Goal: Task Accomplishment & Management: Manage account settings

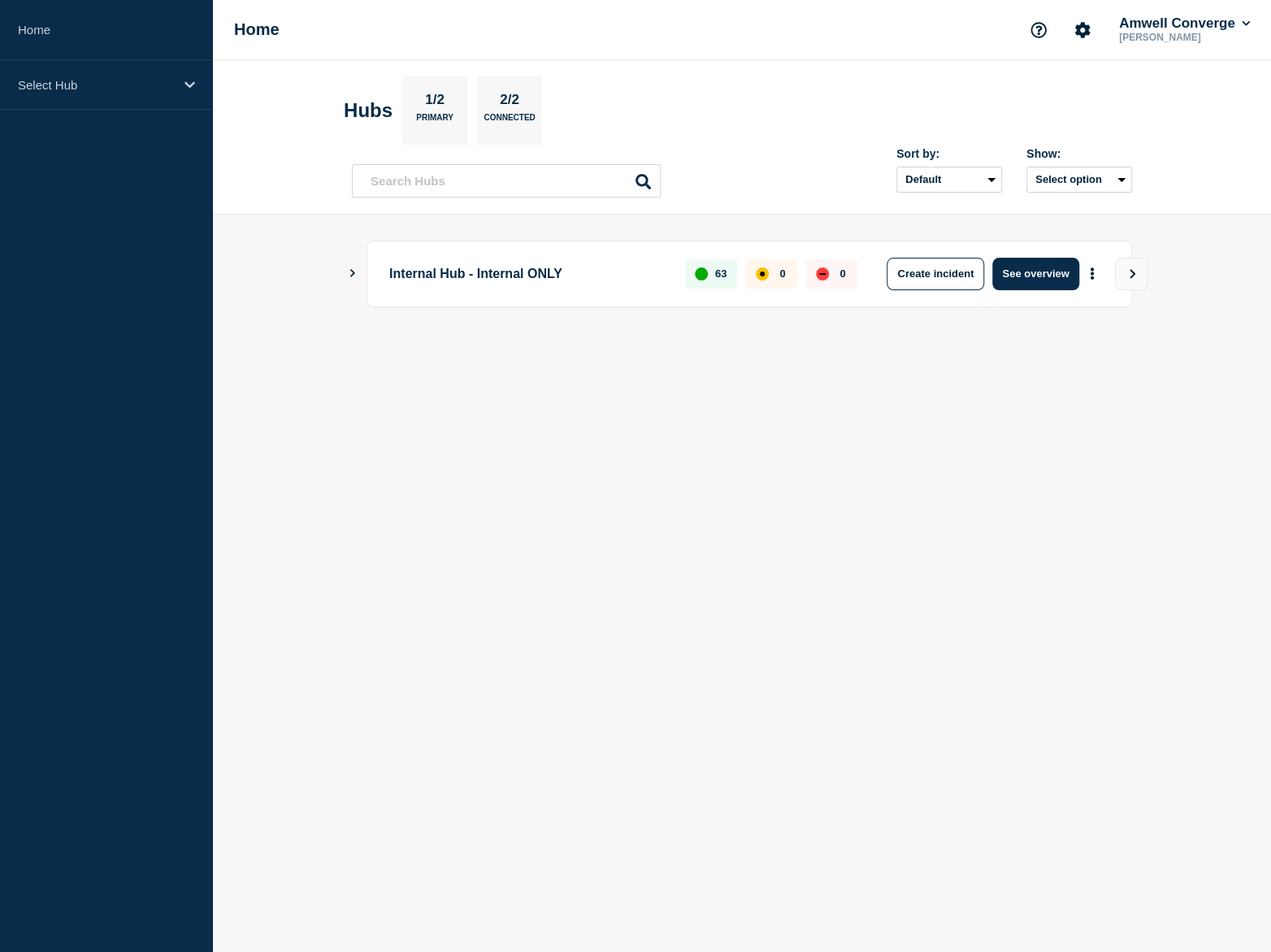
click at [527, 300] on div "Internal Hub - Internal ONLY 63 0 0 Create incident See overview" at bounding box center [750, 274] width 765 height 66
click at [546, 278] on p "Internal Hub - Internal ONLY" at bounding box center [528, 274] width 277 height 32
click at [356, 272] on icon "Show Connected Hubs" at bounding box center [352, 273] width 10 height 8
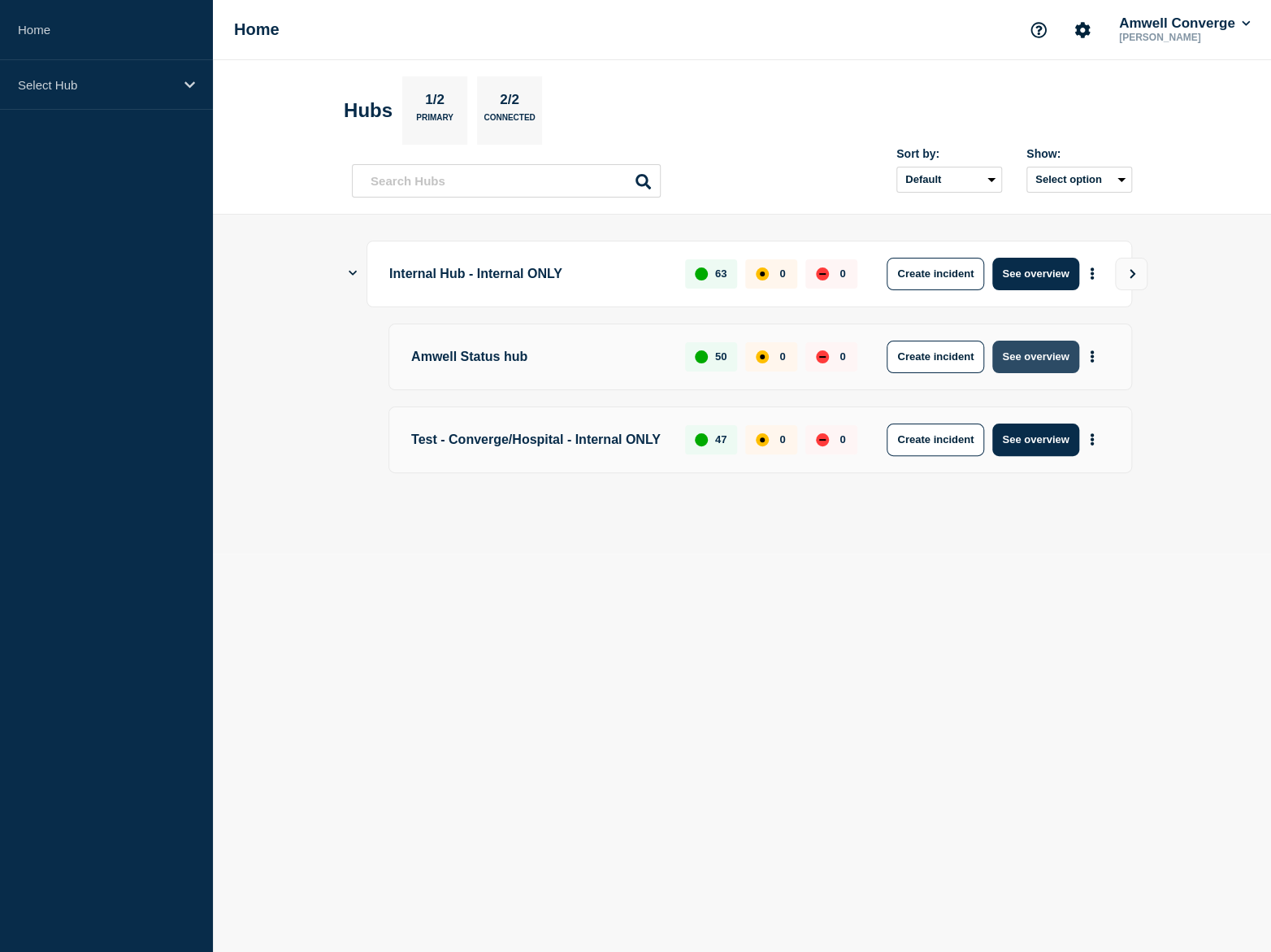
click at [993, 347] on button "See overview" at bounding box center [1036, 357] width 86 height 32
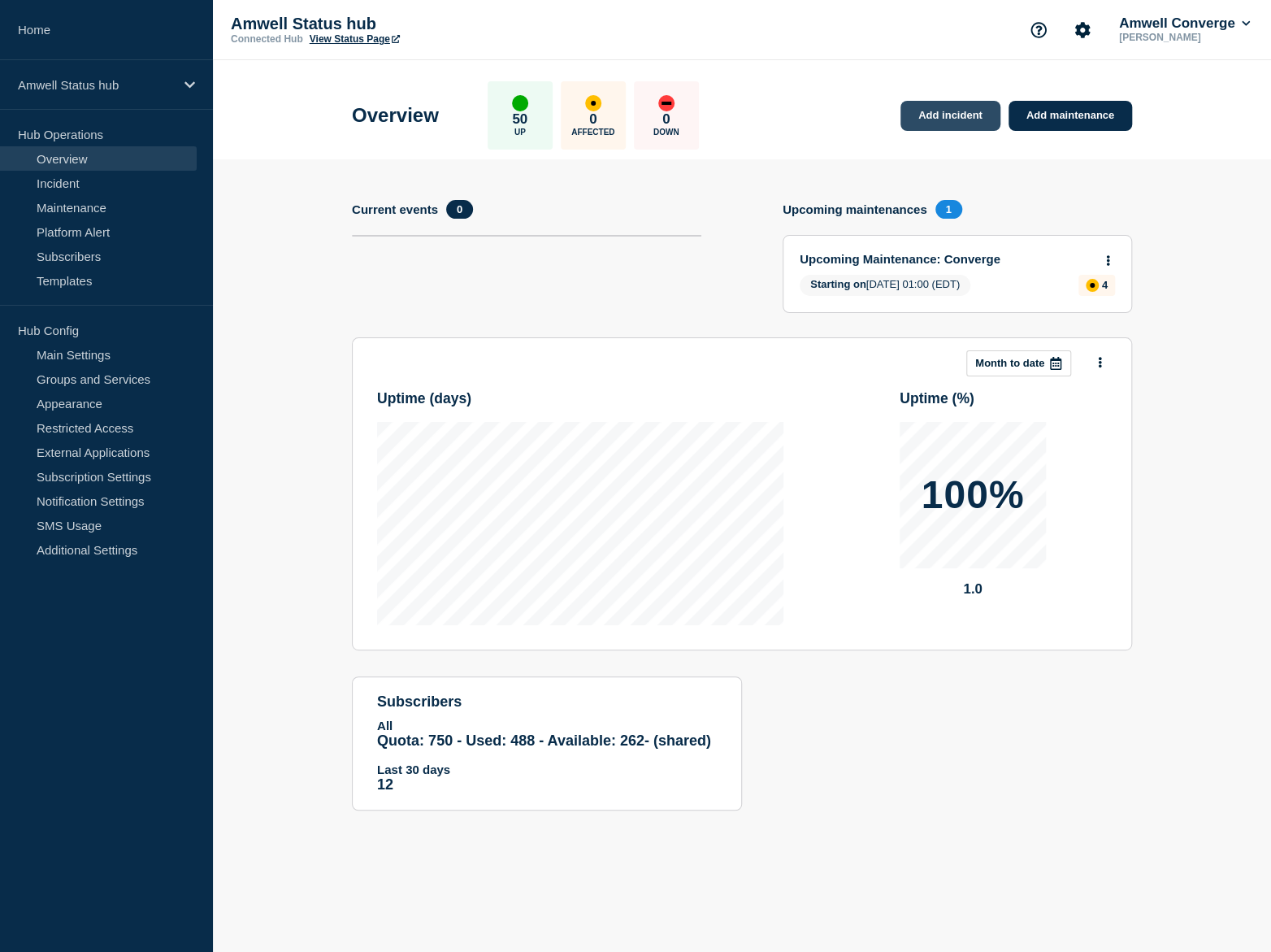
click at [981, 121] on link "Add incident" at bounding box center [950, 116] width 100 height 31
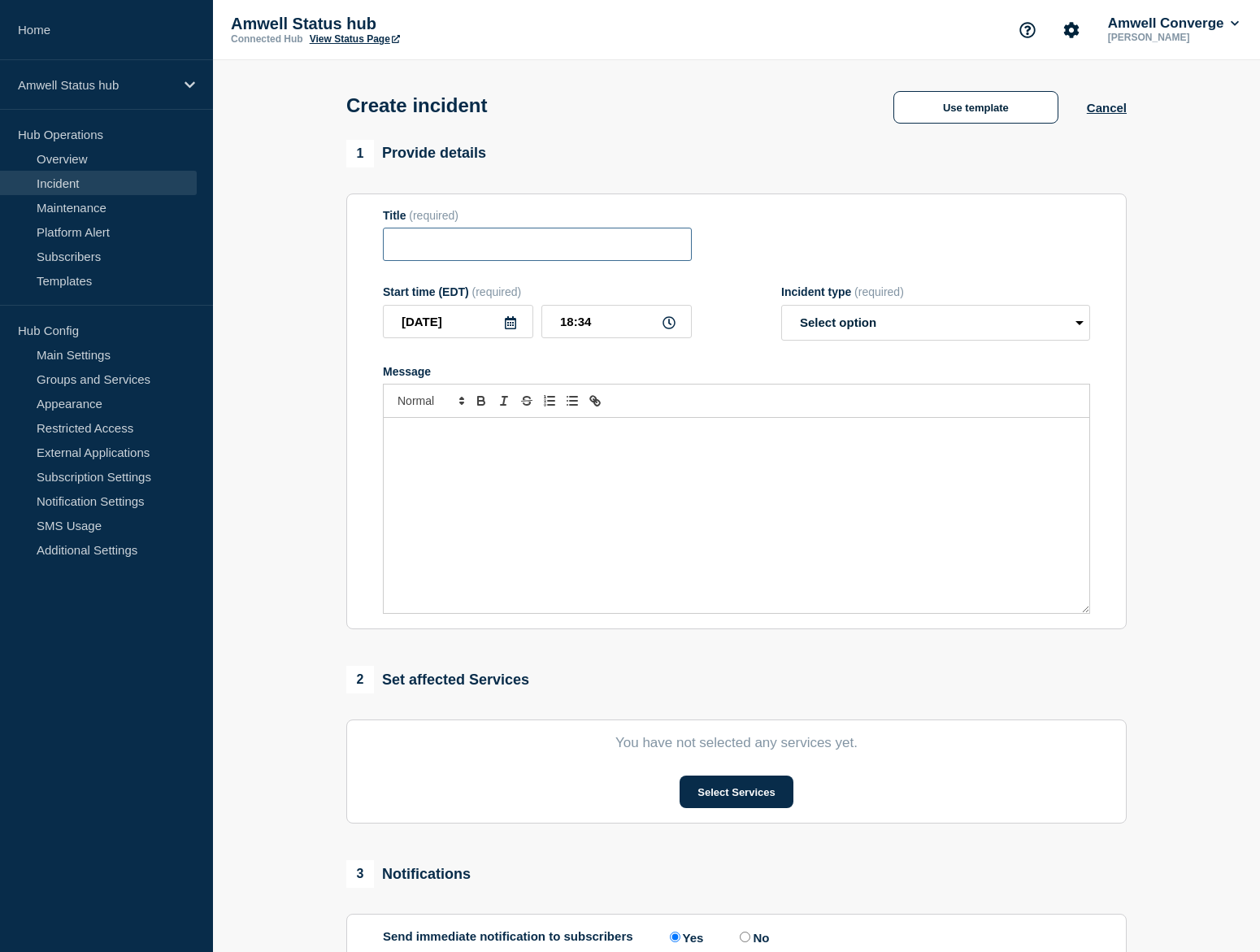
click at [559, 242] on input "Title" at bounding box center [537, 244] width 309 height 33
click at [1039, 104] on button "Use template" at bounding box center [976, 106] width 165 height 32
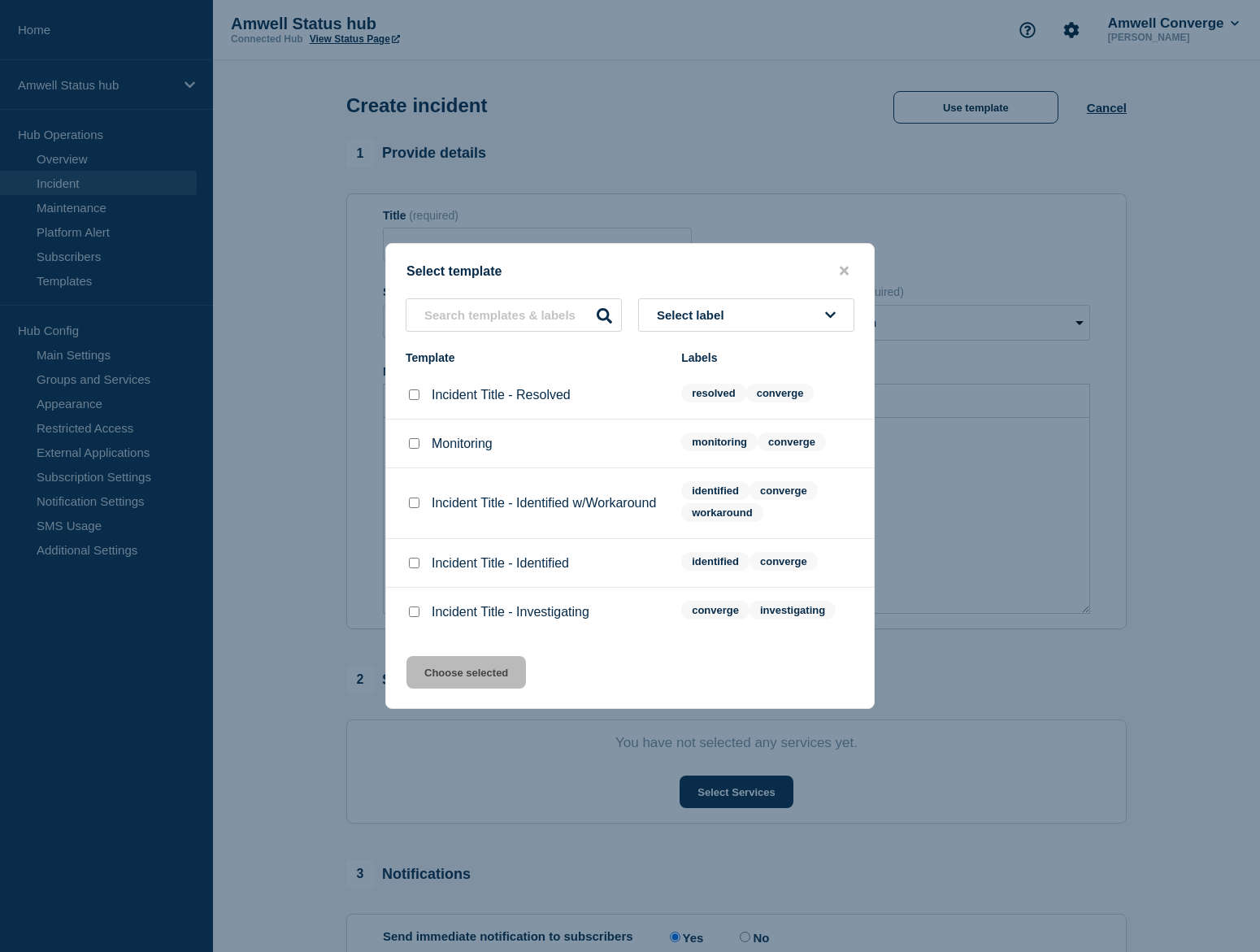
scroll to position [53, 0]
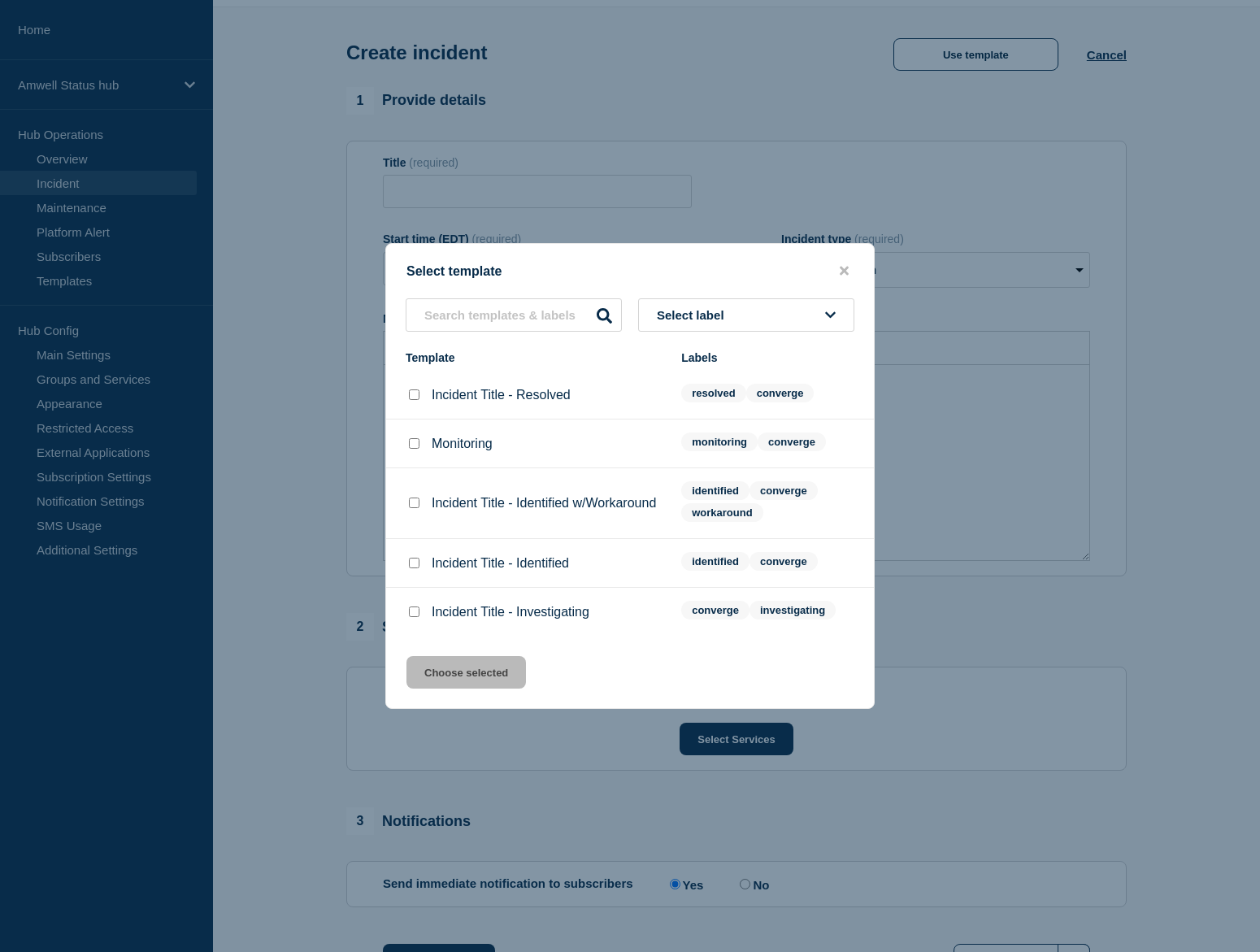
click at [419, 620] on div at bounding box center [413, 612] width 17 height 17
click at [416, 617] on input "Incident Title - Investigating checkbox" at bounding box center [414, 612] width 10 height 10
checkbox input "true"
click at [474, 682] on button "Choose selected" at bounding box center [466, 671] width 119 height 32
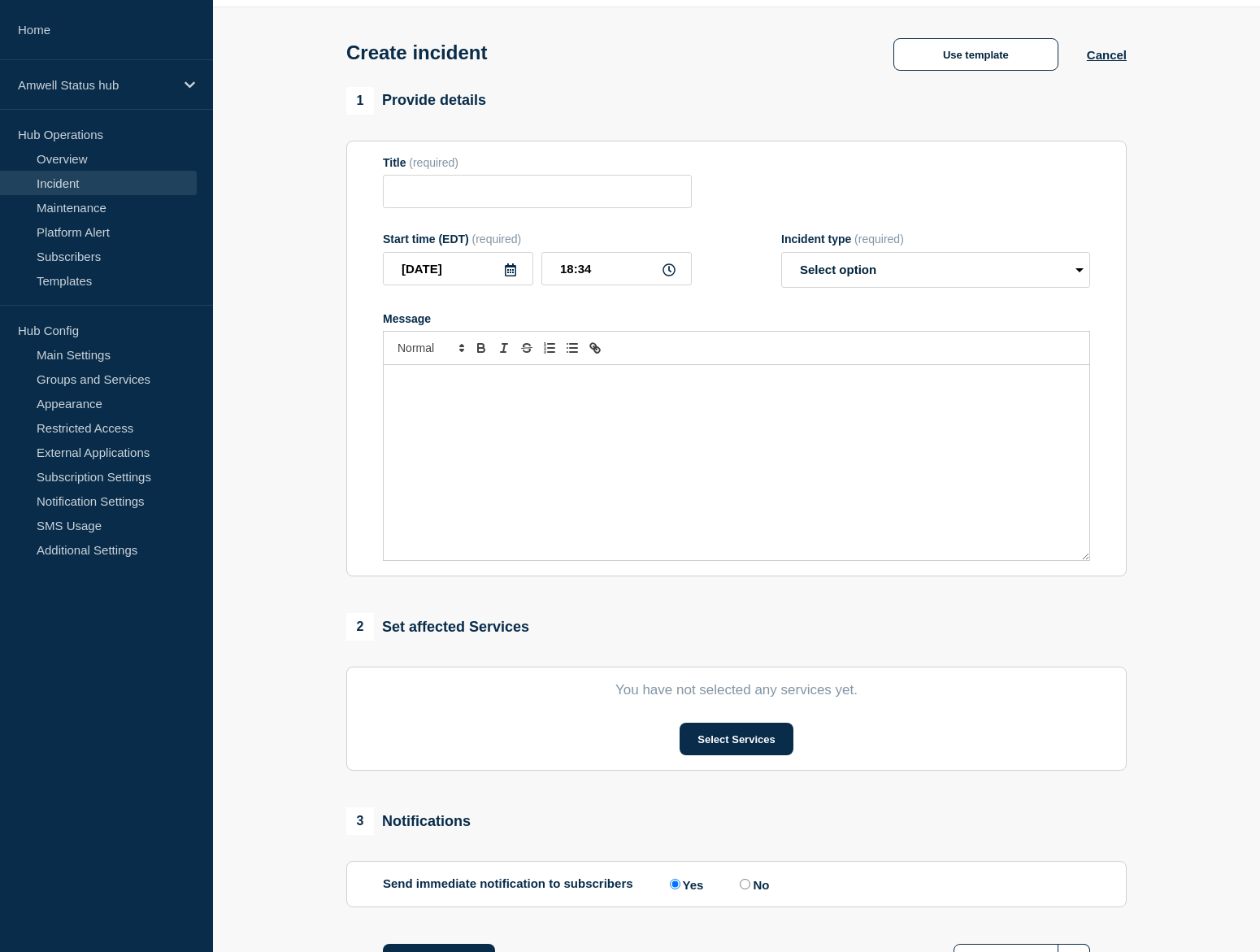
type input "Incident Title - Investigating"
select select "investigating"
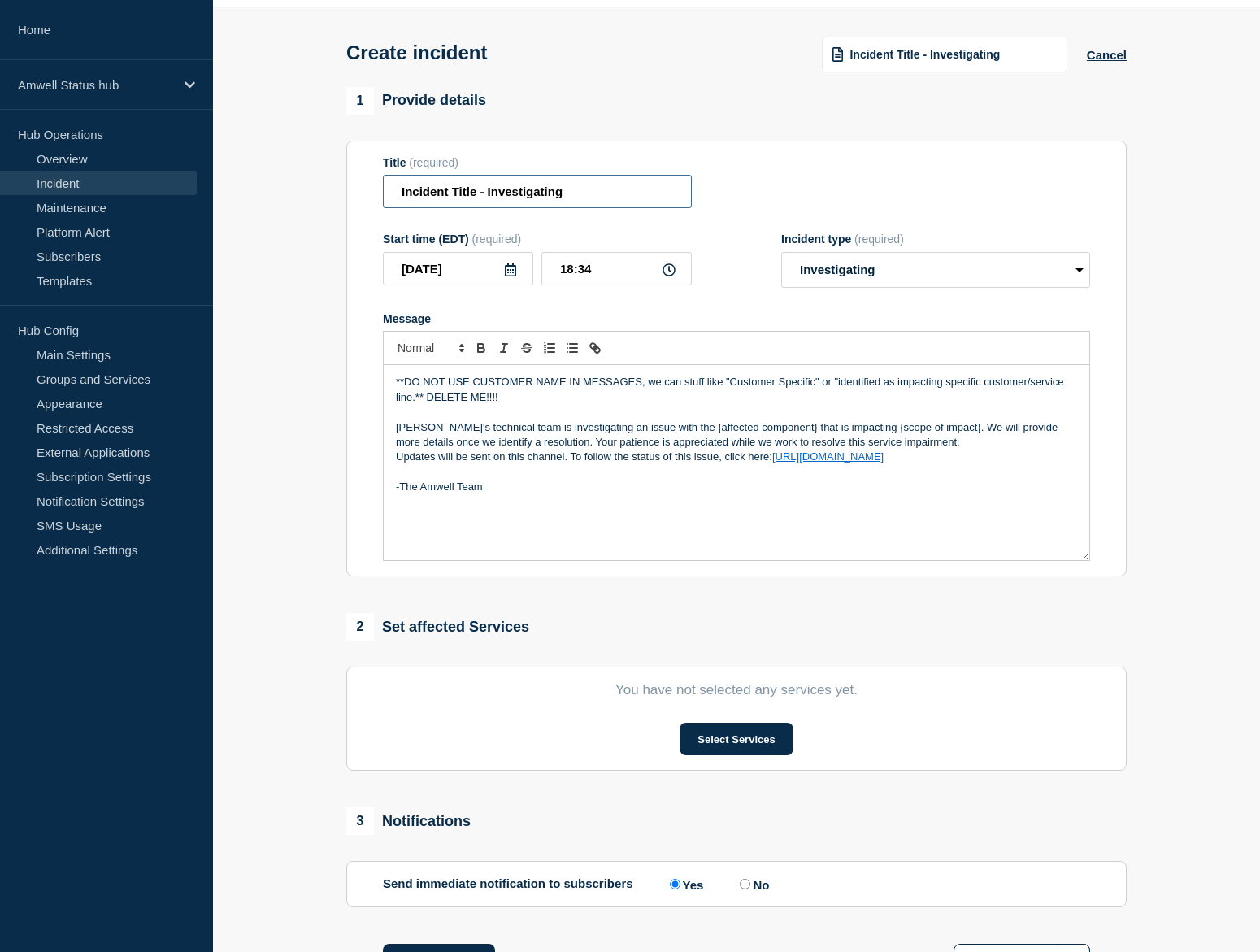
drag, startPoint x: 563, startPoint y: 201, endPoint x: 378, endPoint y: 198, distance: 185.0
click at [378, 198] on section "Title (required) Incident Title - Investigating Start time (EDT) (required) [DA…" at bounding box center [736, 358] width 780 height 437
type input "File Attachments Failing"
click at [603, 446] on p "[PERSON_NAME]'s technical team is investigating an issue with the {affected com…" at bounding box center [736, 435] width 681 height 31
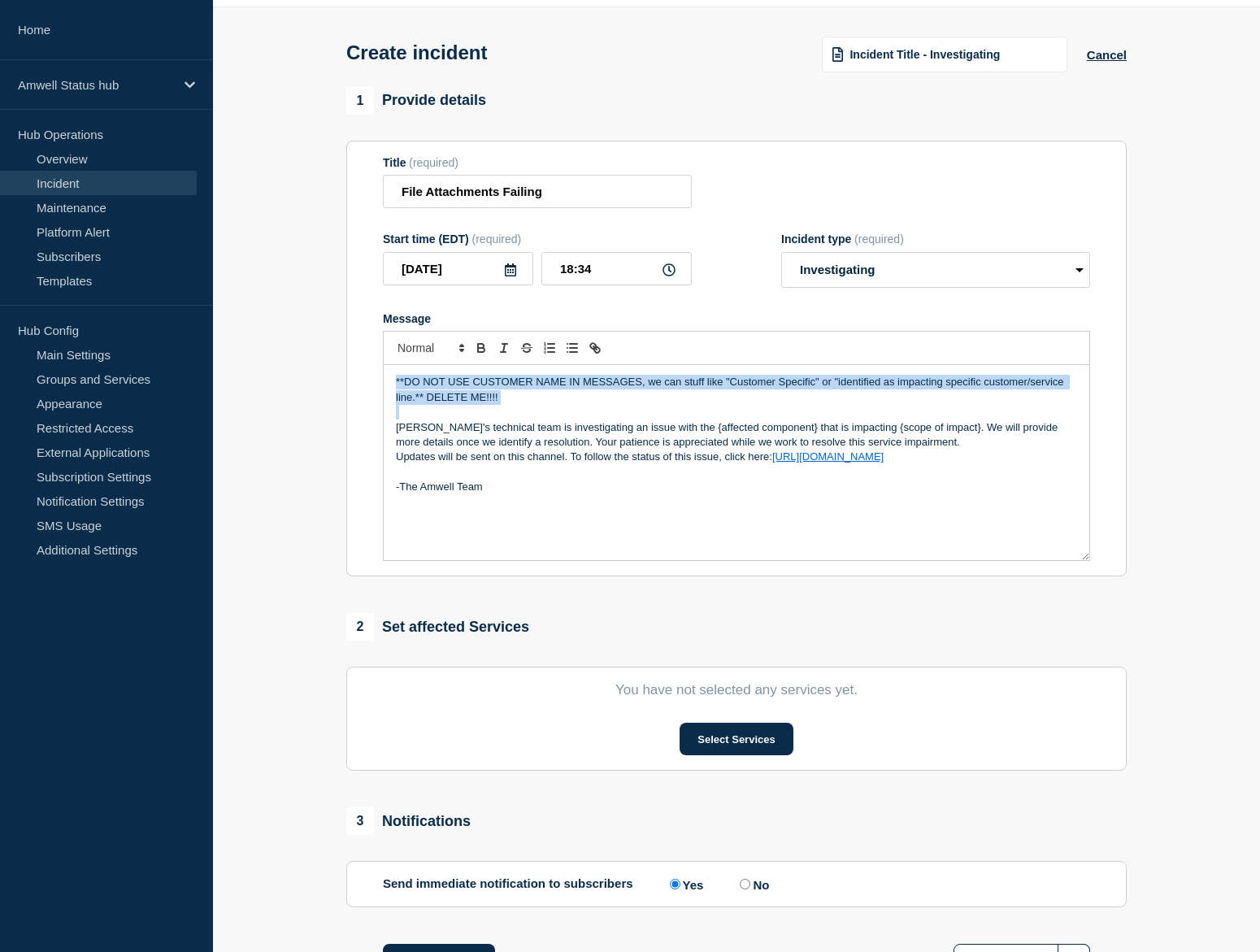
drag, startPoint x: 398, startPoint y: 439, endPoint x: 390, endPoint y: 391, distance: 48.7
click at [390, 391] on div "**DO NOT USE CUSTOMER NAME IN MESSAGES, we can stuff like "Customer Specific" o…" at bounding box center [736, 463] width 705 height 195
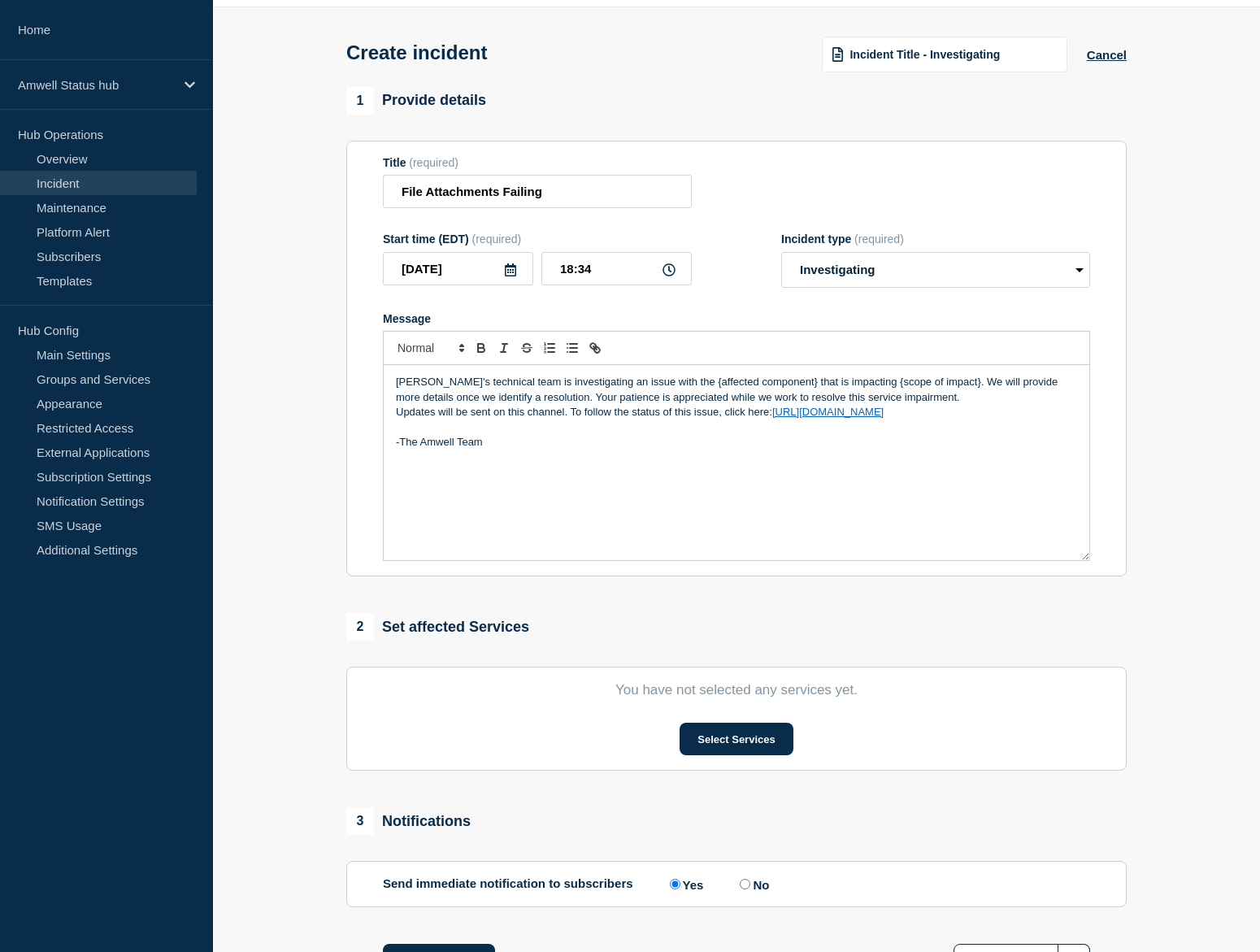
drag, startPoint x: 915, startPoint y: 432, endPoint x: 384, endPoint y: 400, distance: 532.0
click at [384, 400] on div "[PERSON_NAME]'s technical team is investigating an issue with the {affected com…" at bounding box center [736, 463] width 705 height 195
copy div "[PERSON_NAME]'s technical team is investigating an issue with the {affected com…"
click at [517, 435] on p "Message" at bounding box center [736, 427] width 681 height 15
drag, startPoint x: 921, startPoint y: 427, endPoint x: 366, endPoint y: 384, distance: 556.7
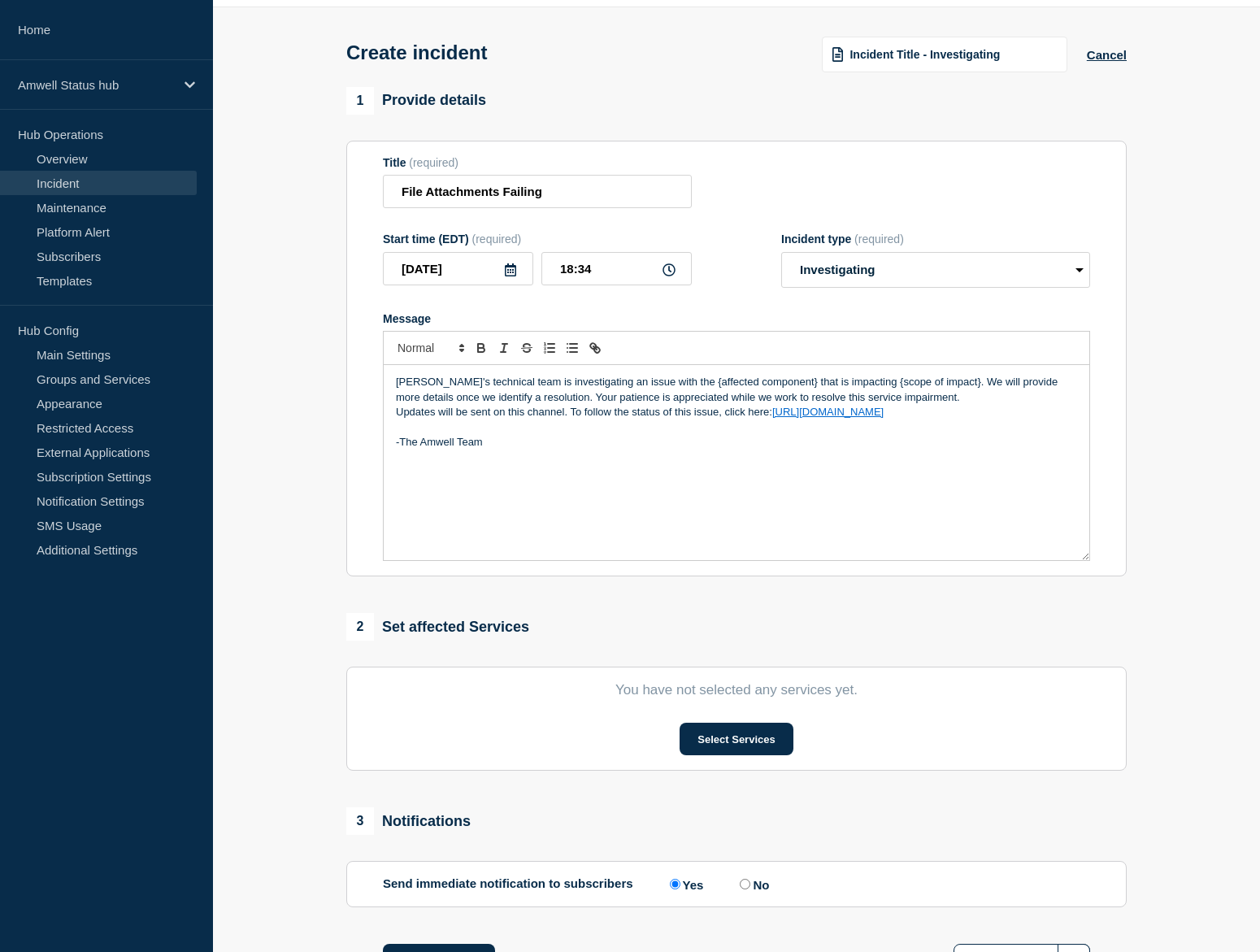
click at [366, 384] on section "Title (required) File Attachments Failing Start time (EDT) (required) [DATE] 18…" at bounding box center [736, 358] width 780 height 437
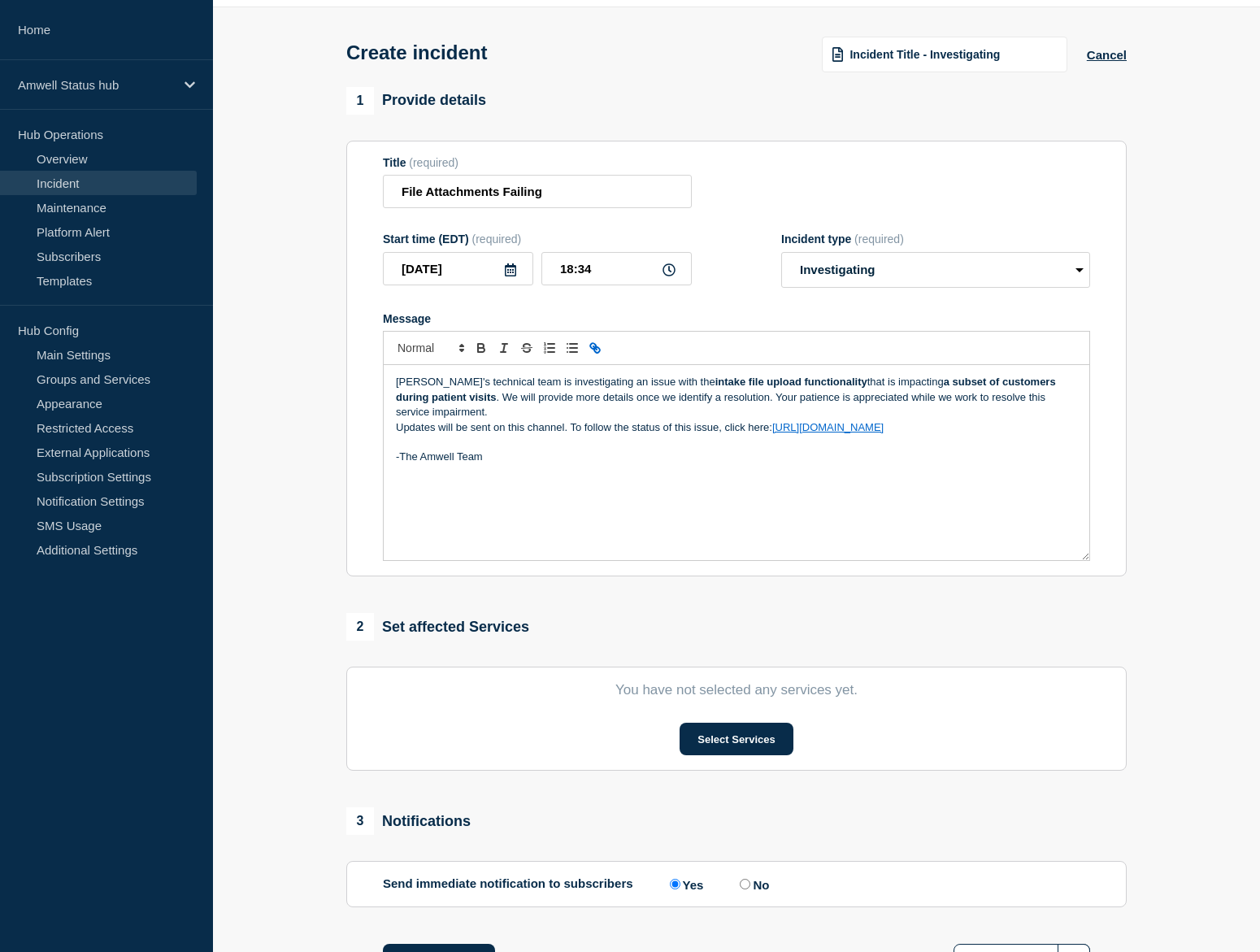
click at [393, 439] on div "[PERSON_NAME]'s technical team is investigating an issue with the intake file u…" at bounding box center [736, 463] width 705 height 195
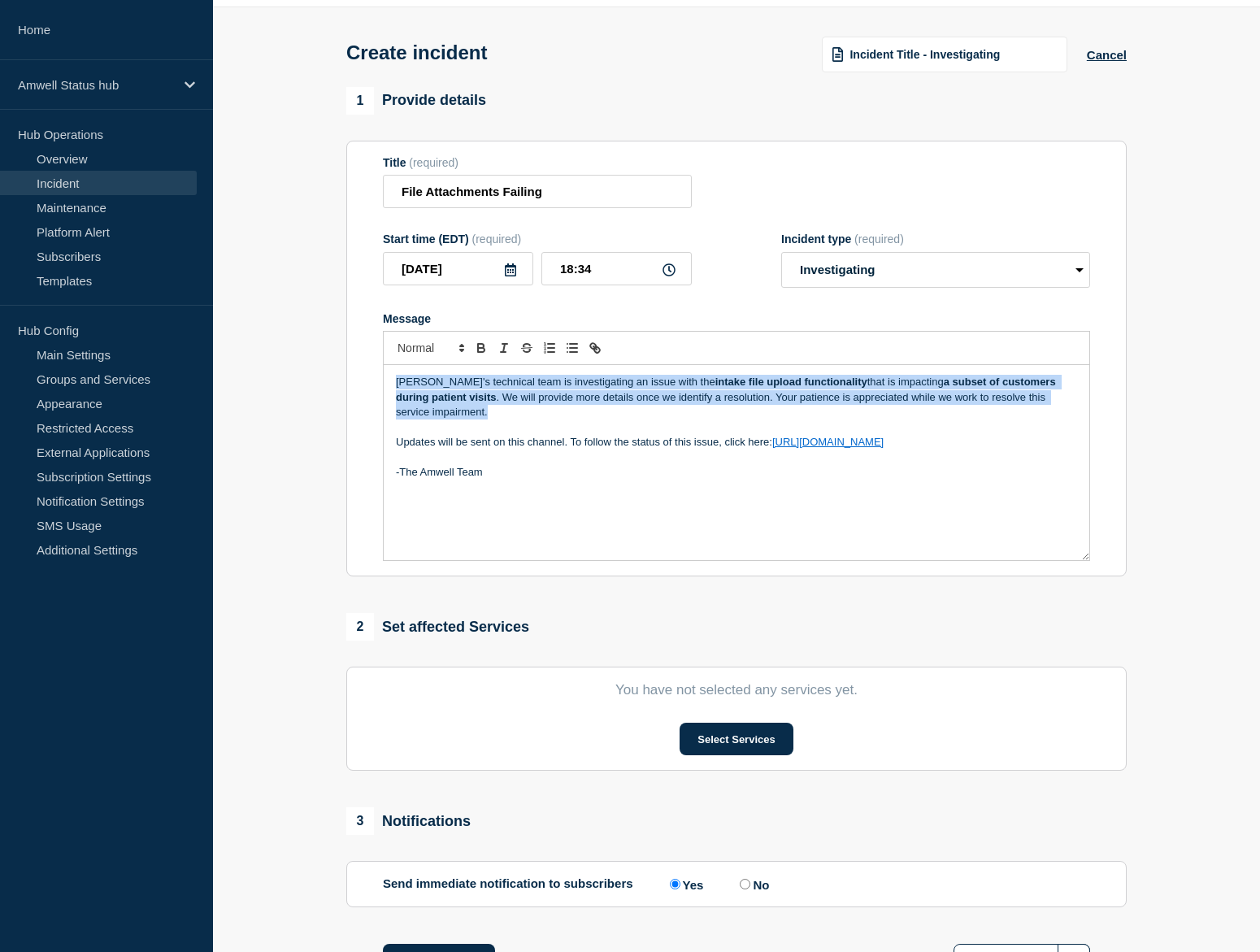
drag, startPoint x: 479, startPoint y: 429, endPoint x: 374, endPoint y: 385, distance: 113.8
click at [374, 385] on section "Title (required) File Attachments Failing Start time (EDT) (required) [DATE] 18…" at bounding box center [736, 358] width 780 height 437
click at [484, 352] on icon "Toggle bold text" at bounding box center [480, 350] width 6 height 4
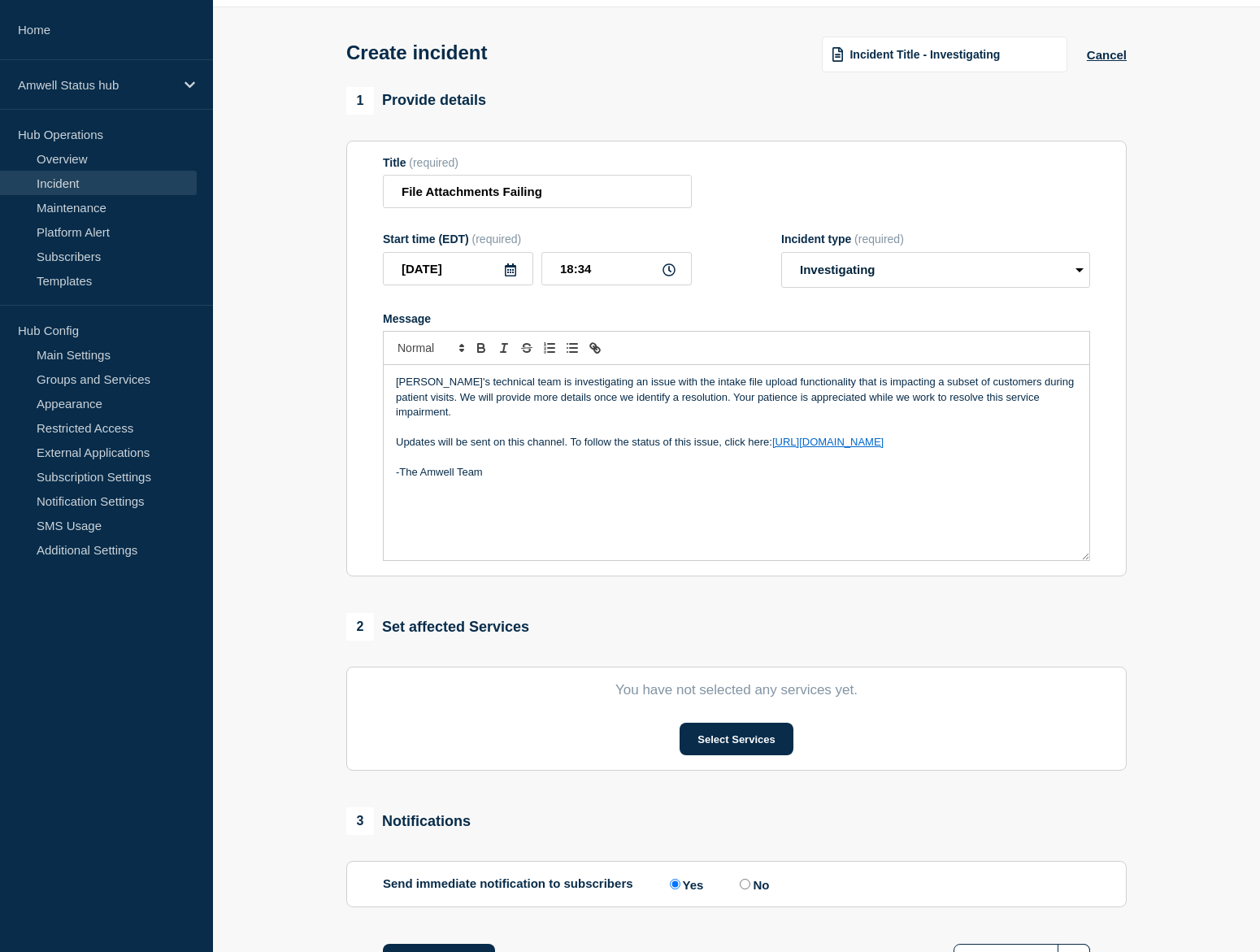
click at [532, 429] on p "Message" at bounding box center [736, 427] width 681 height 15
drag, startPoint x: 683, startPoint y: 391, endPoint x: 811, endPoint y: 394, distance: 128.0
click at [811, 394] on p "[PERSON_NAME]'s technical team is investigating an issue with the intake file u…" at bounding box center [736, 397] width 681 height 44
click at [786, 405] on p "[PERSON_NAME]'s technical team is investigating an issue with the intake file u…" at bounding box center [736, 397] width 681 height 44
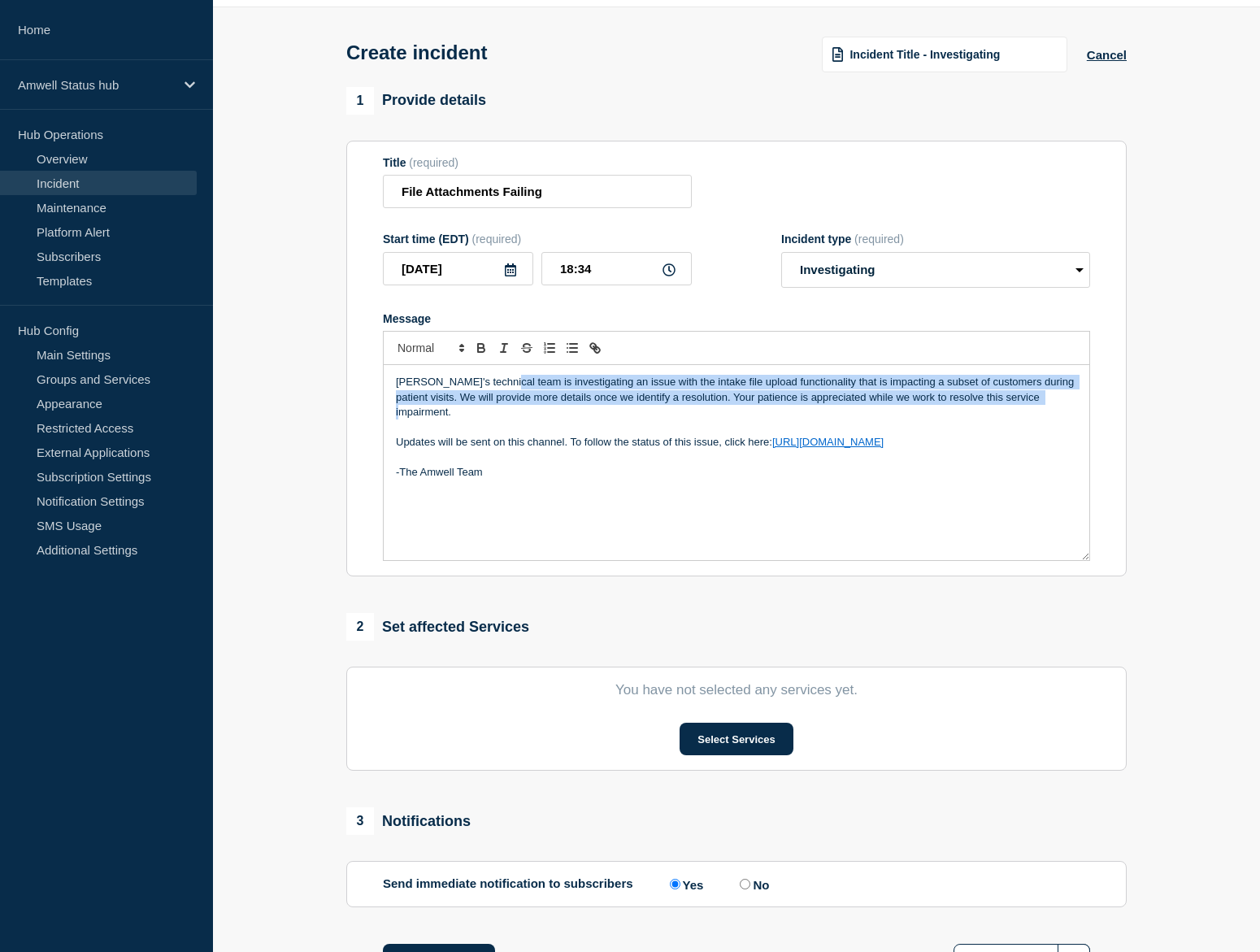
drag, startPoint x: 501, startPoint y: 394, endPoint x: 1052, endPoint y: 411, distance: 551.3
click at [1052, 411] on p "[PERSON_NAME]'s technical team is investigating an issue with the intake file u…" at bounding box center [736, 397] width 681 height 44
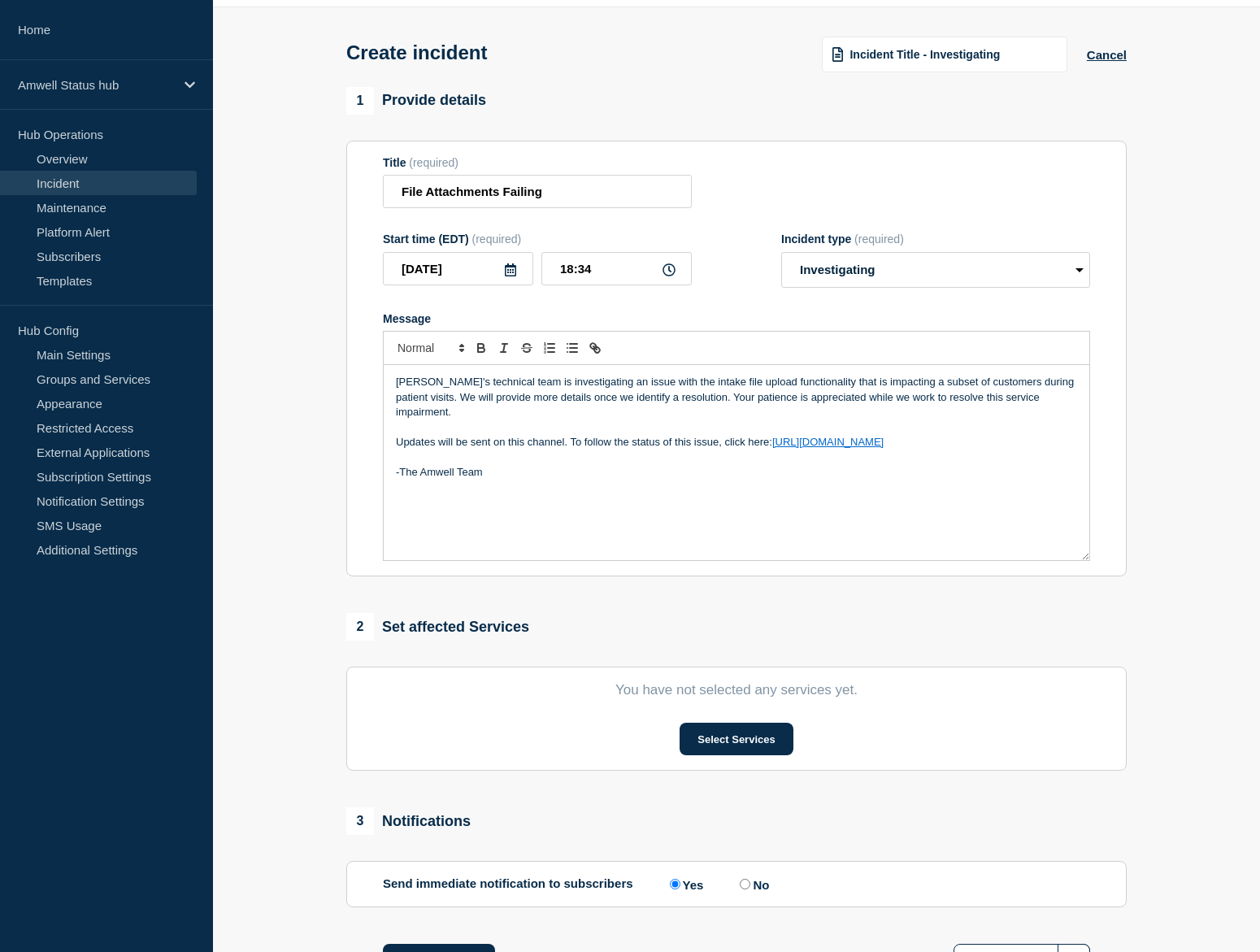
click at [1060, 427] on p "Message" at bounding box center [736, 427] width 681 height 15
drag, startPoint x: 746, startPoint y: 396, endPoint x: 922, endPoint y: 398, distance: 176.0
click at [922, 398] on p "[PERSON_NAME]'s technical team is investigating an issue with the intake file u…" at bounding box center [736, 397] width 681 height 44
click at [921, 416] on p "[PERSON_NAME]'s technical team is investigating an issue with the intake file u…" at bounding box center [736, 397] width 681 height 44
click at [433, 402] on p "[PERSON_NAME]'s technical team is investigating an issue with the intake file u…" at bounding box center [736, 397] width 681 height 44
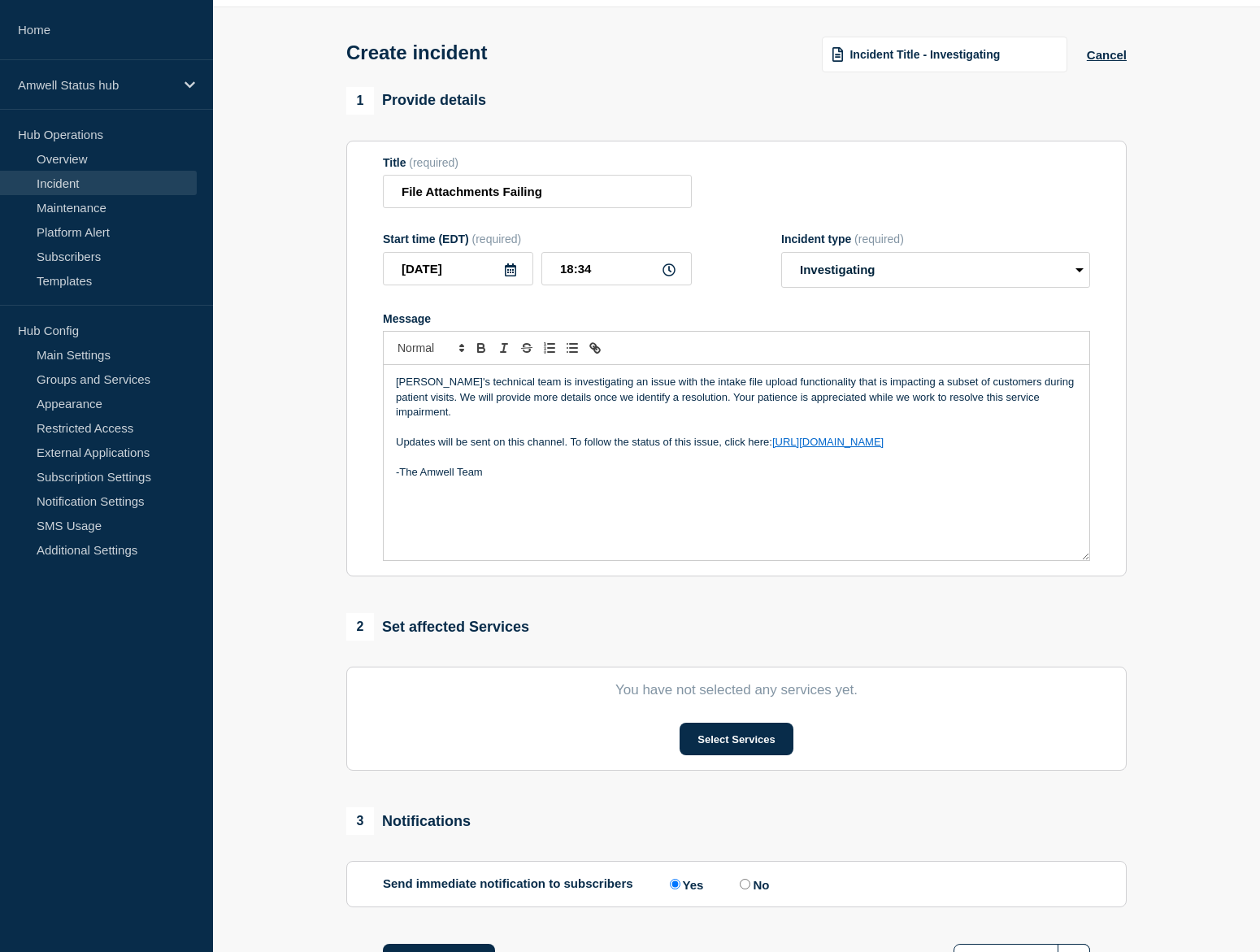
click at [1032, 398] on p "[PERSON_NAME]'s technical team is investigating an issue with the intake file u…" at bounding box center [736, 397] width 681 height 44
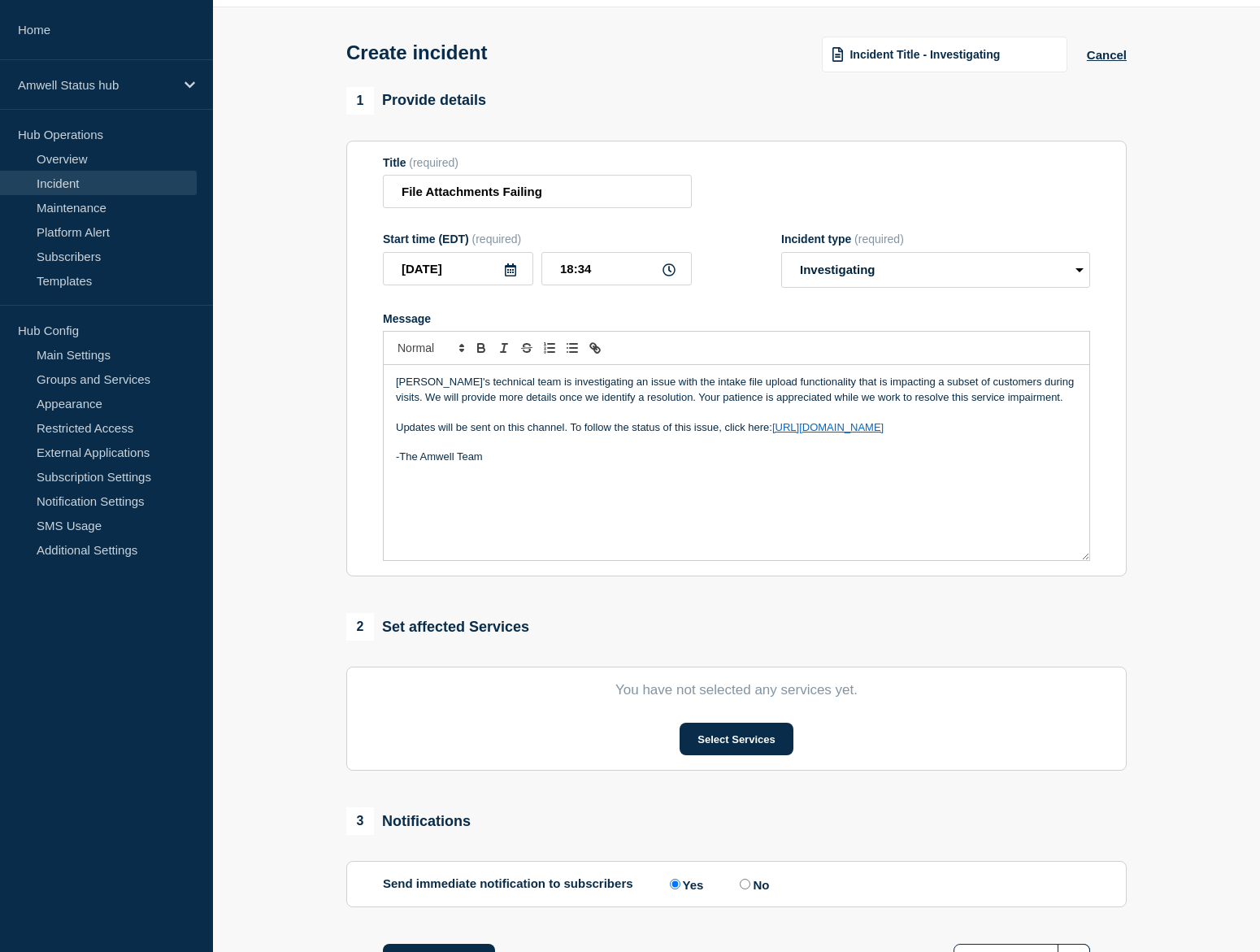
scroll to position [72, 0]
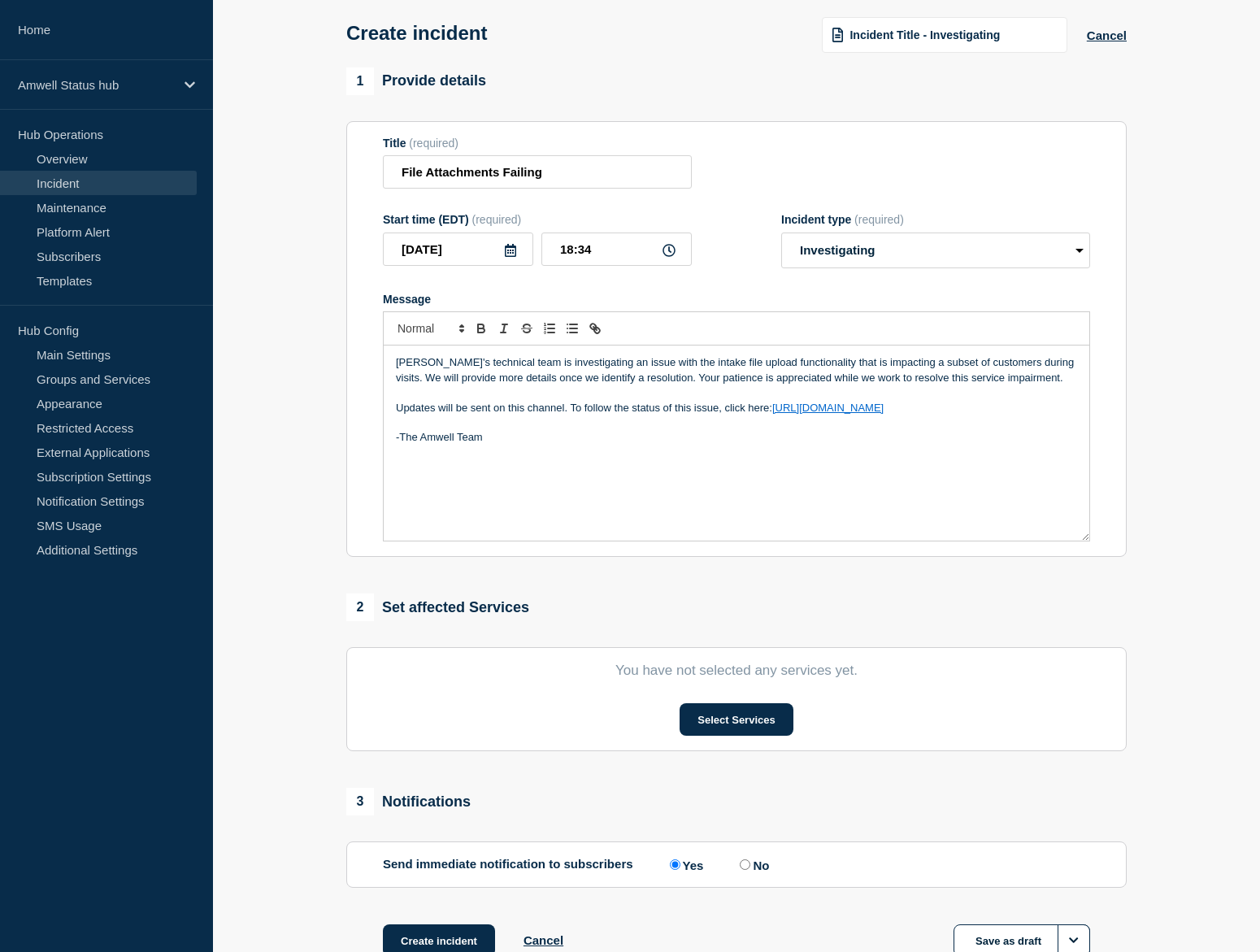
click at [773, 716] on section "You have not selected any services yet. Select Services" at bounding box center [736, 698] width 780 height 104
click at [773, 724] on button "Select Services" at bounding box center [737, 719] width 113 height 32
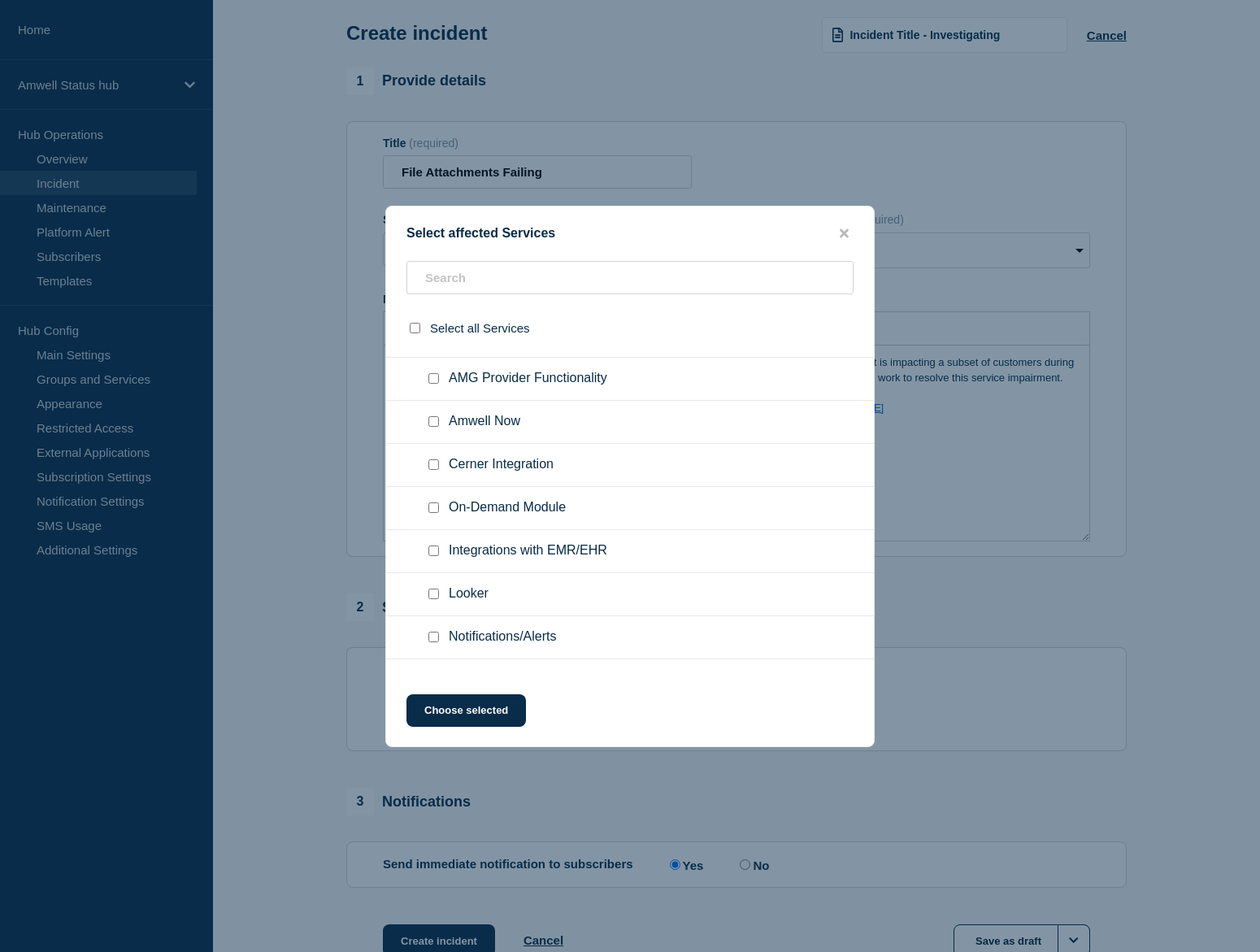
scroll to position [1036, 0]
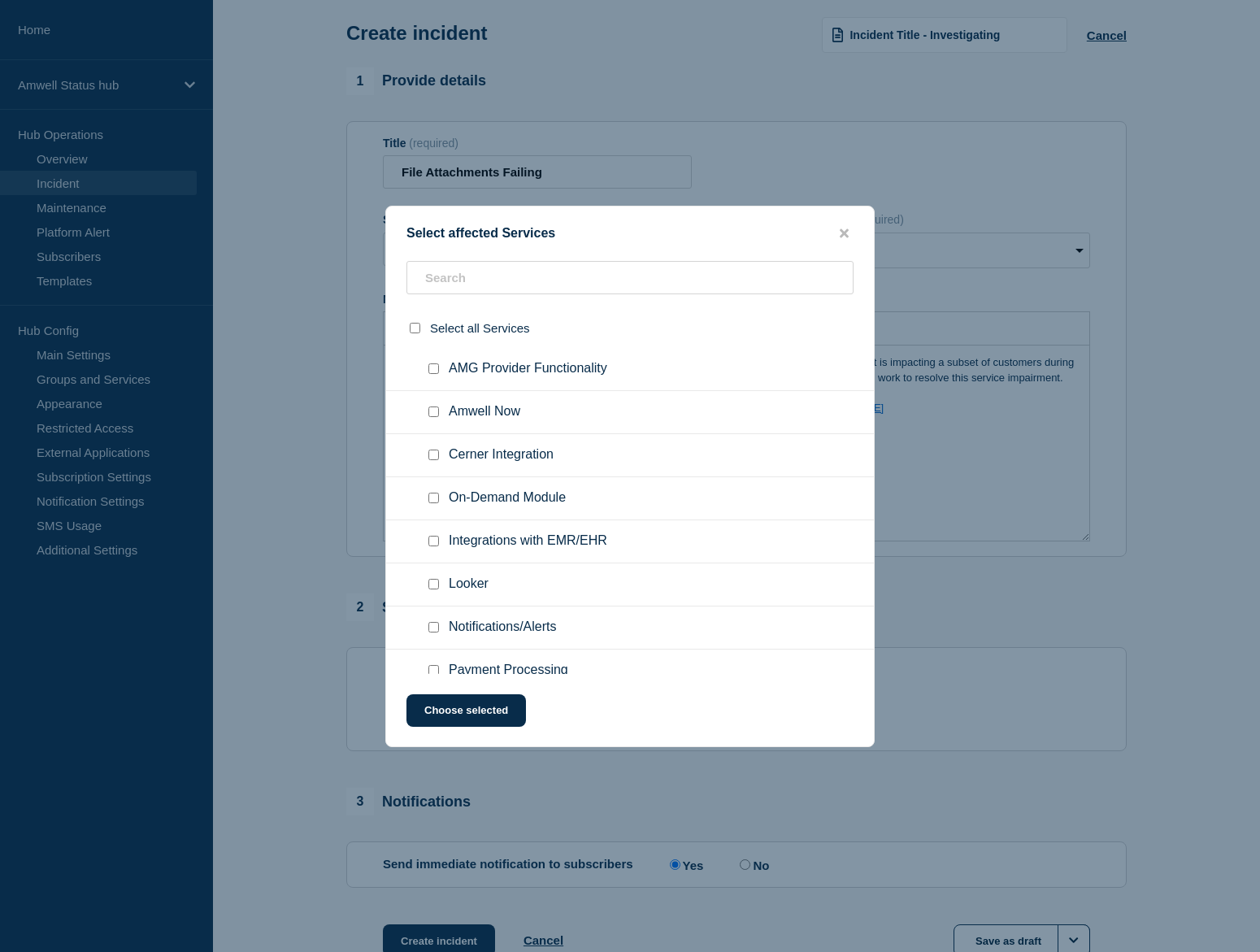
click at [439, 503] on input "On-Demand Module checkbox" at bounding box center [433, 498] width 10 height 10
checkbox input "true"
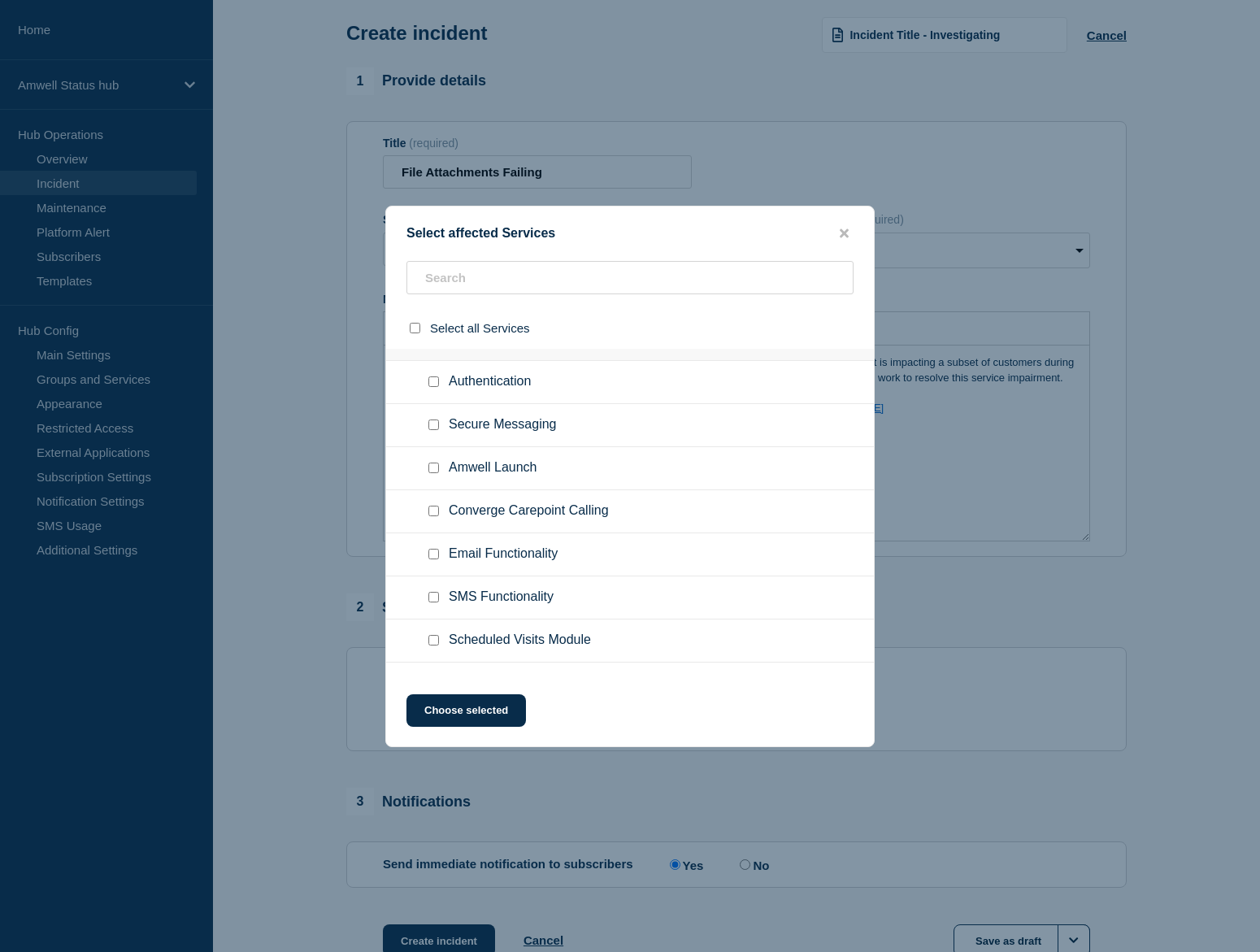
scroll to position [688, 0]
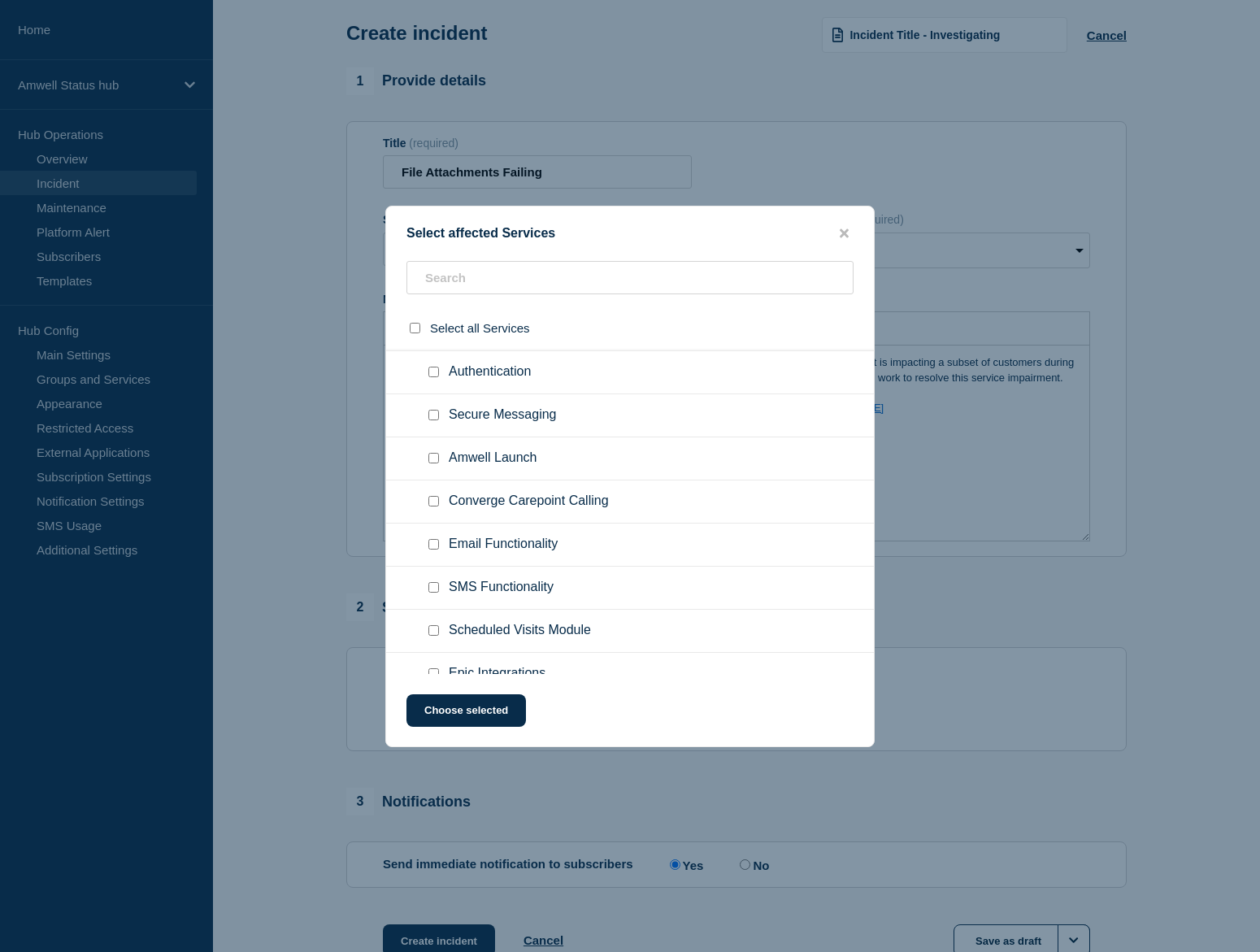
click at [433, 463] on input "Amwell Launch checkbox" at bounding box center [433, 458] width 10 height 10
checkbox input "true"
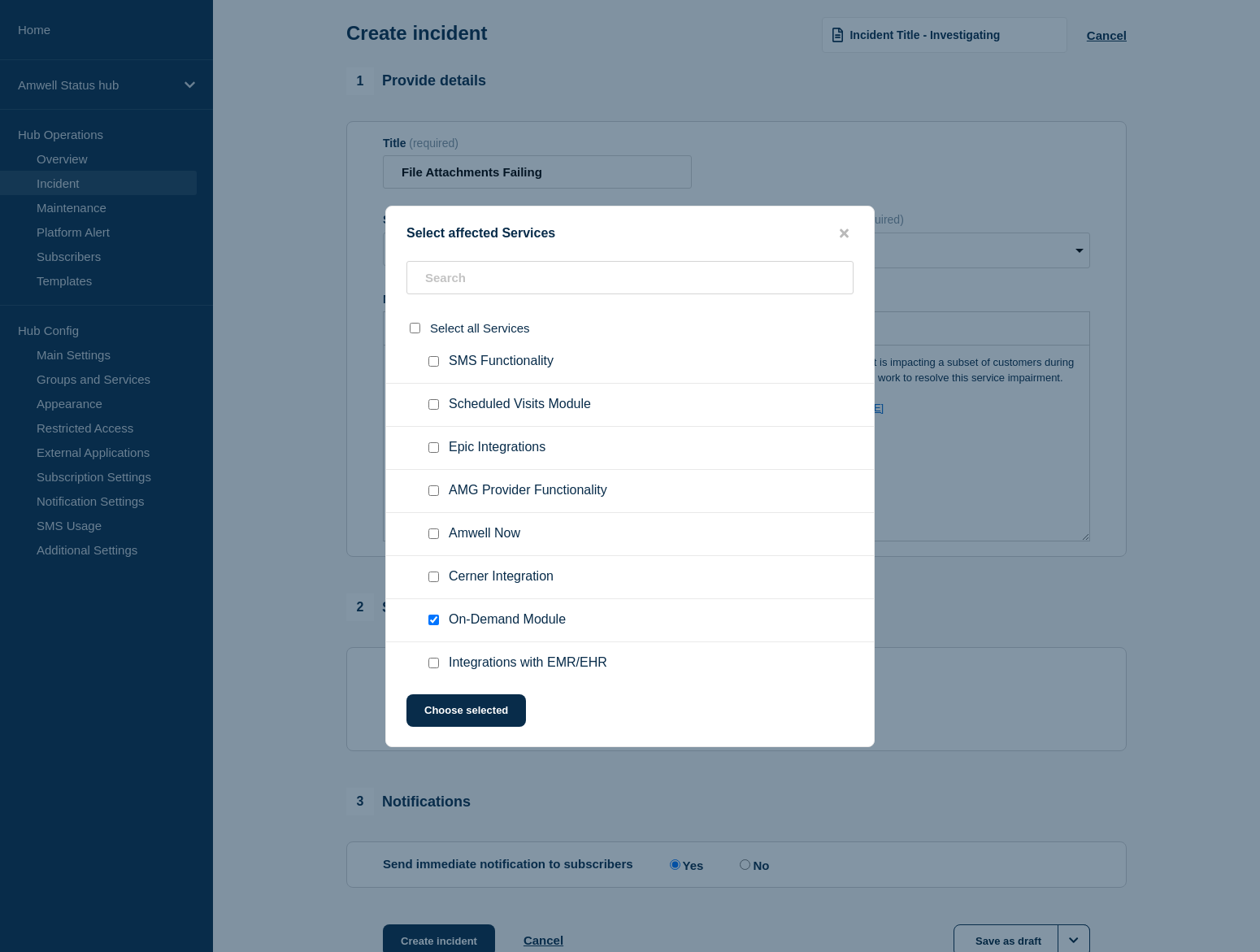
click at [435, 410] on input "Scheduled Visits Module checkbox" at bounding box center [433, 405] width 10 height 10
checkbox input "true"
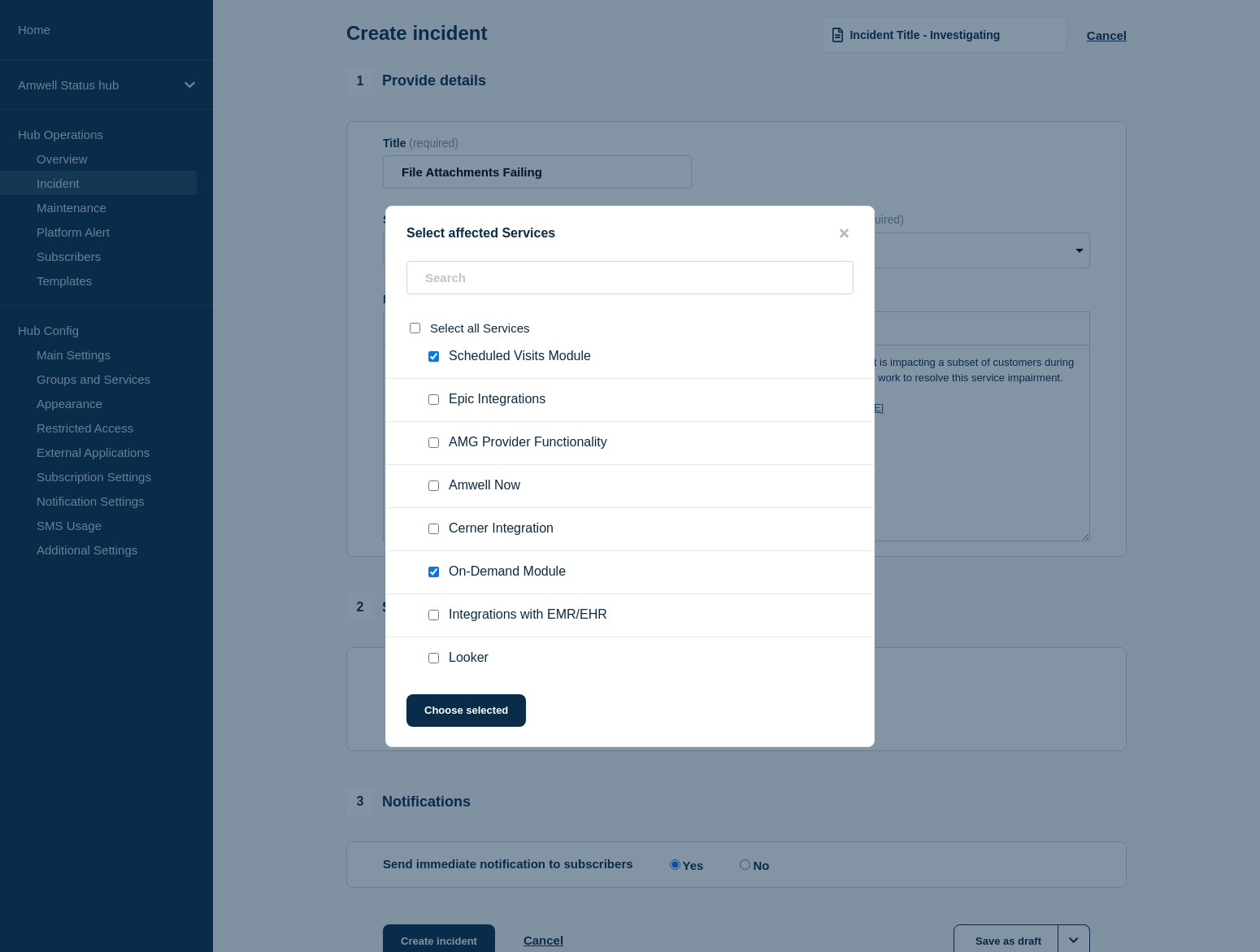
scroll to position [981, 0]
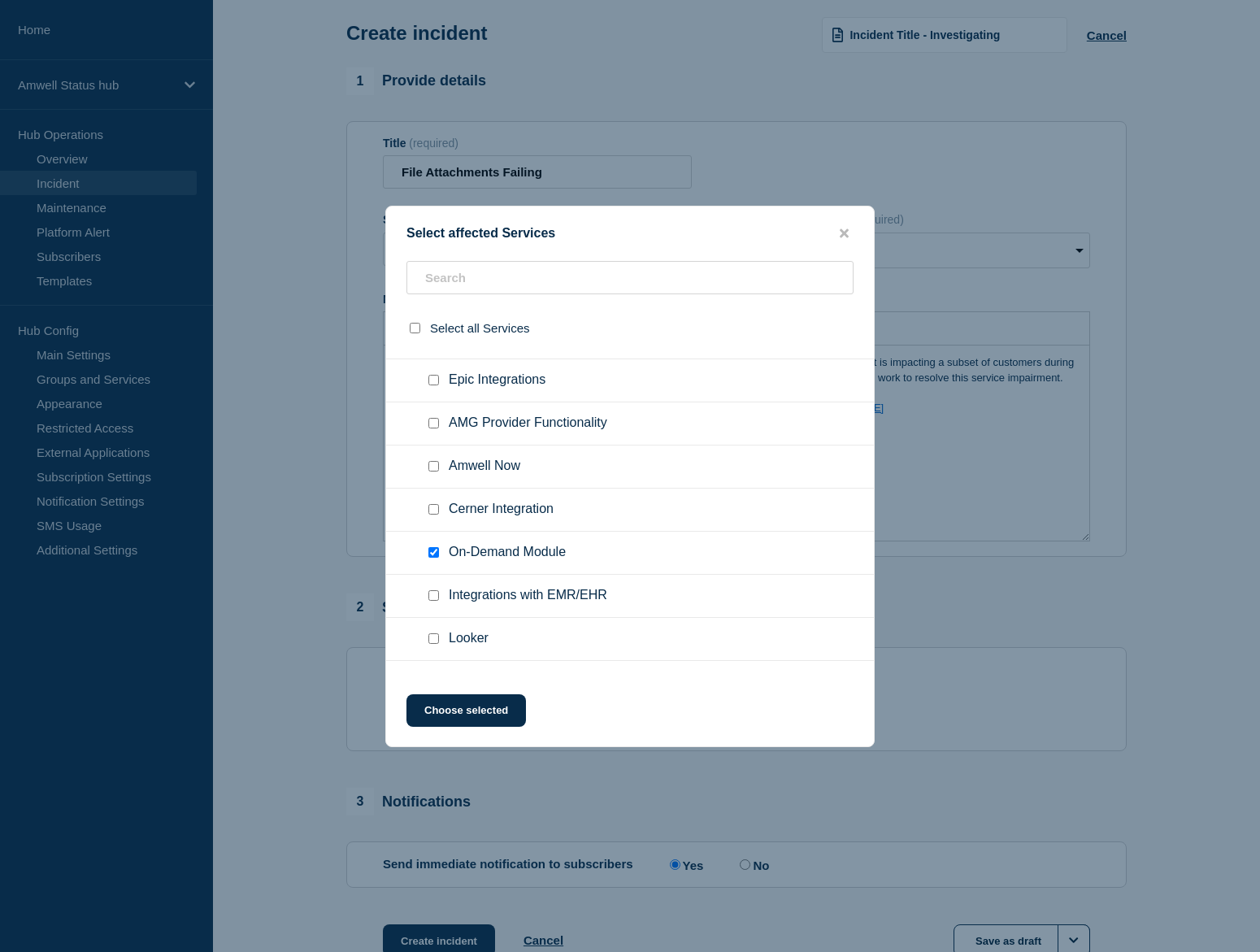
click at [436, 428] on input "AMG Provider Functionality checkbox" at bounding box center [433, 423] width 10 height 10
checkbox input "true"
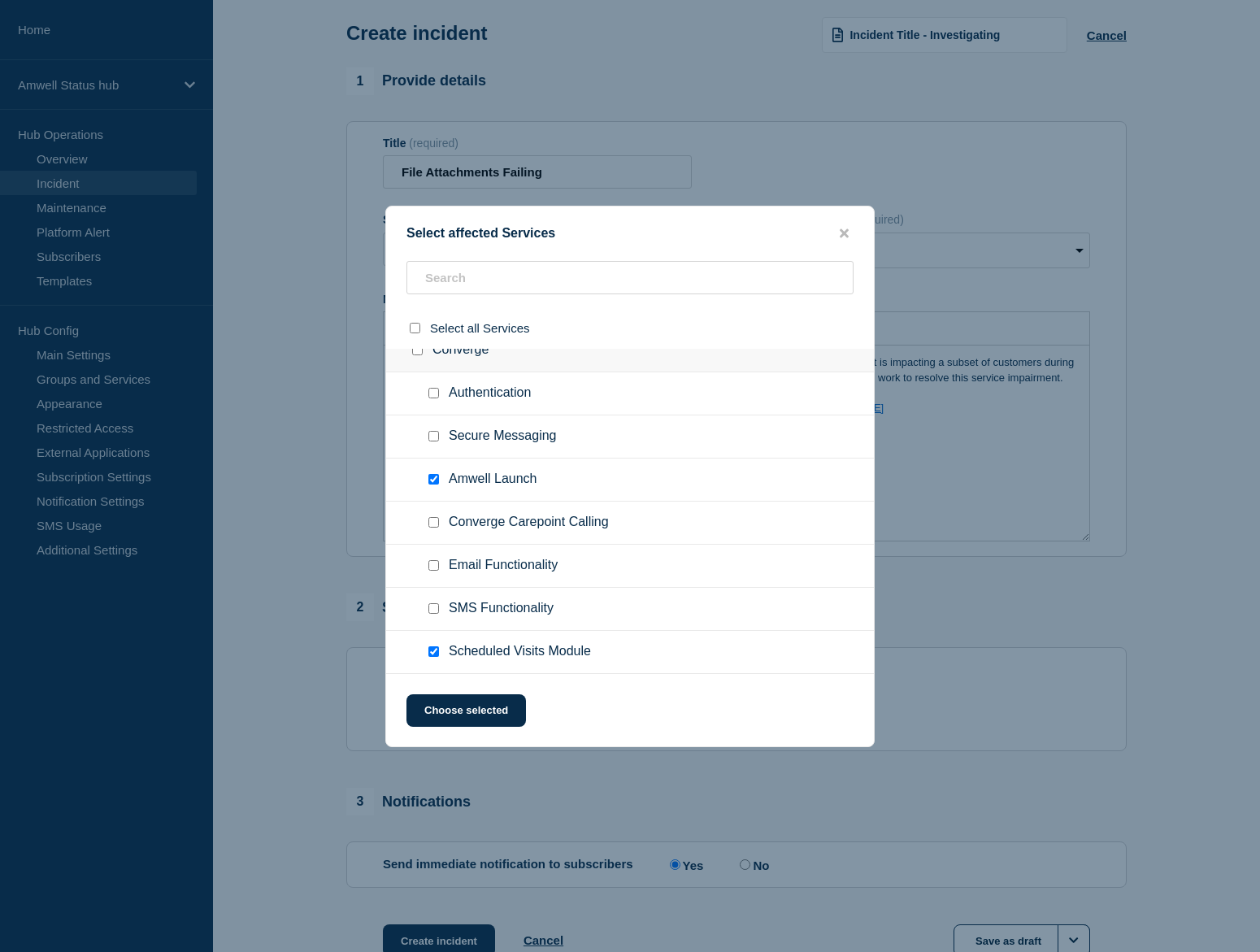
scroll to position [647, 0]
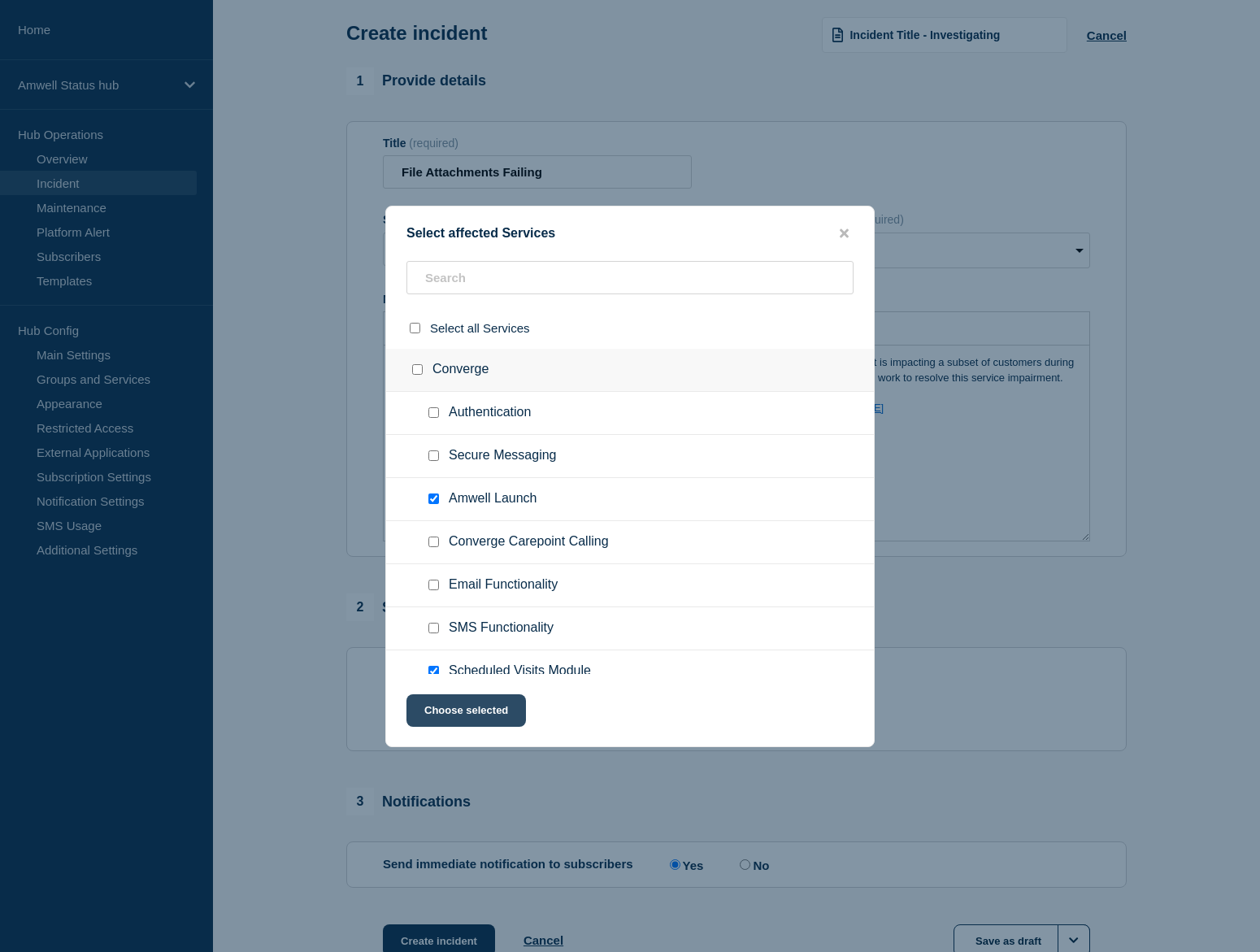
click at [487, 715] on button "Choose selected" at bounding box center [466, 710] width 119 height 32
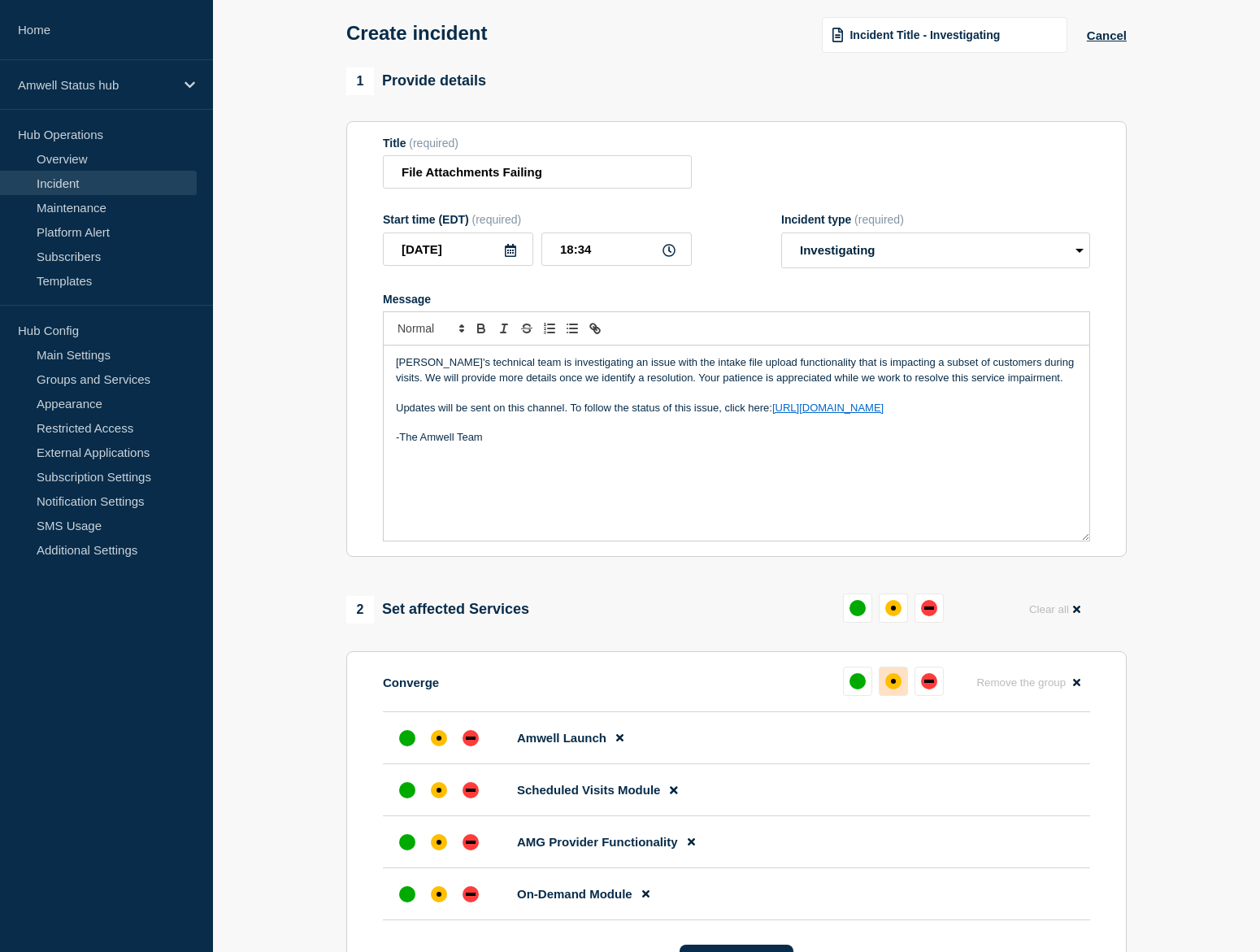
click at [896, 690] on div "affected" at bounding box center [893, 681] width 17 height 17
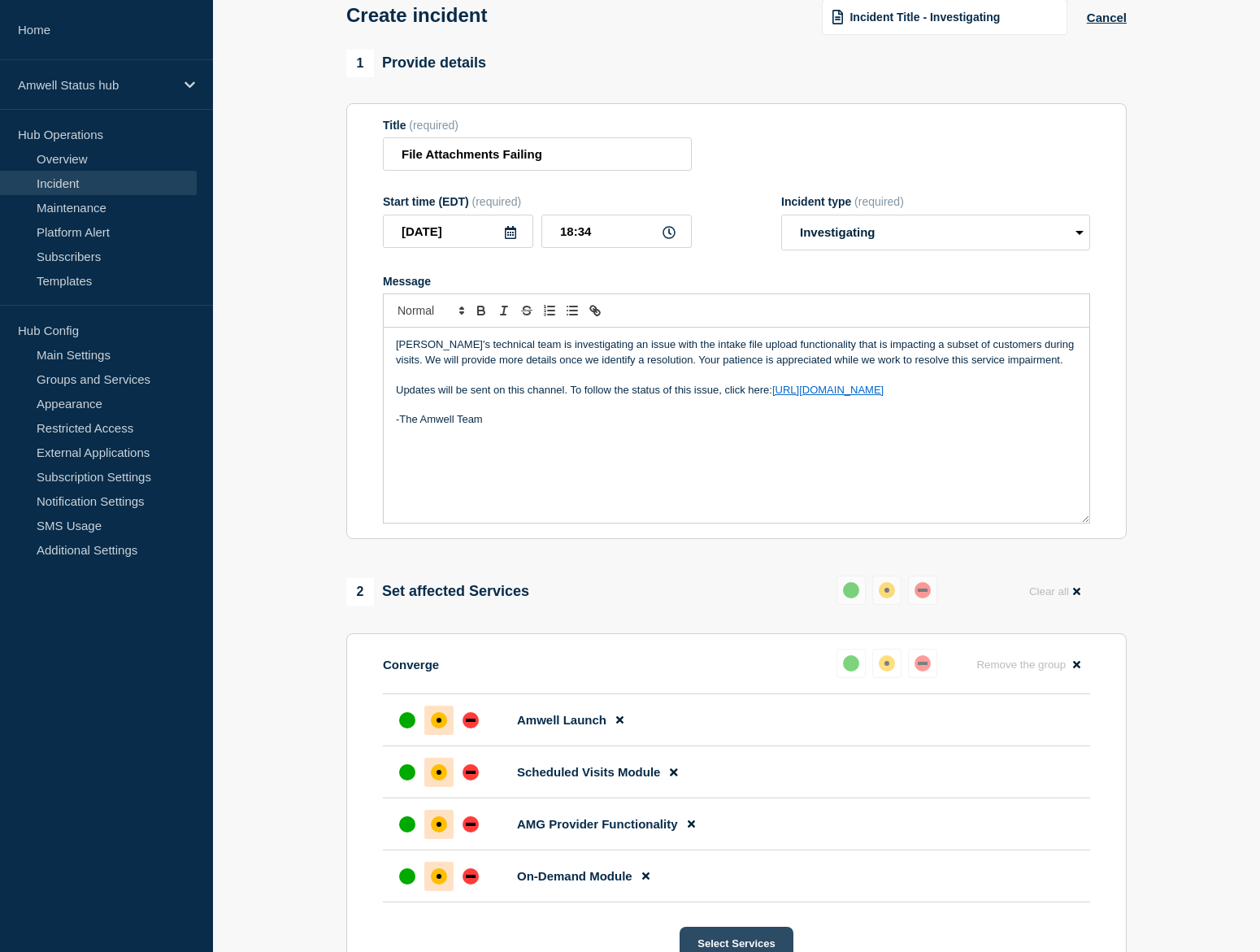
scroll to position [81, 0]
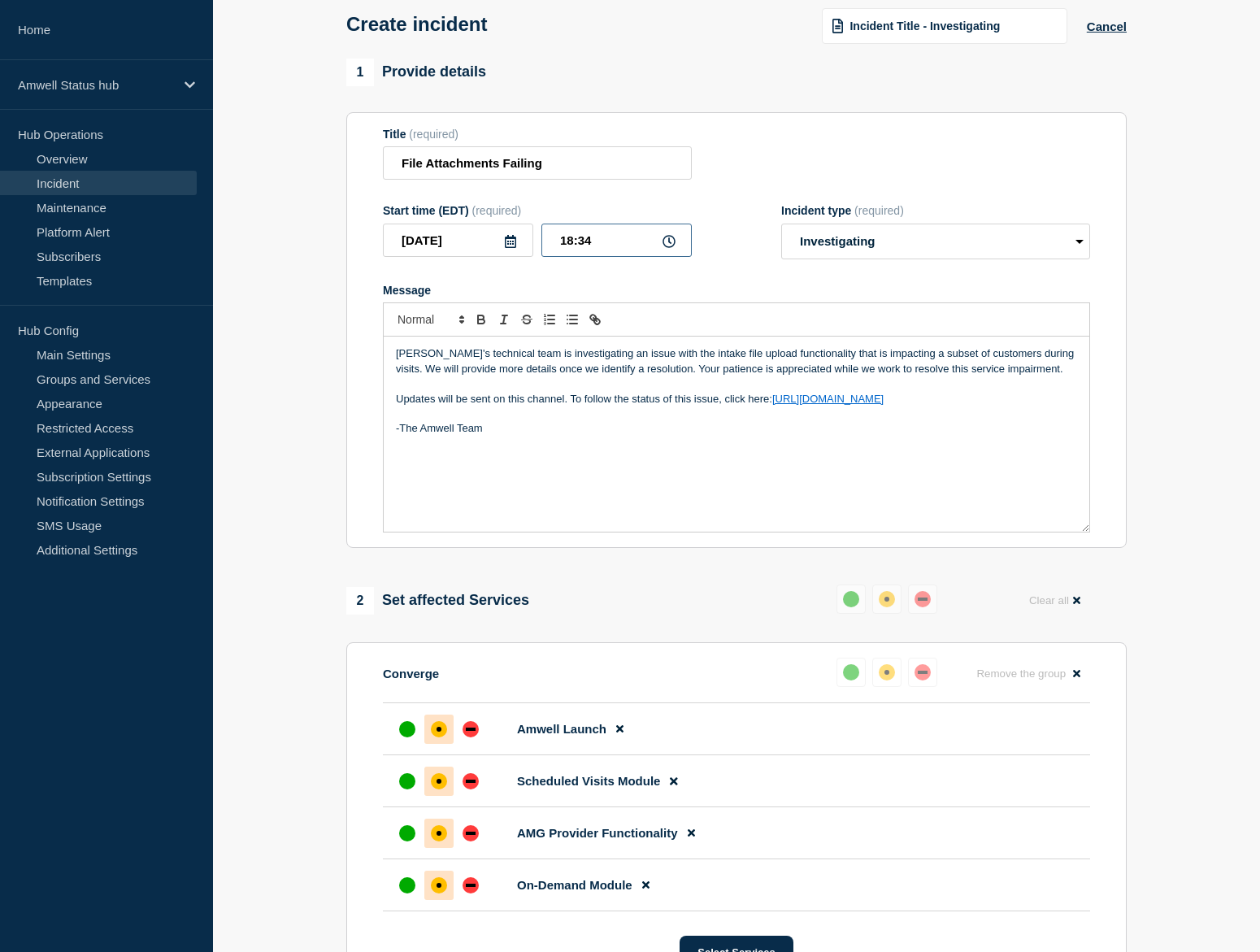
drag, startPoint x: 597, startPoint y: 248, endPoint x: 570, endPoint y: 255, distance: 27.9
click at [570, 255] on input "18:34" at bounding box center [616, 240] width 151 height 33
type input "17:52"
click at [645, 274] on form "Title (required) File Attachments Failing Start time (EDT) (required) [DATE] 17…" at bounding box center [736, 330] width 707 height 405
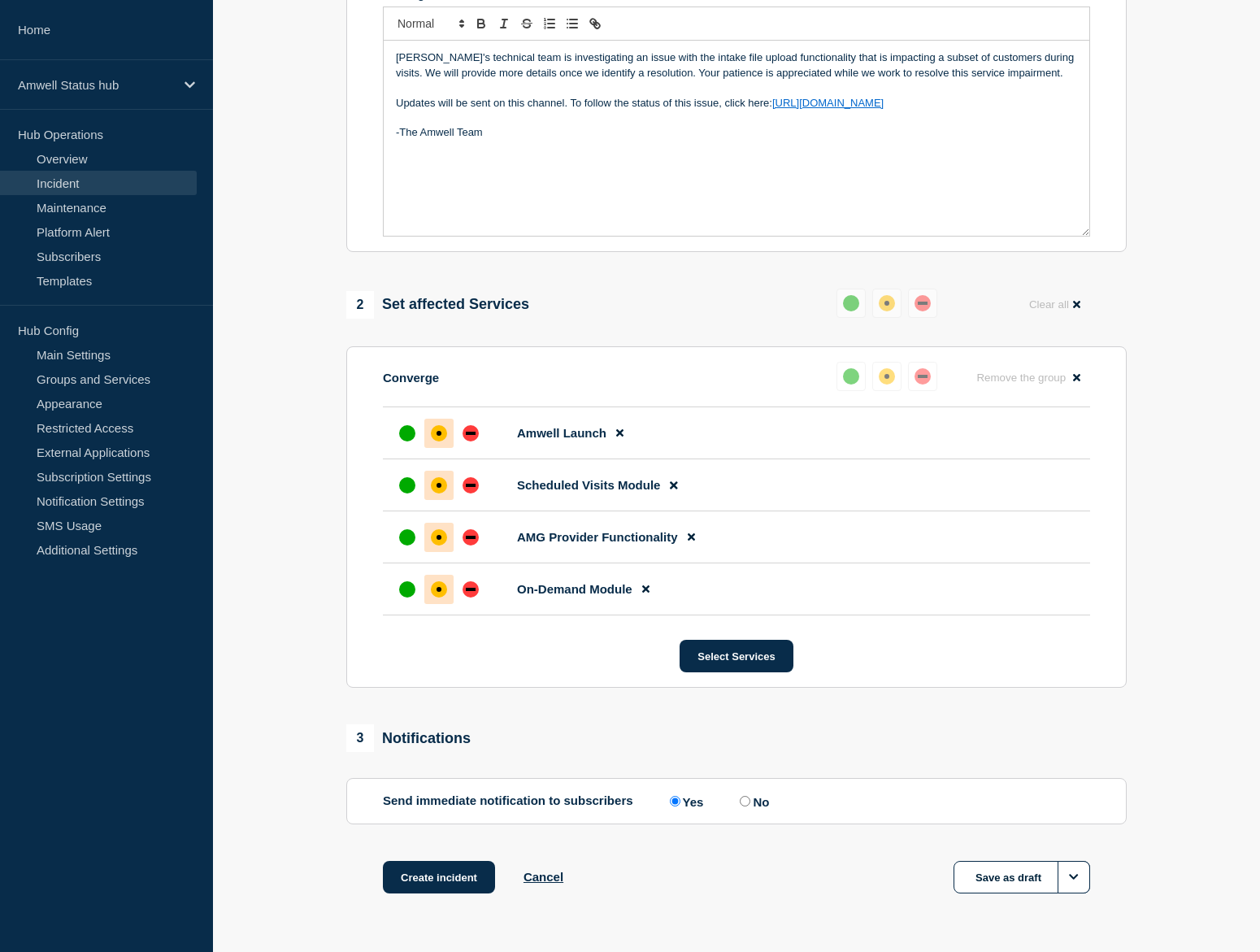
scroll to position [482, 0]
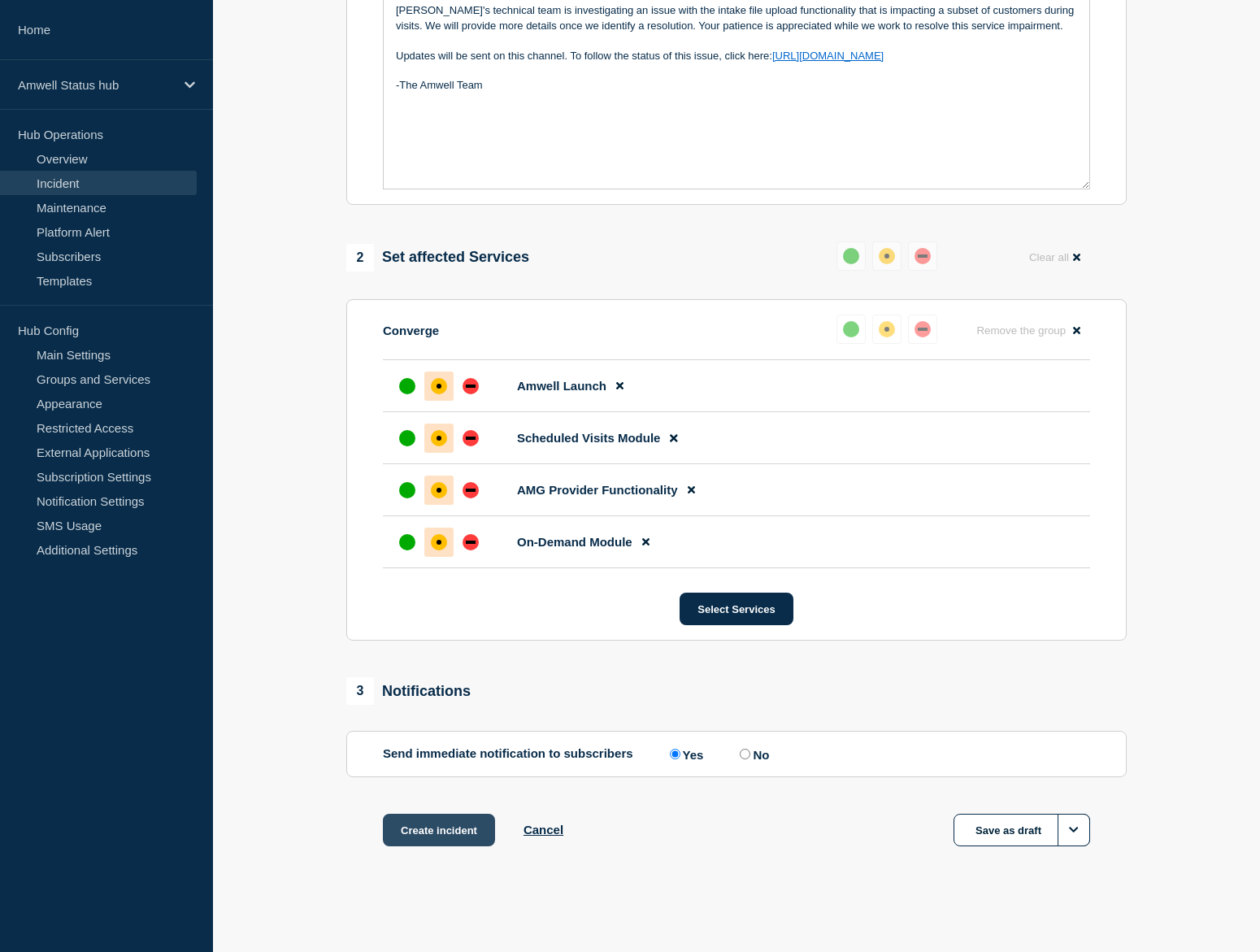
click at [425, 819] on button "Create incident" at bounding box center [439, 829] width 112 height 32
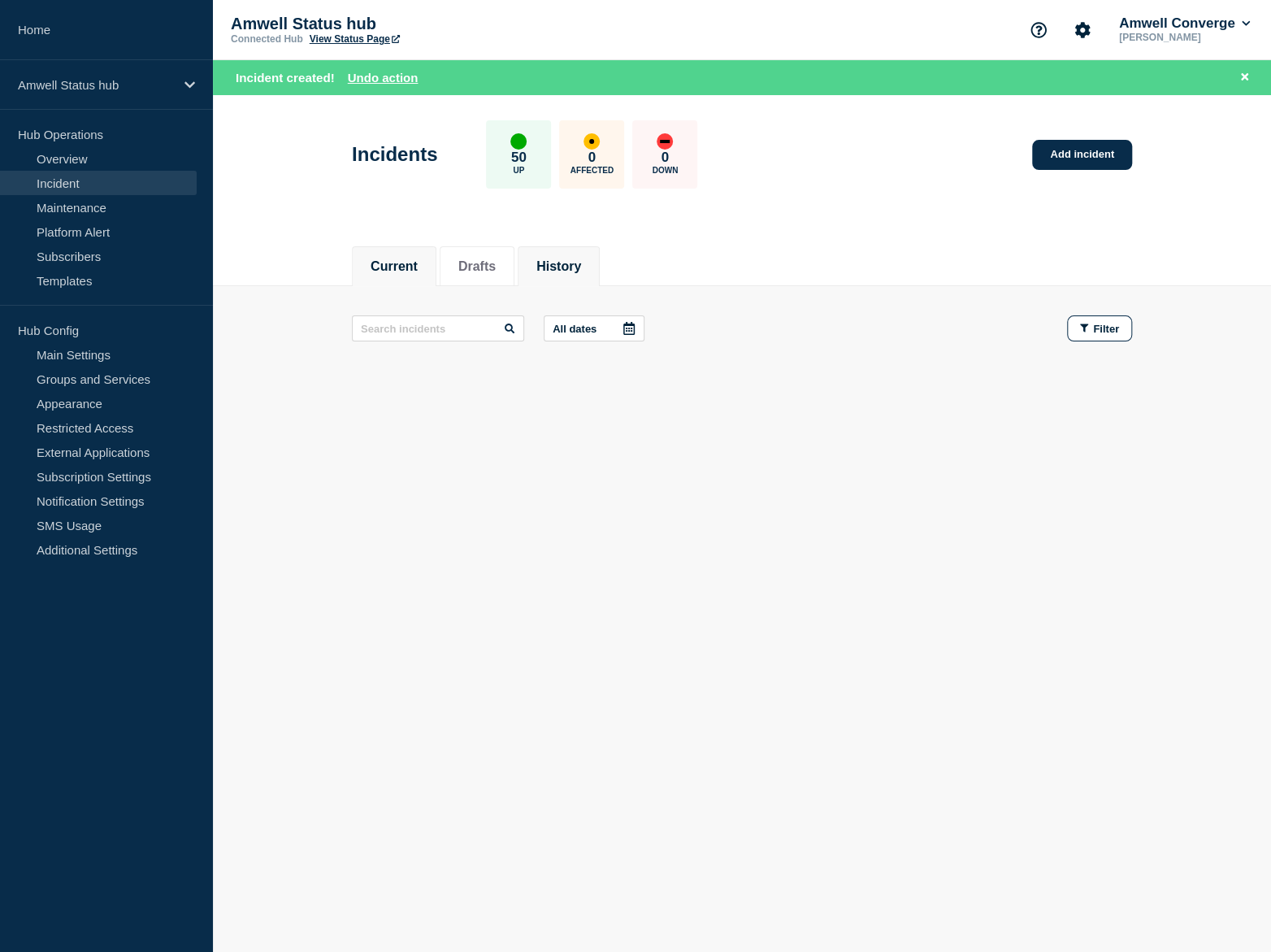
click at [594, 269] on li "History" at bounding box center [559, 267] width 82 height 40
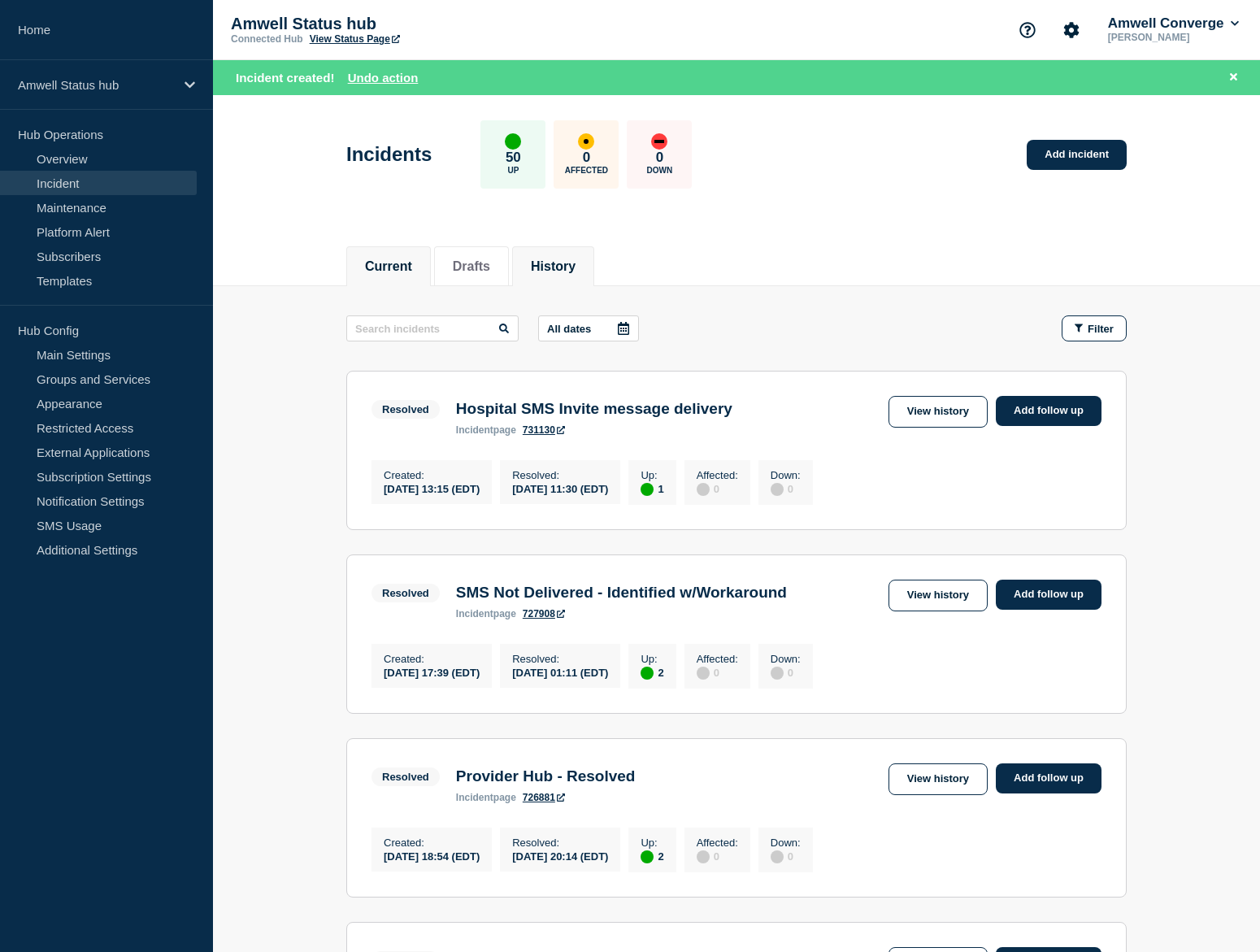
click at [403, 271] on button "Current" at bounding box center [389, 266] width 47 height 15
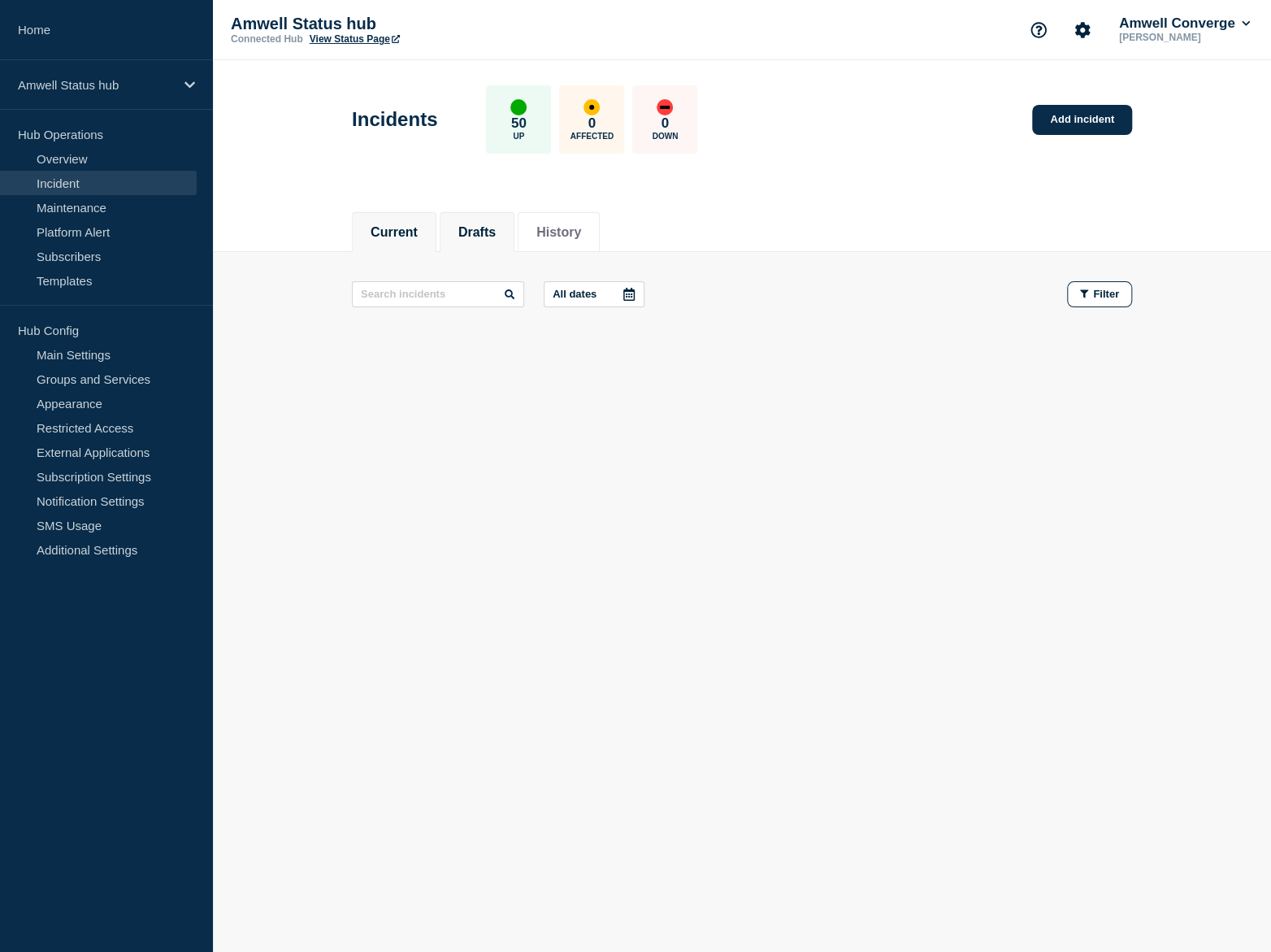
click at [459, 235] on button "Drafts" at bounding box center [477, 232] width 37 height 15
click at [552, 228] on button "History" at bounding box center [558, 232] width 44 height 15
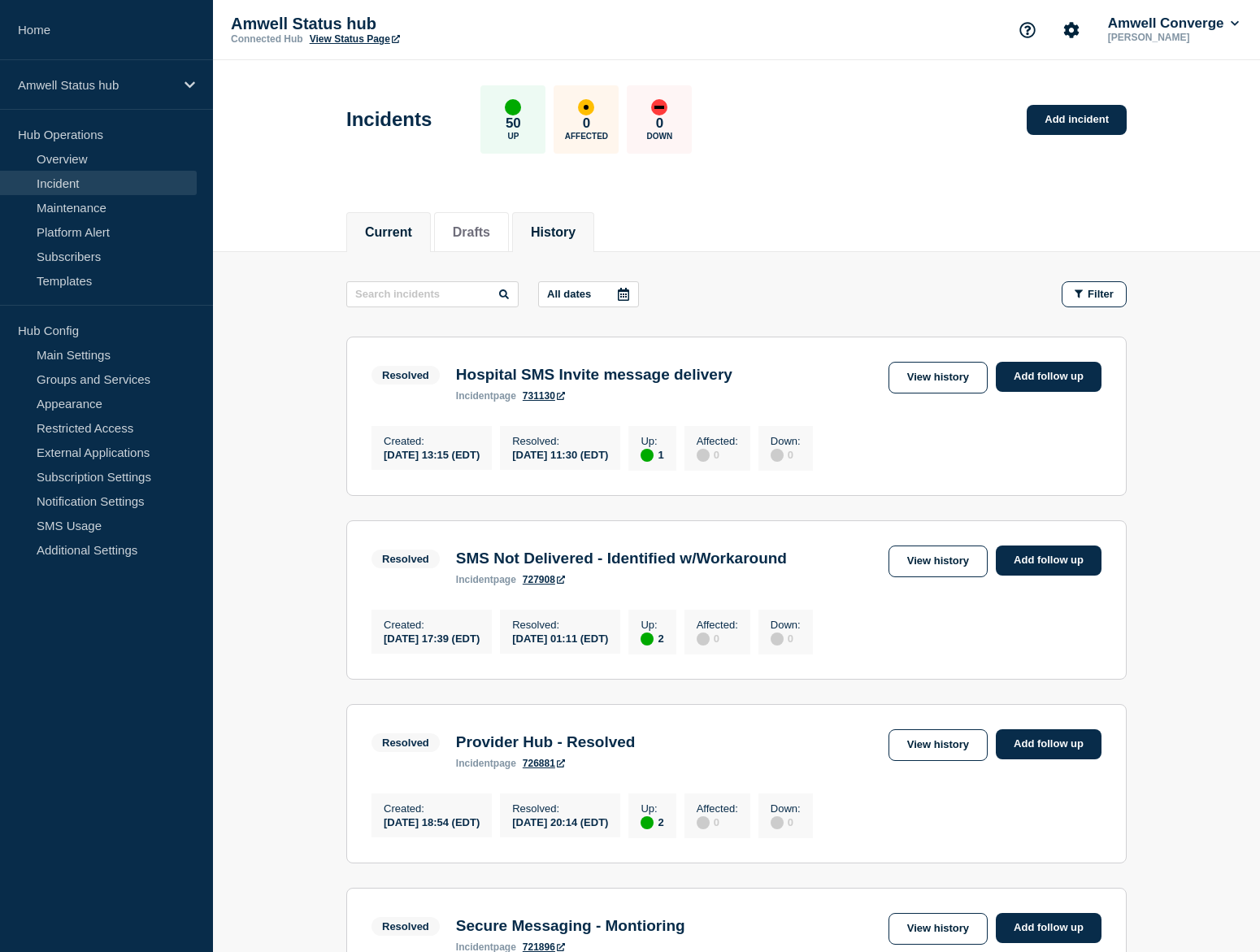
click at [396, 225] on button "Current" at bounding box center [389, 232] width 47 height 15
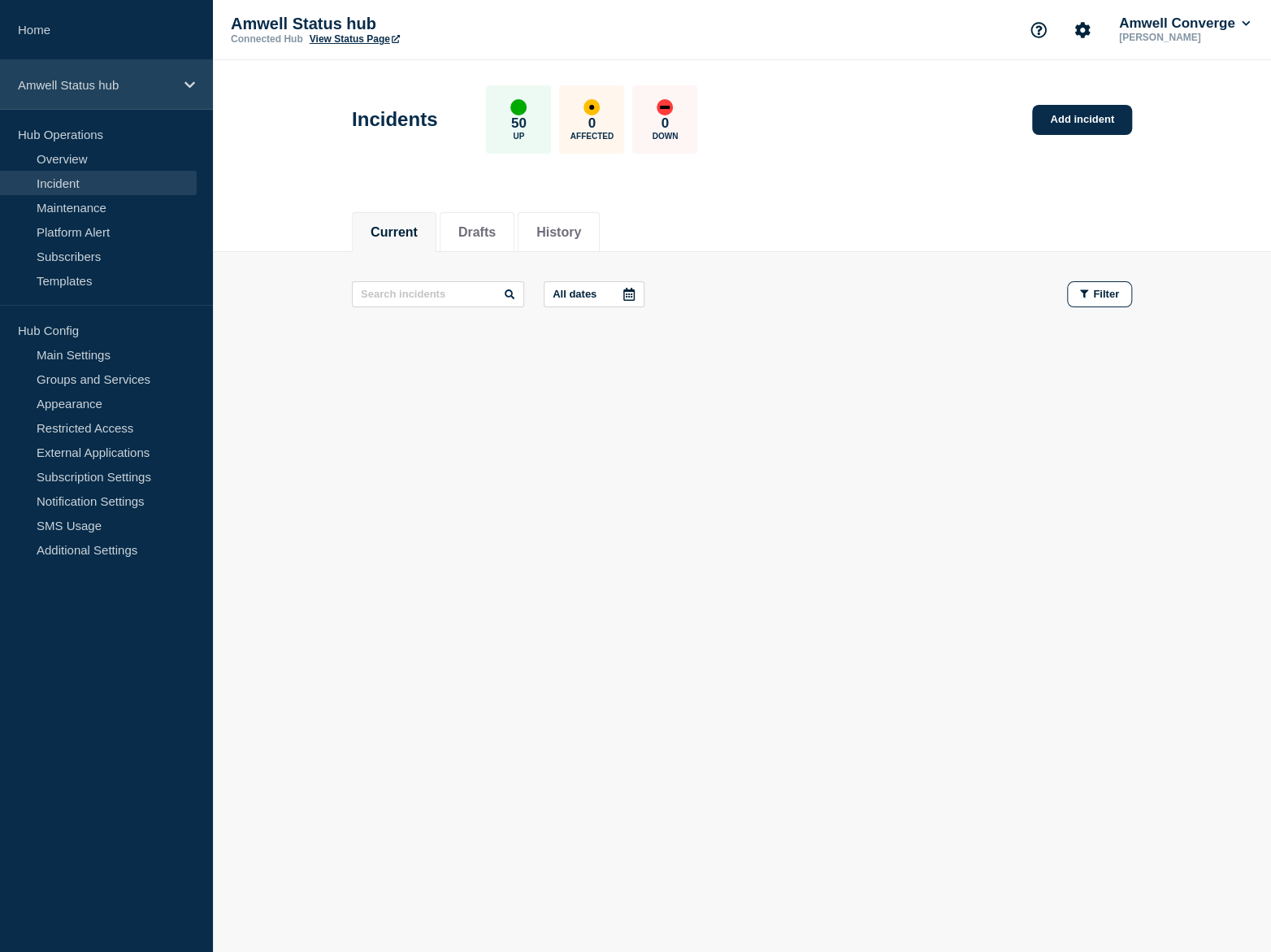
click at [107, 85] on p "Amwell Status hub" at bounding box center [96, 85] width 156 height 14
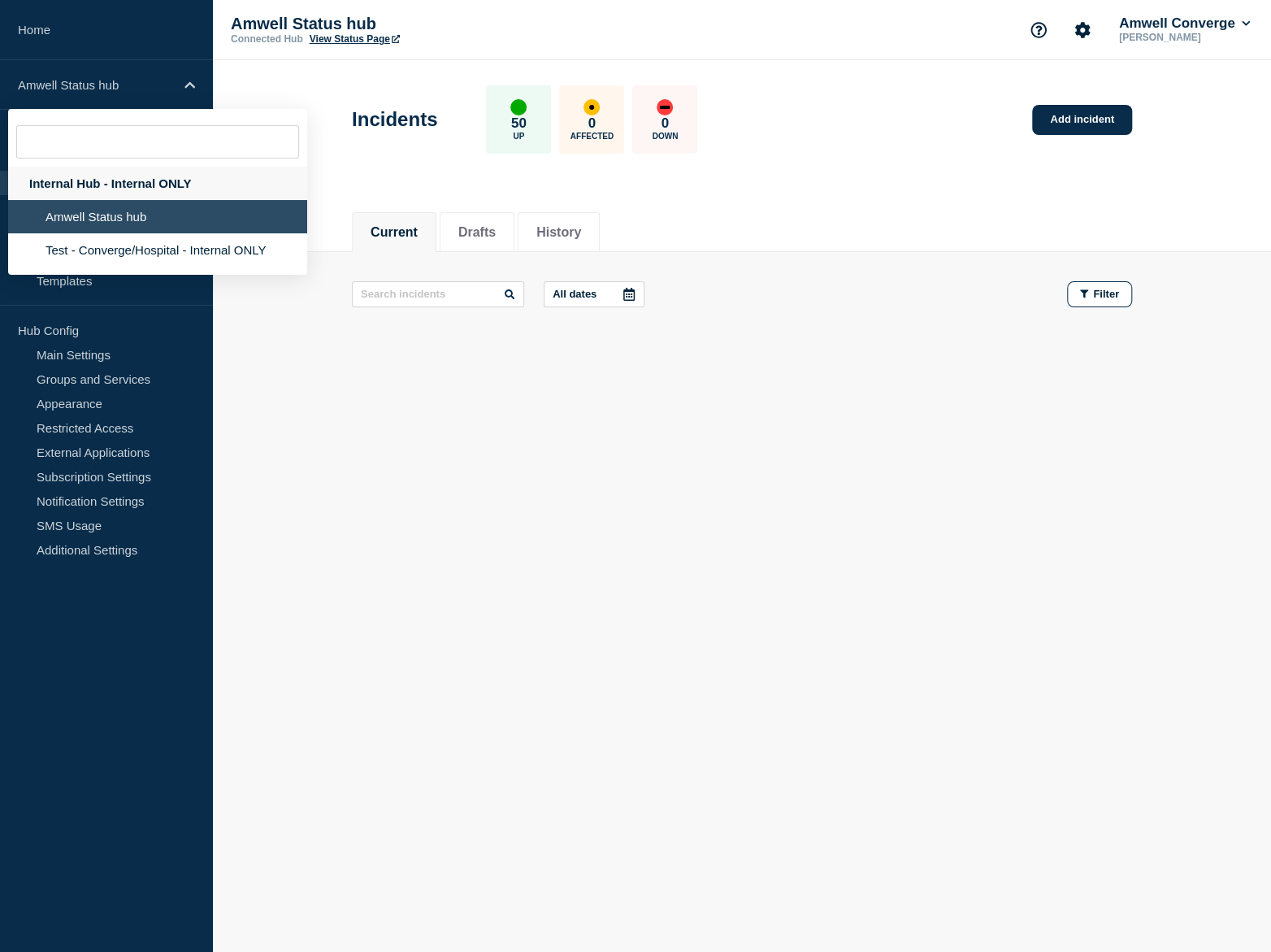
click at [126, 180] on div "Internal Hub - Internal ONLY" at bounding box center [157, 183] width 299 height 33
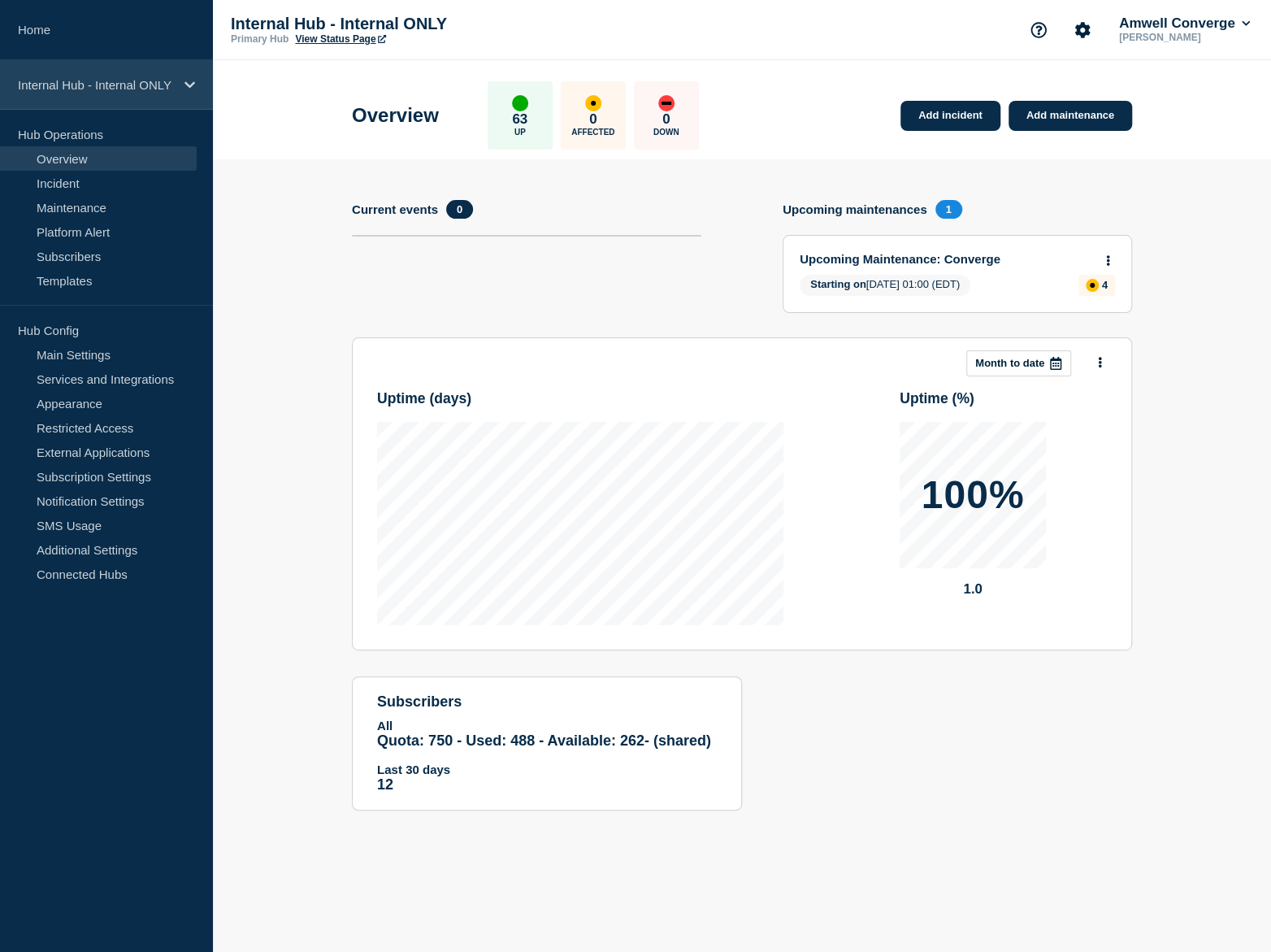
click at [117, 102] on div "Internal Hub - Internal ONLY" at bounding box center [106, 85] width 213 height 50
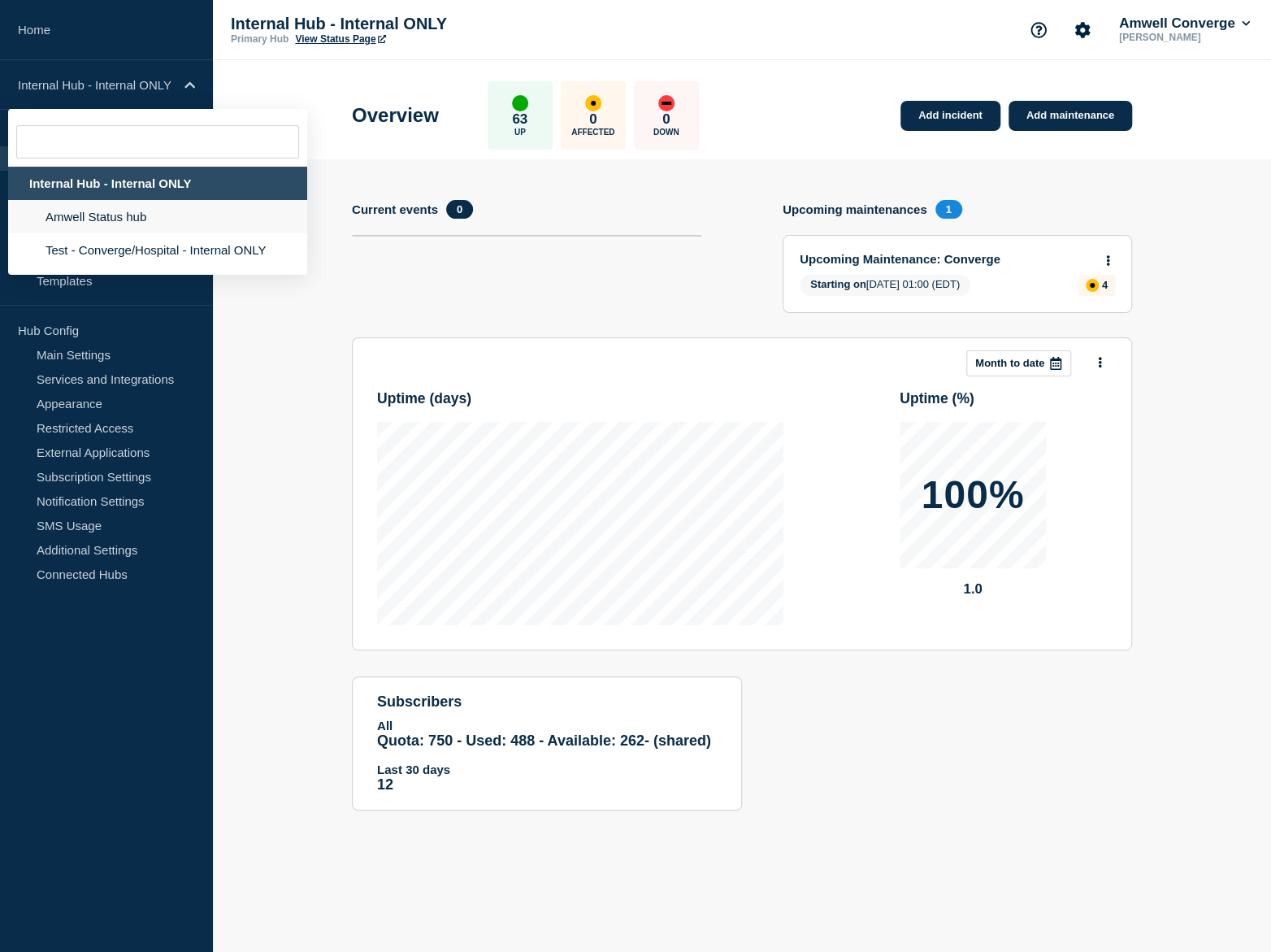
click at [117, 234] on li "Amwell Status hub" at bounding box center [157, 216] width 299 height 33
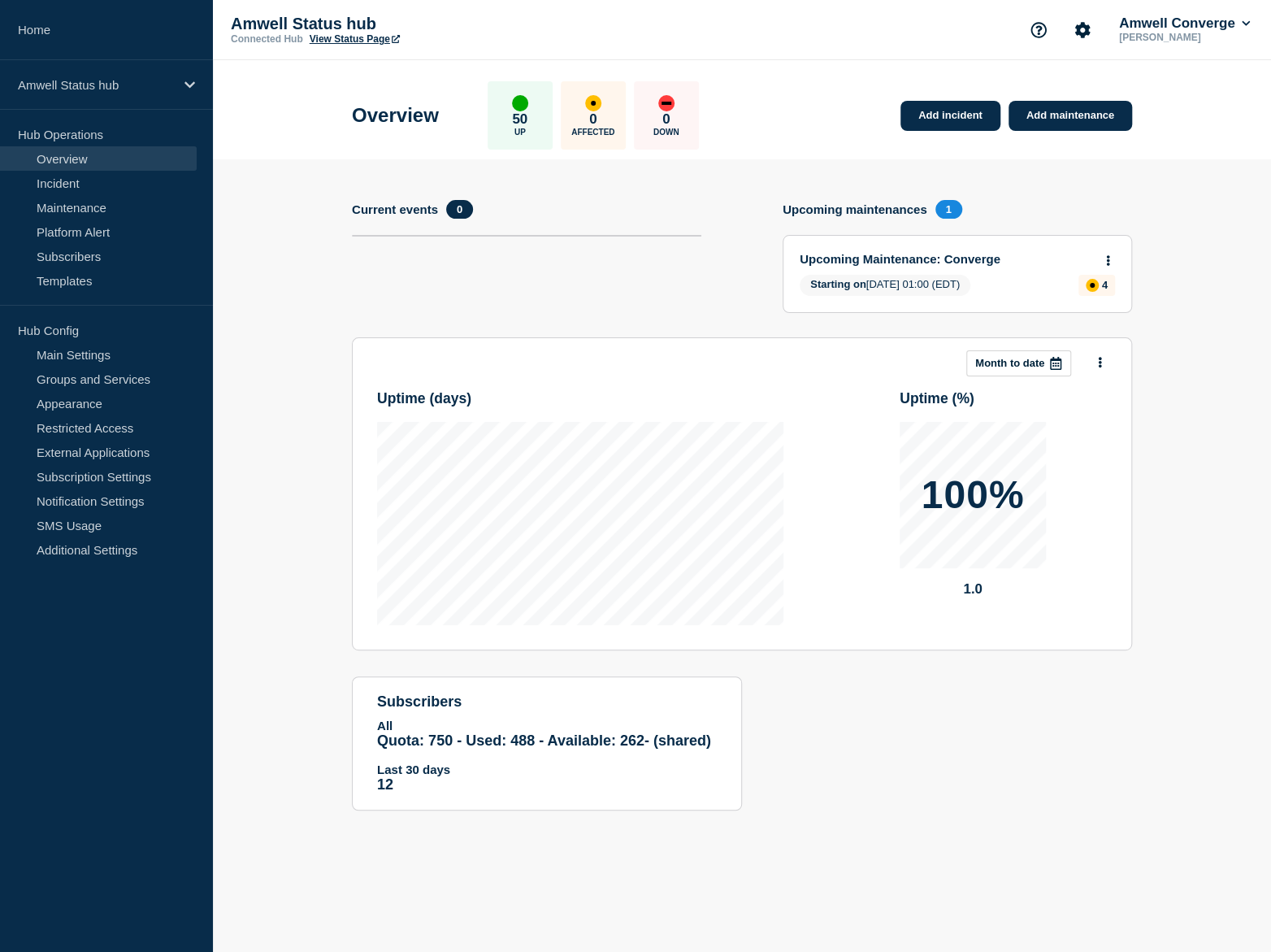
click at [82, 156] on link "Overview" at bounding box center [99, 159] width 197 height 24
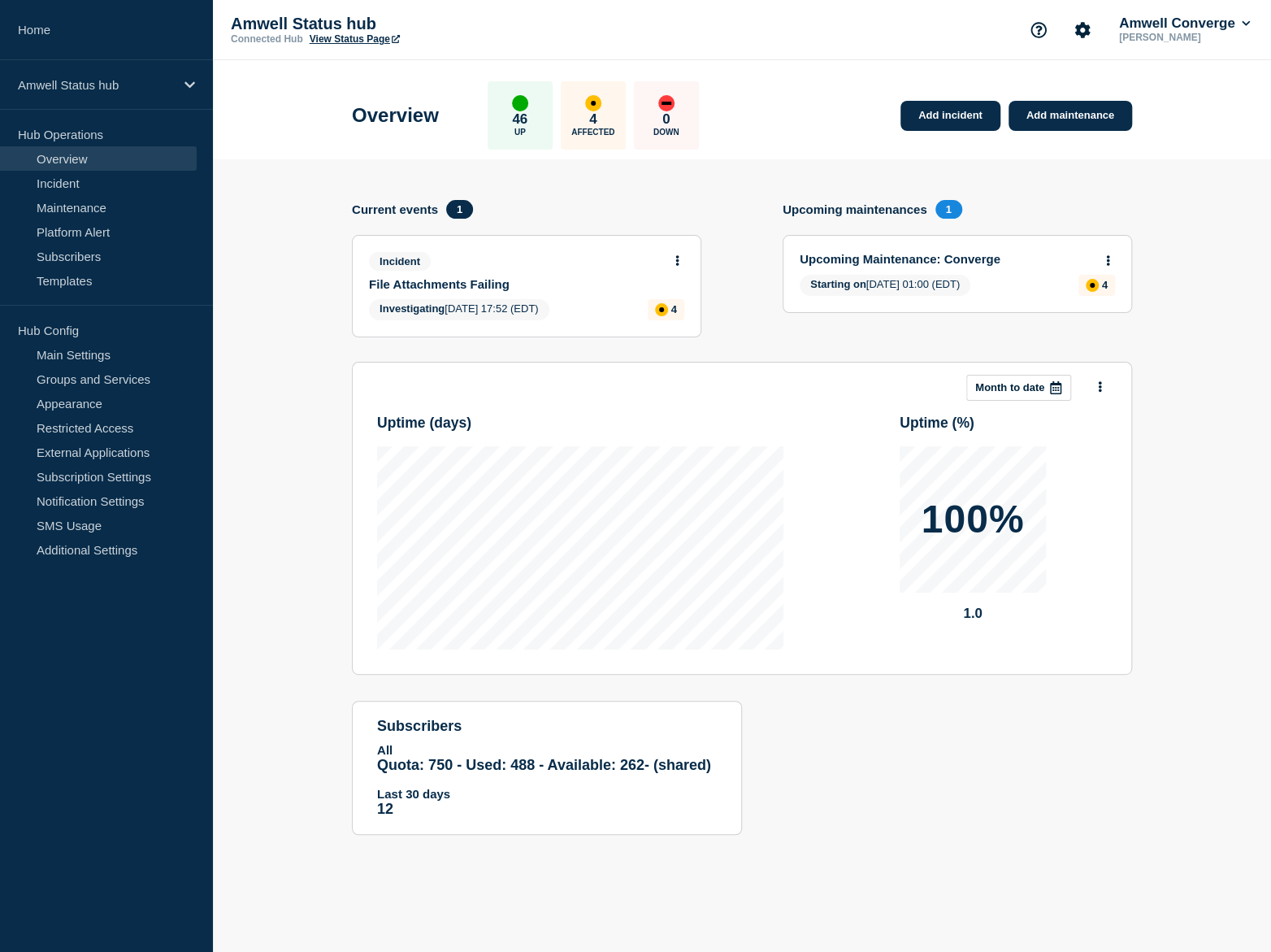
click at [467, 282] on link "File Attachments Failing" at bounding box center [515, 284] width 294 height 14
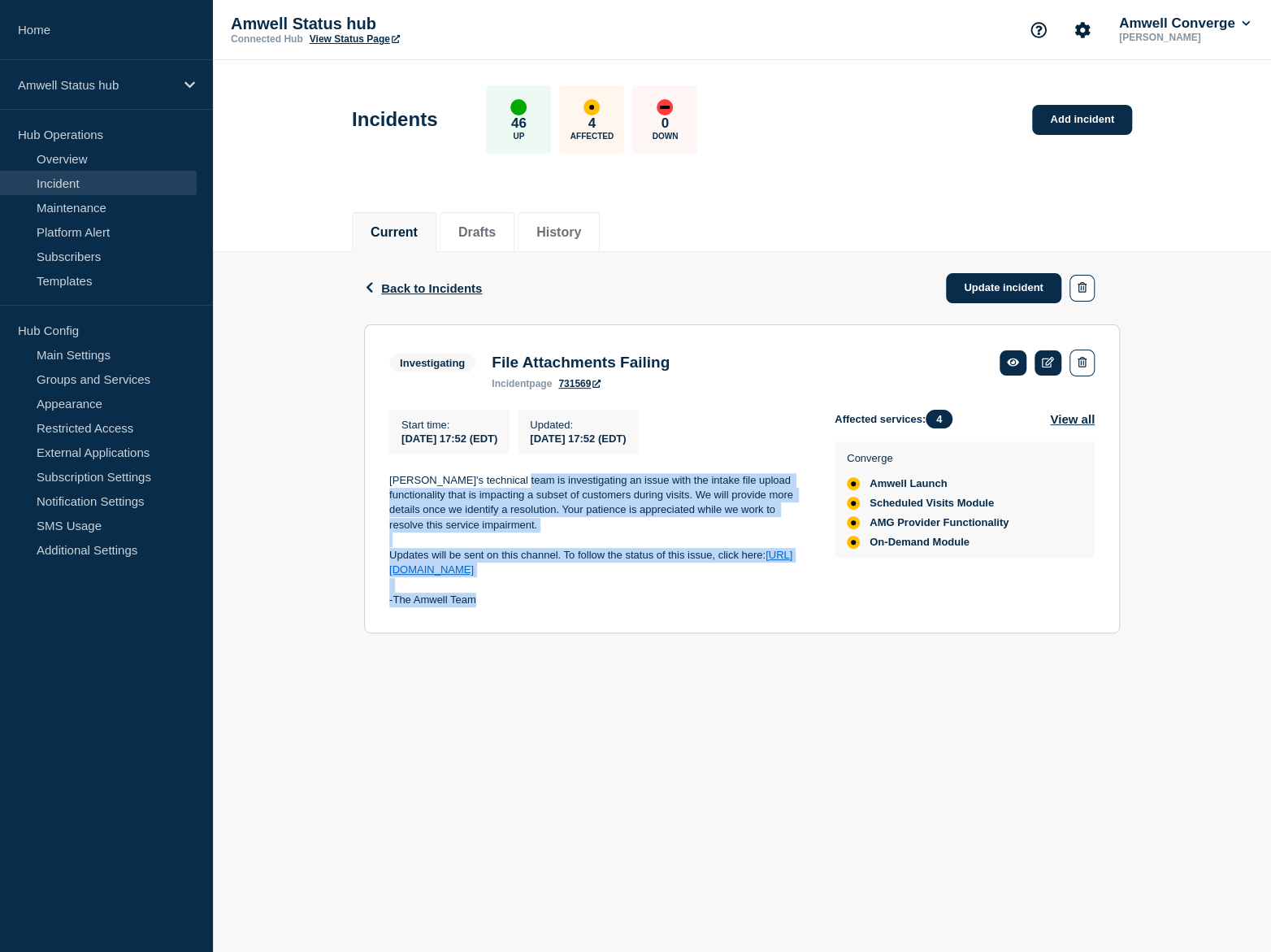
drag, startPoint x: 511, startPoint y: 489, endPoint x: 778, endPoint y: 613, distance: 294.4
click at [778, 608] on div "[PERSON_NAME]'s technical team is investigating an issue with the intake file u…" at bounding box center [599, 541] width 419 height 135
click at [778, 608] on p "-The Amwell Team" at bounding box center [599, 600] width 419 height 15
drag, startPoint x: 390, startPoint y: 494, endPoint x: 573, endPoint y: 619, distance: 221.6
click at [573, 608] on div "Amwell's technical team is investigating an issue with the intake file upload f…" at bounding box center [599, 541] width 419 height 135
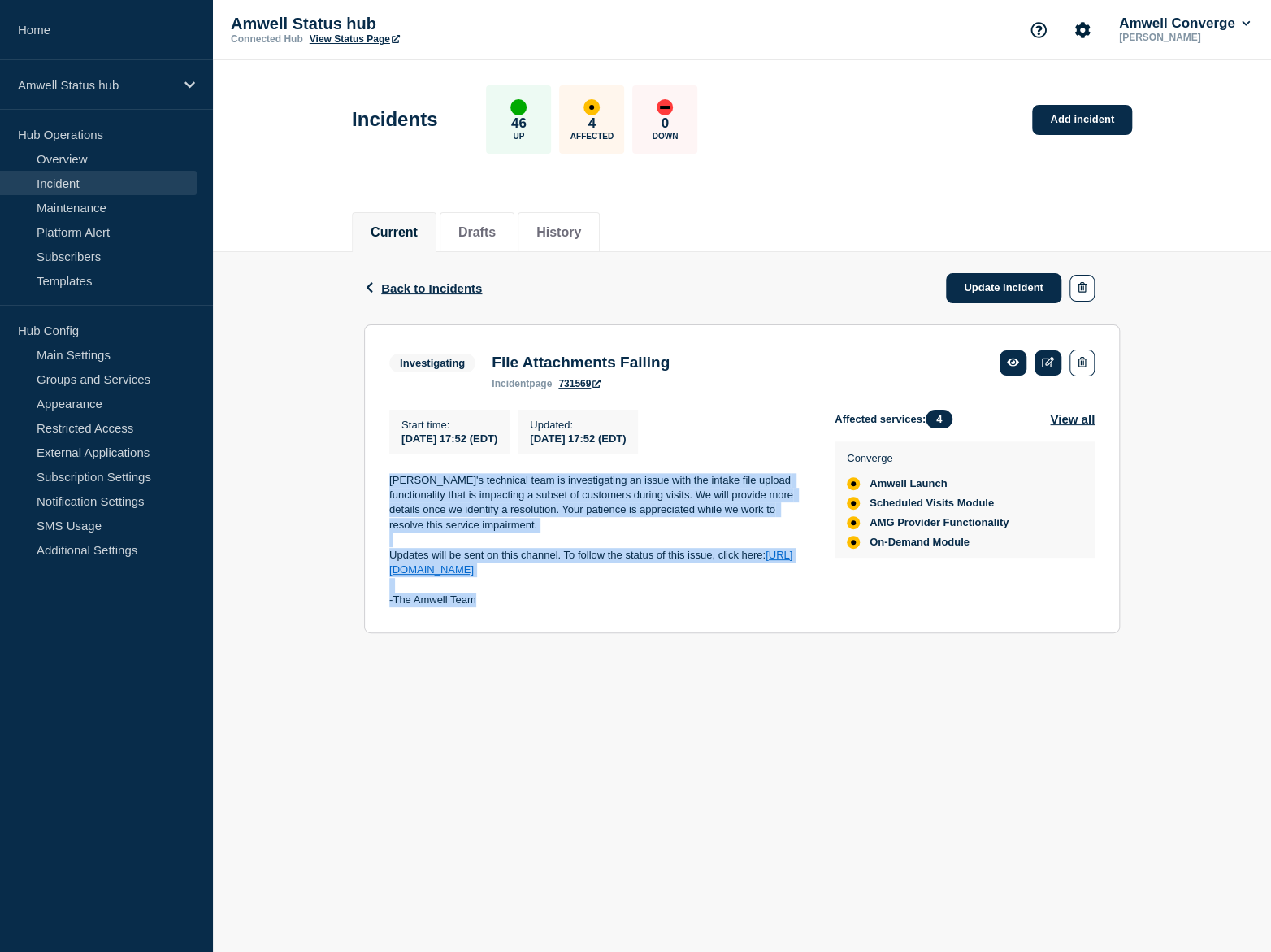
click at [616, 547] on p at bounding box center [599, 540] width 419 height 15
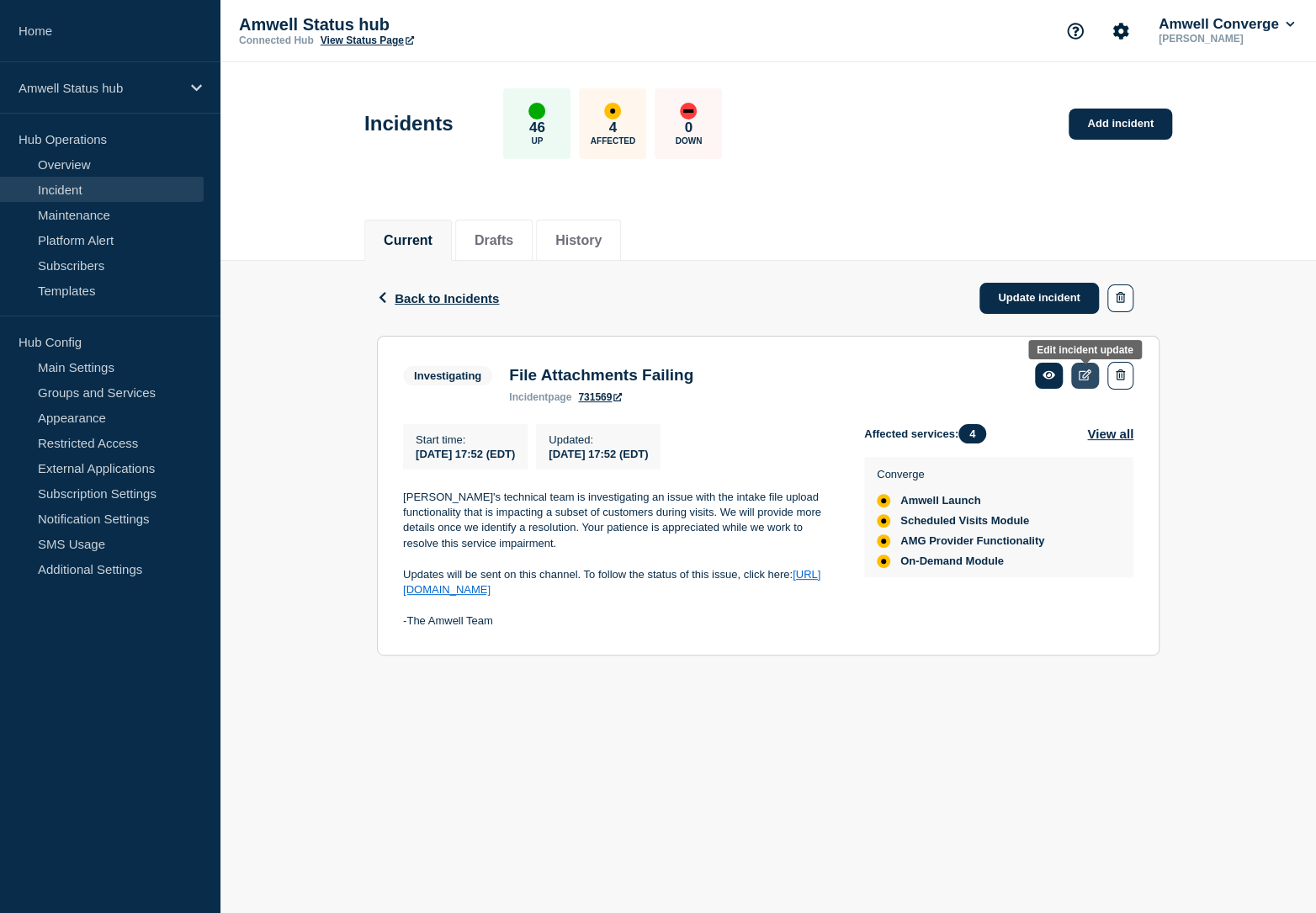
click at [1092, 386] on link at bounding box center [1085, 375] width 28 height 26
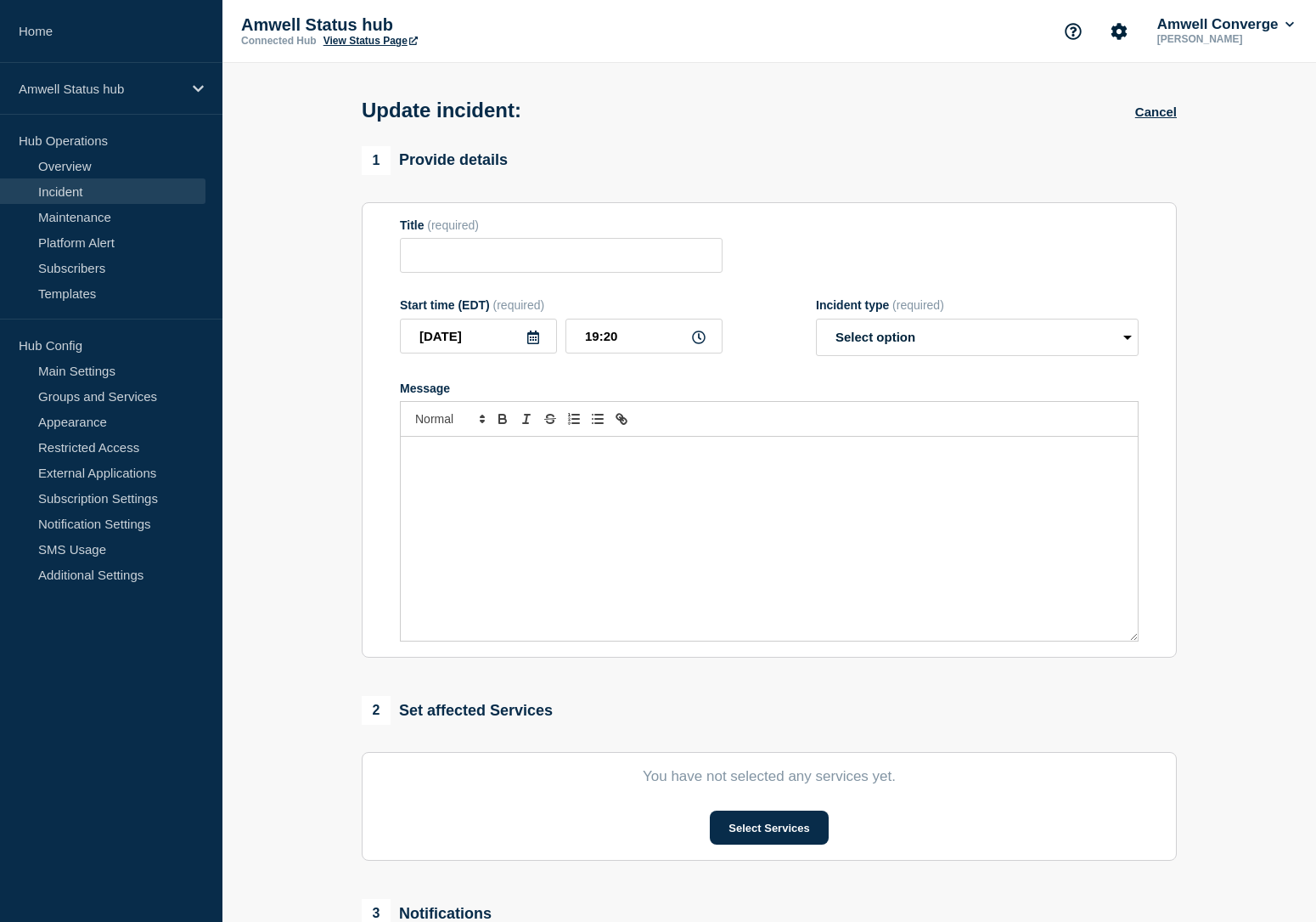
type input "File Attachments Failing"
type input "17:52"
select select "investigating"
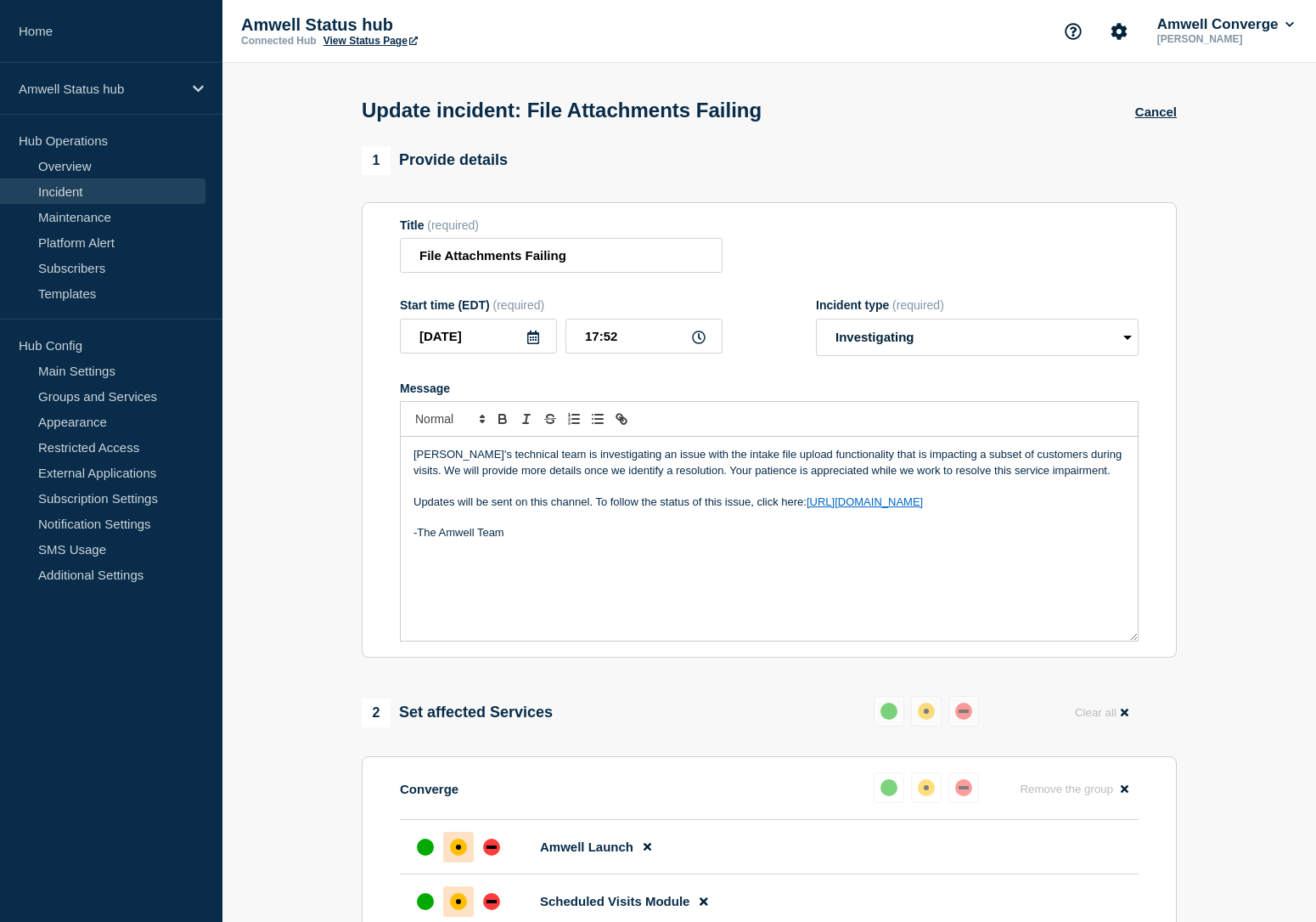
click at [1178, 100] on div "Update incident: File Attachments Failing Cancel" at bounding box center [770, 104] width 853 height 83
click at [1168, 108] on button "Cancel" at bounding box center [1157, 112] width 42 height 15
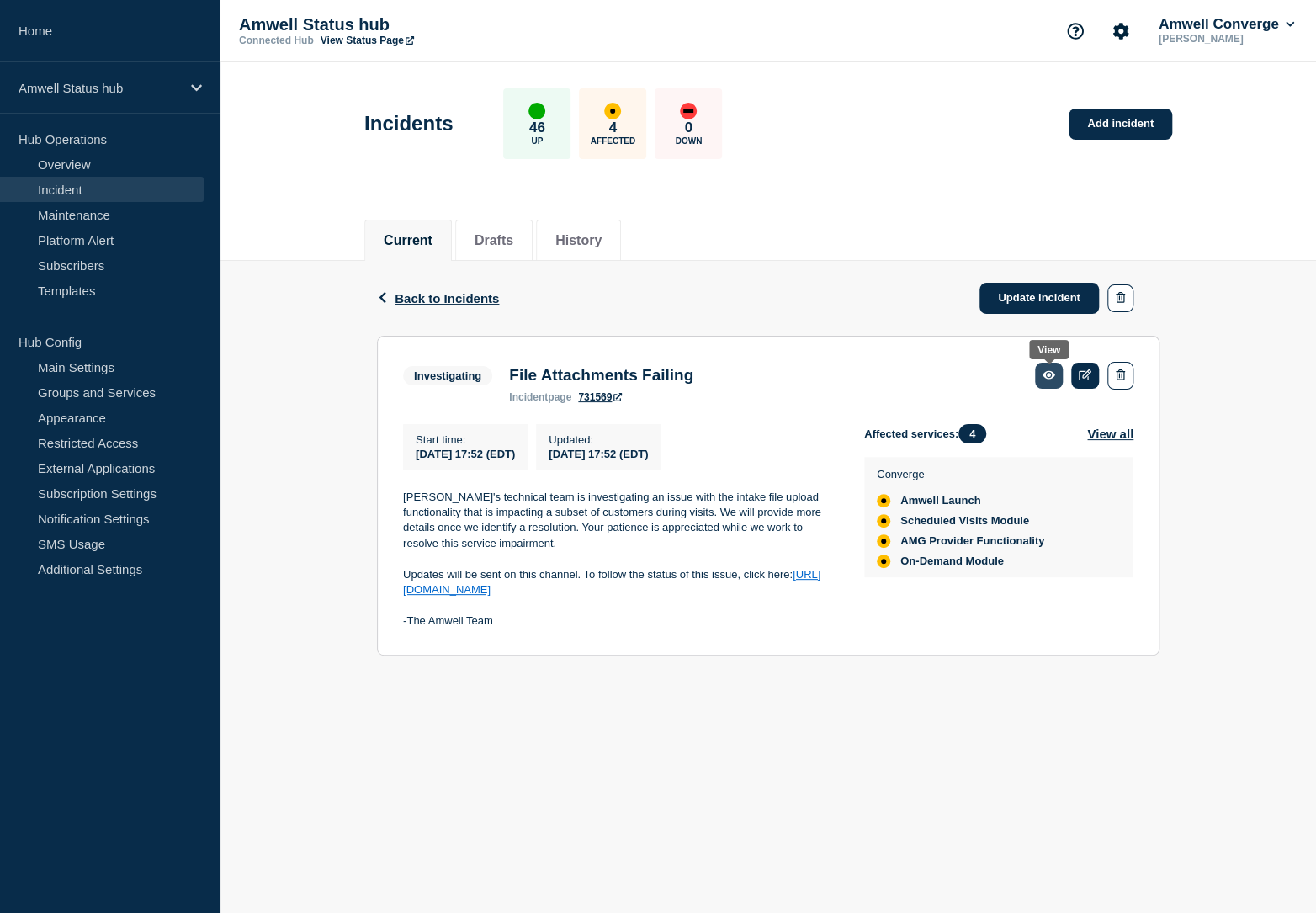
click at [1055, 375] on link at bounding box center [1049, 375] width 28 height 26
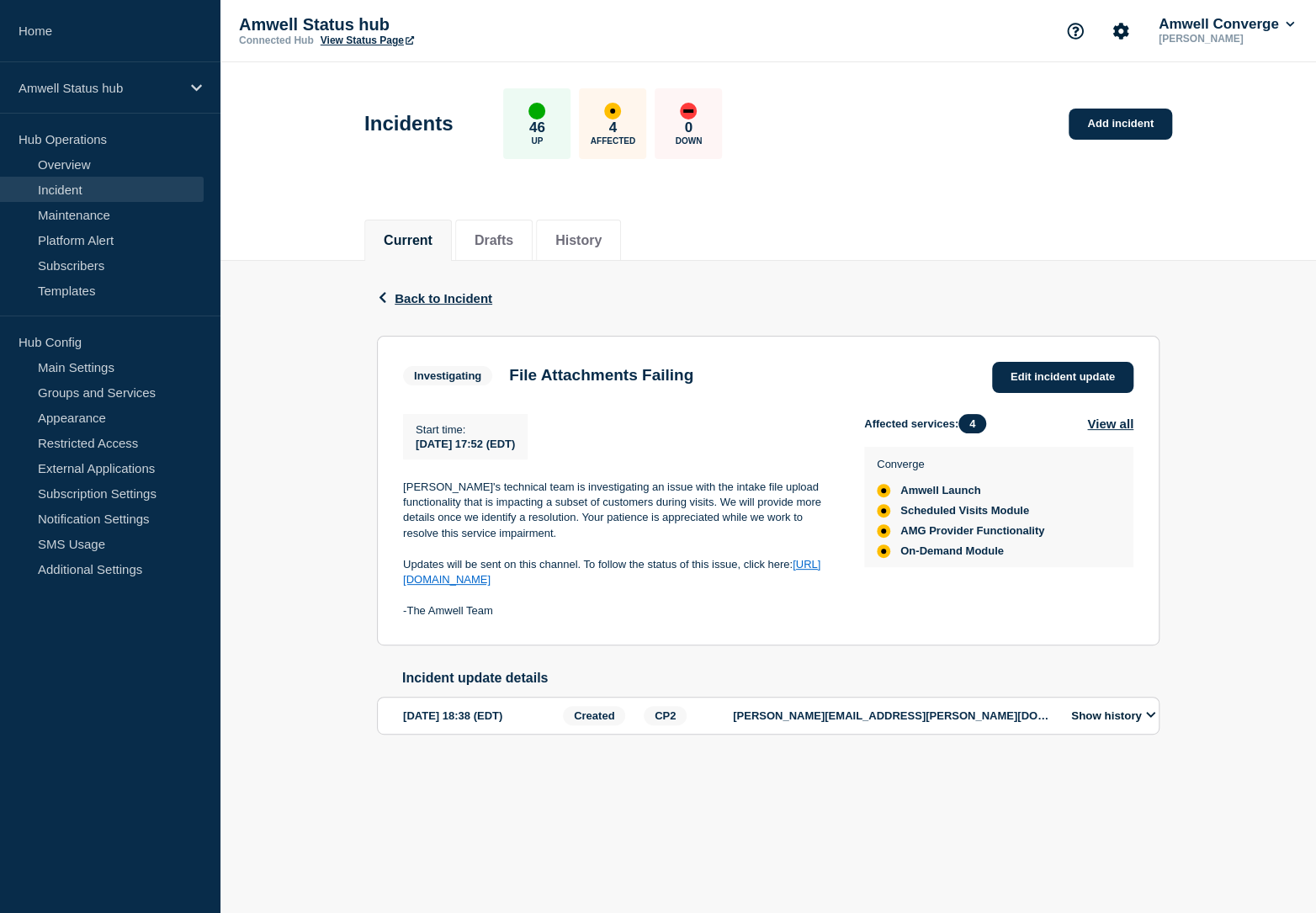
click at [640, 384] on h3 "File Attachments Failing" at bounding box center [601, 375] width 184 height 19
click at [567, 362] on section "Investigating File Attachments Failing Edit incident update Start time : 2025-1…" at bounding box center [768, 490] width 783 height 309
click at [467, 304] on span "Back to Incident" at bounding box center [443, 299] width 97 height 14
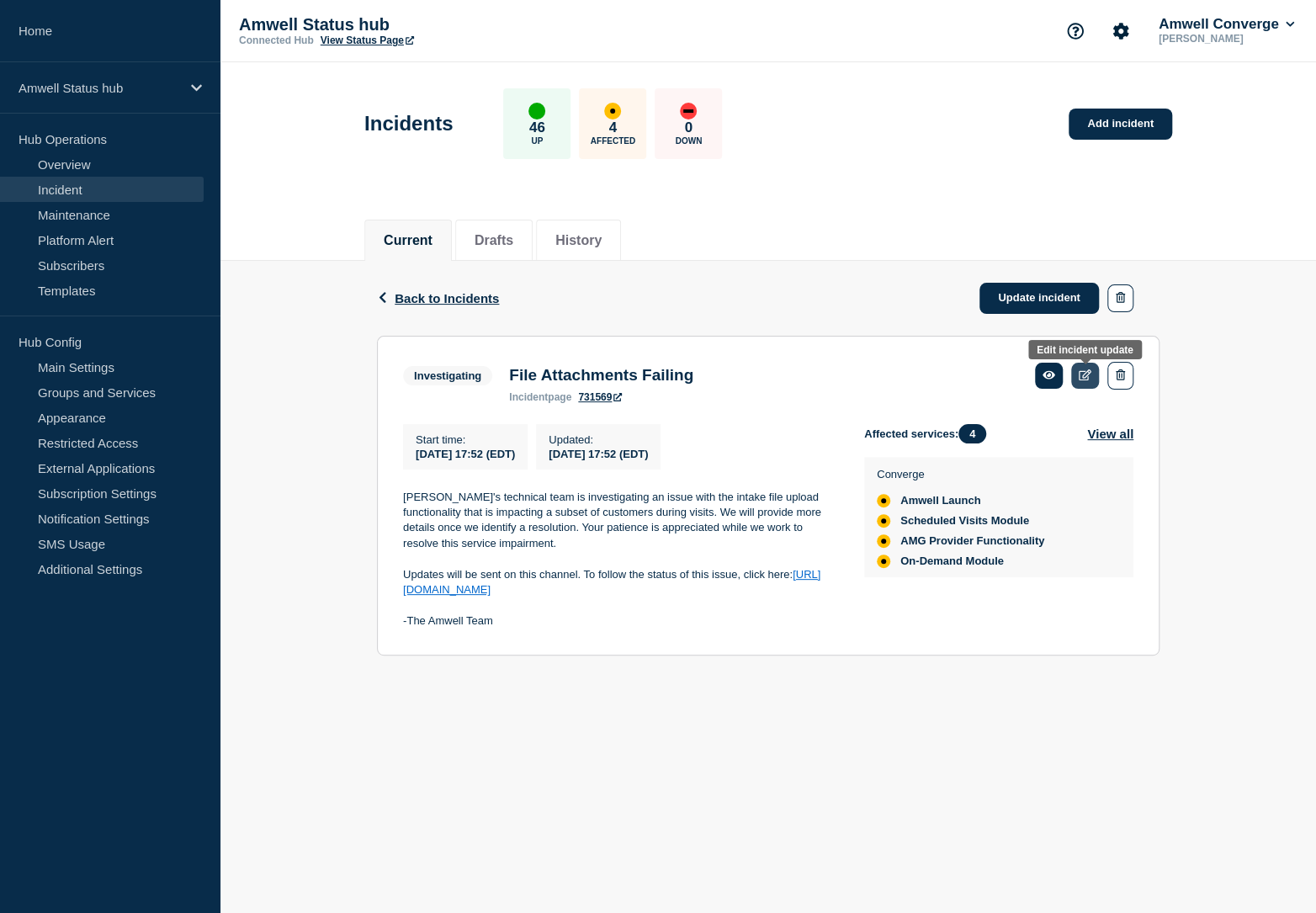
click at [1091, 383] on link at bounding box center [1085, 375] width 28 height 26
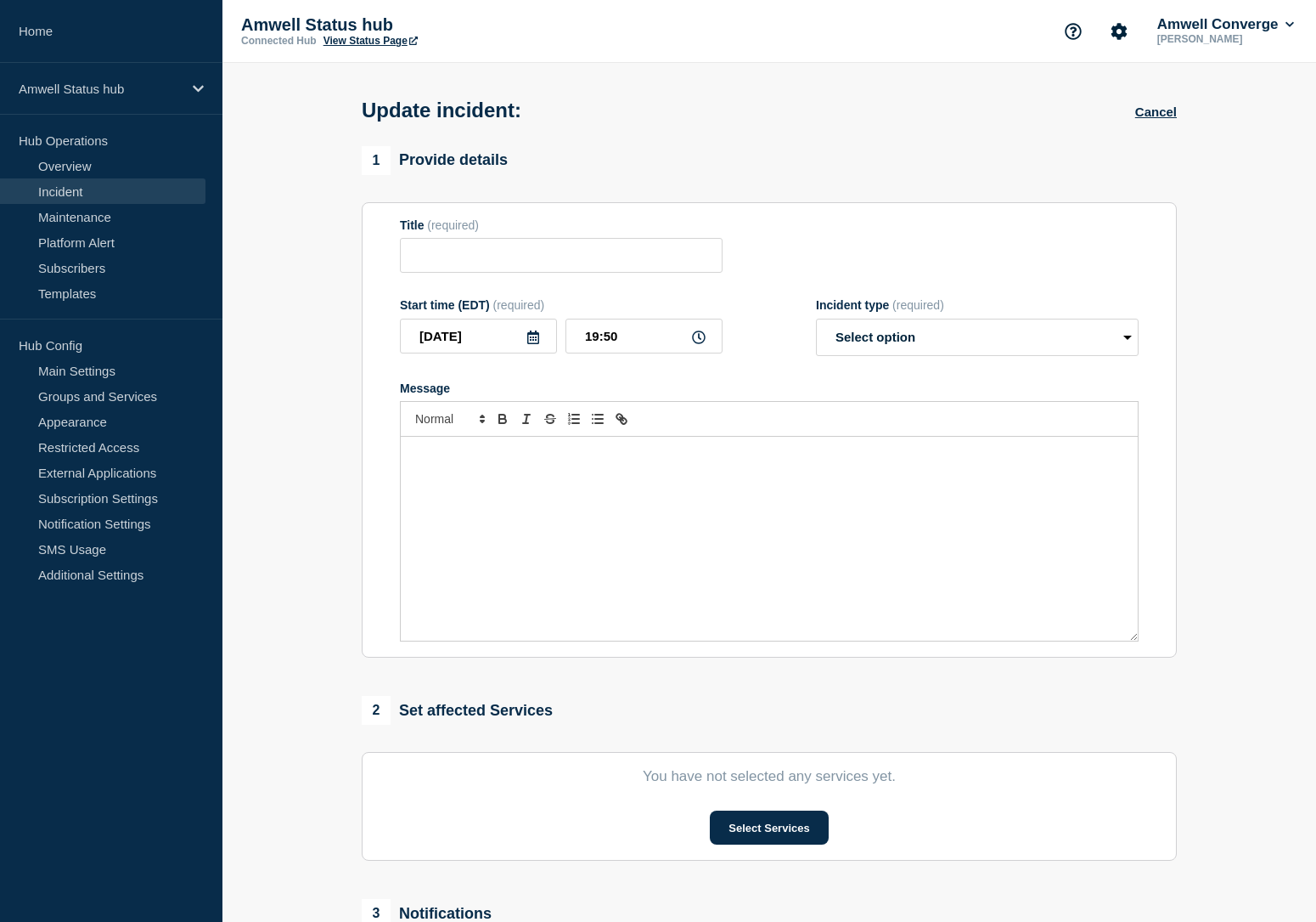
type input "File Attachments Failing"
type input "17:52"
select select "investigating"
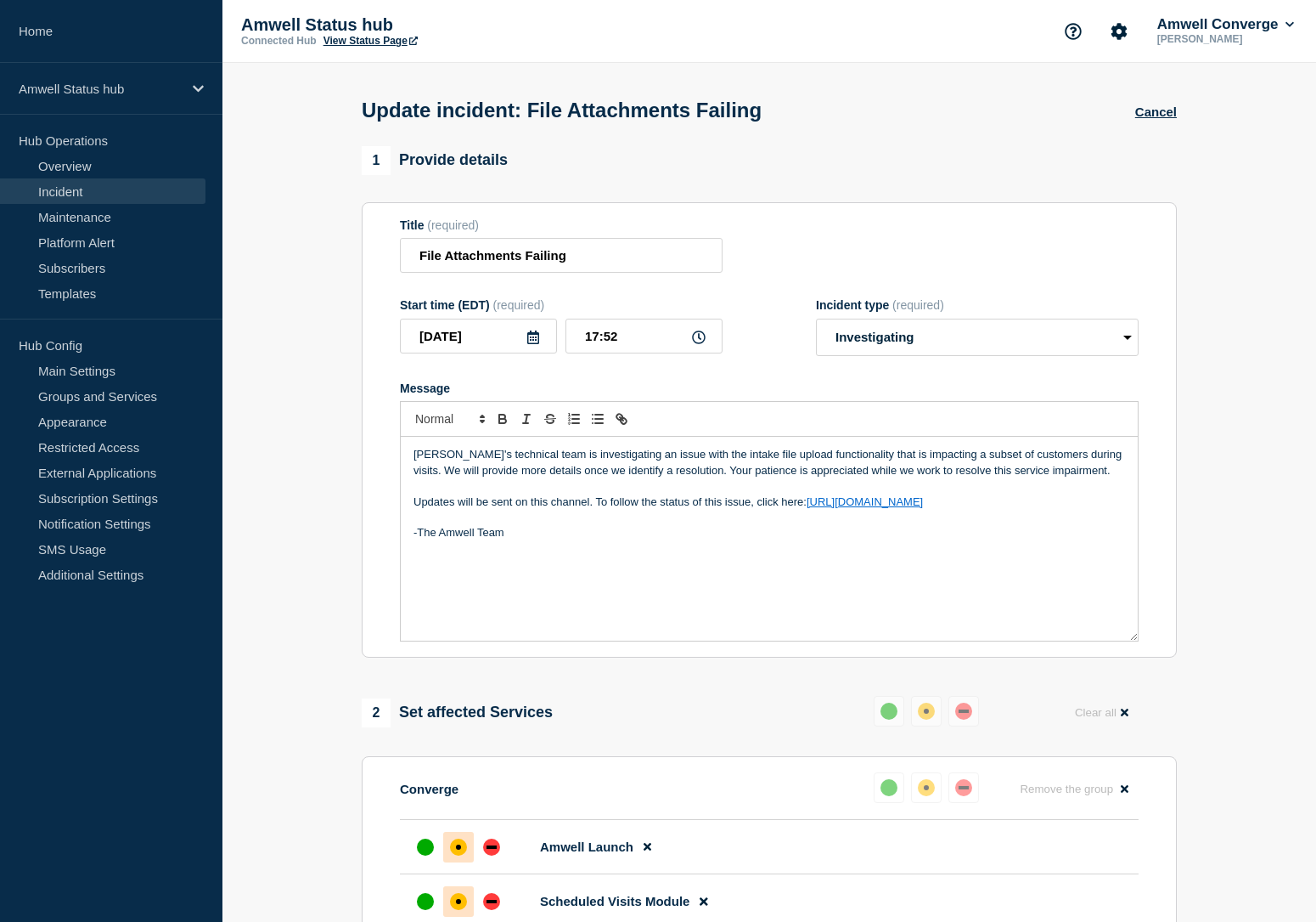
drag, startPoint x: 995, startPoint y: 522, endPoint x: 368, endPoint y: 446, distance: 631.6
click at [368, 446] on section "Title (required) File Attachments Failing Start time (EDT) (required) 2025-10-0…" at bounding box center [769, 430] width 815 height 456
copy div "Amwell's technical team is investigating an issue with the intake file upload f…"
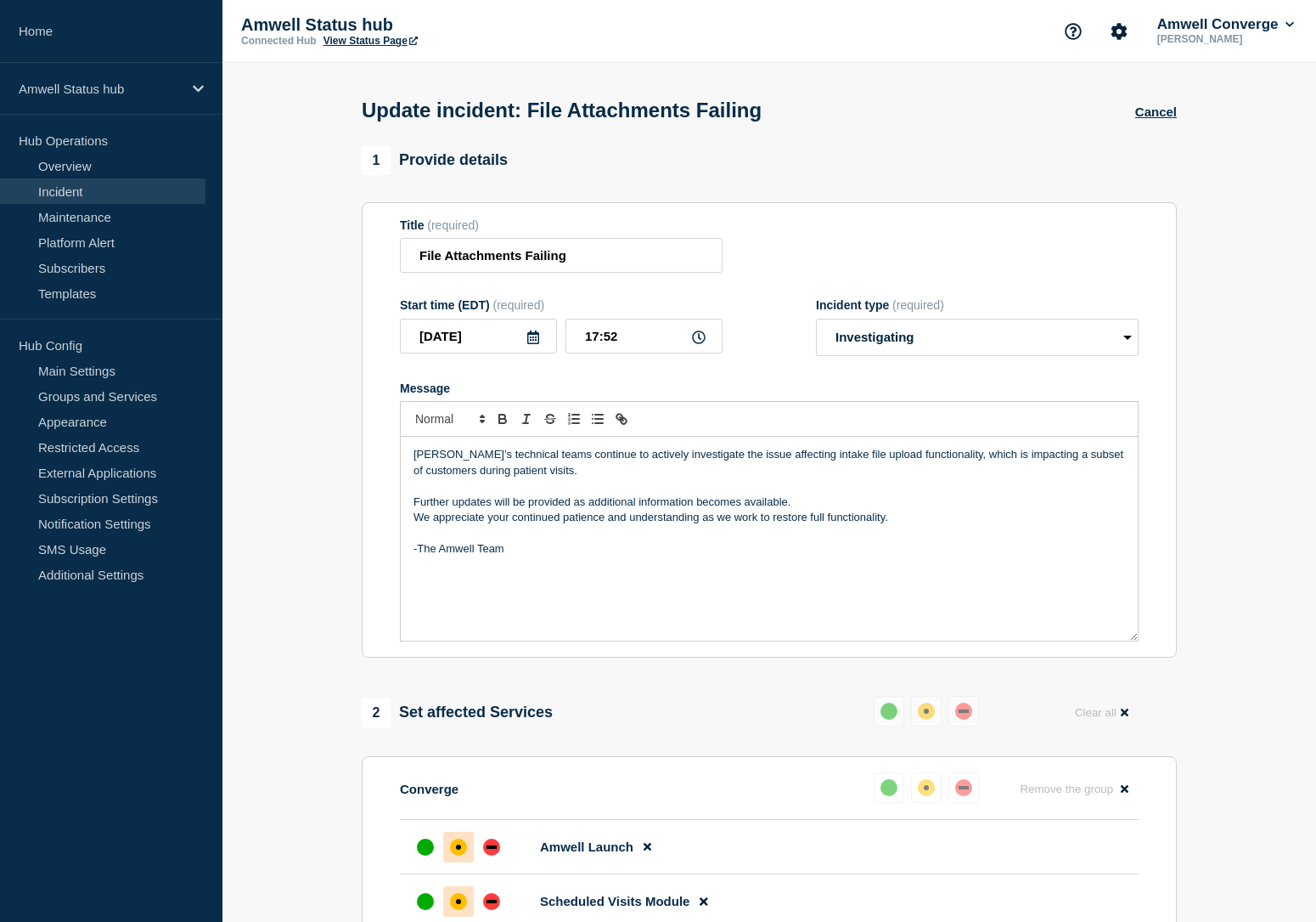
click at [416, 509] on p "Further updates will be provided as additional information becomes available." at bounding box center [769, 502] width 711 height 15
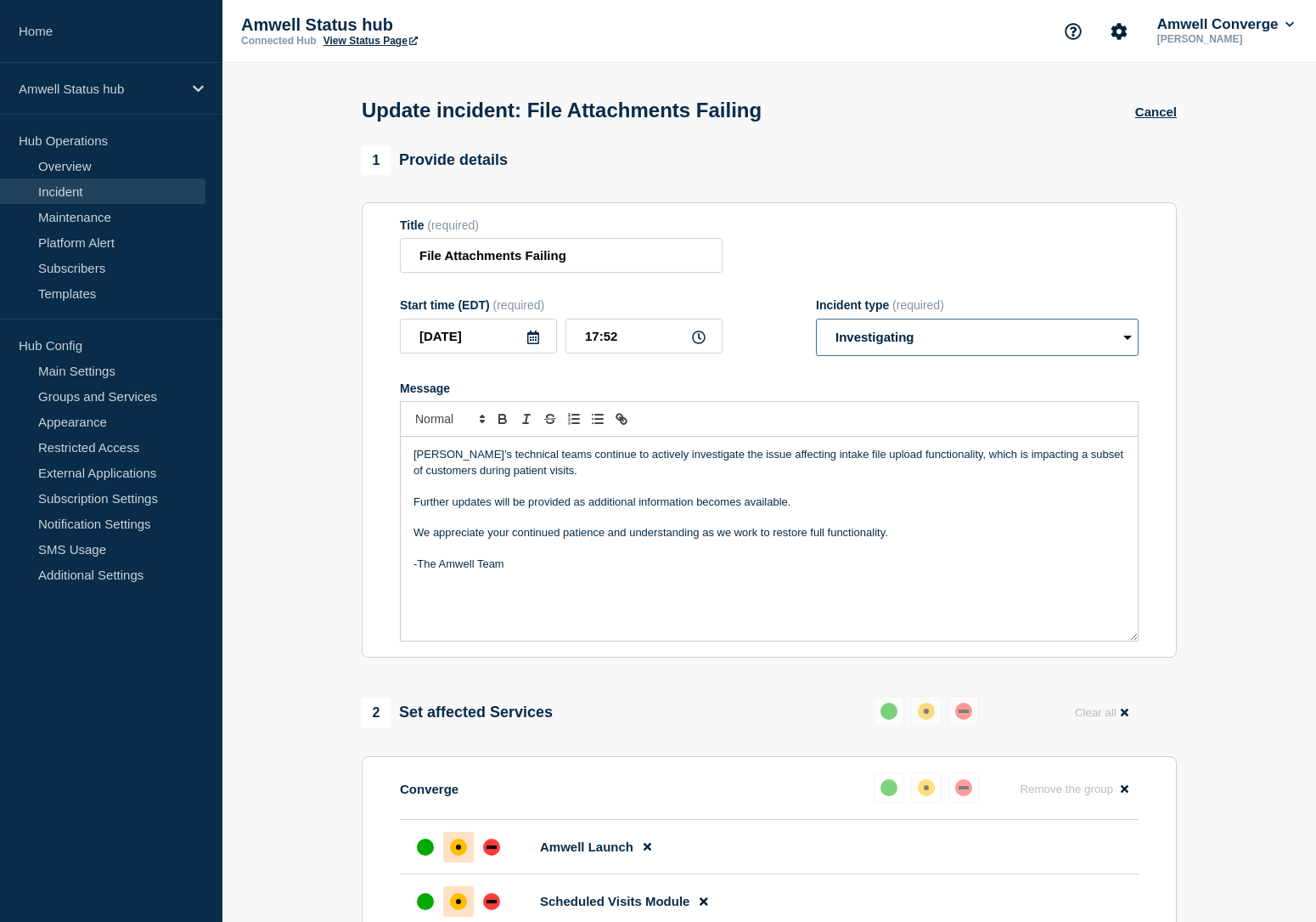
click at [903, 356] on select "Select option Investigating Identified Monitoring Resolved" at bounding box center [977, 337] width 322 height 37
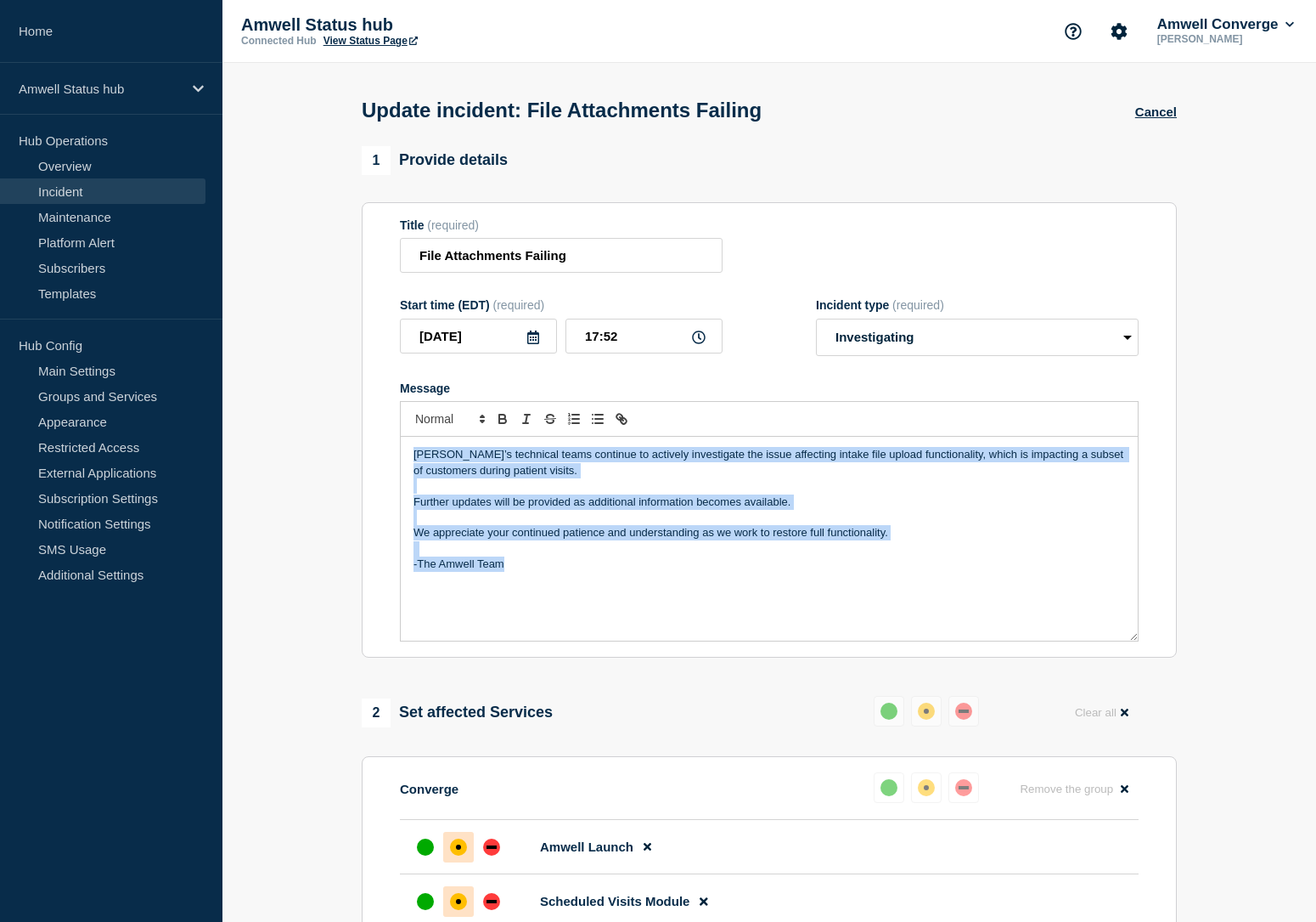
drag, startPoint x: 586, startPoint y: 588, endPoint x: 395, endPoint y: 430, distance: 247.9
click at [395, 430] on section "Title (required) File Attachments Failing Start time (EDT) (required) 2025-10-0…" at bounding box center [769, 430] width 815 height 456
copy div "Amwell’s technical teams continue to actively investigate the issue affecting i…"
click at [92, 184] on link "Incident" at bounding box center [103, 191] width 206 height 26
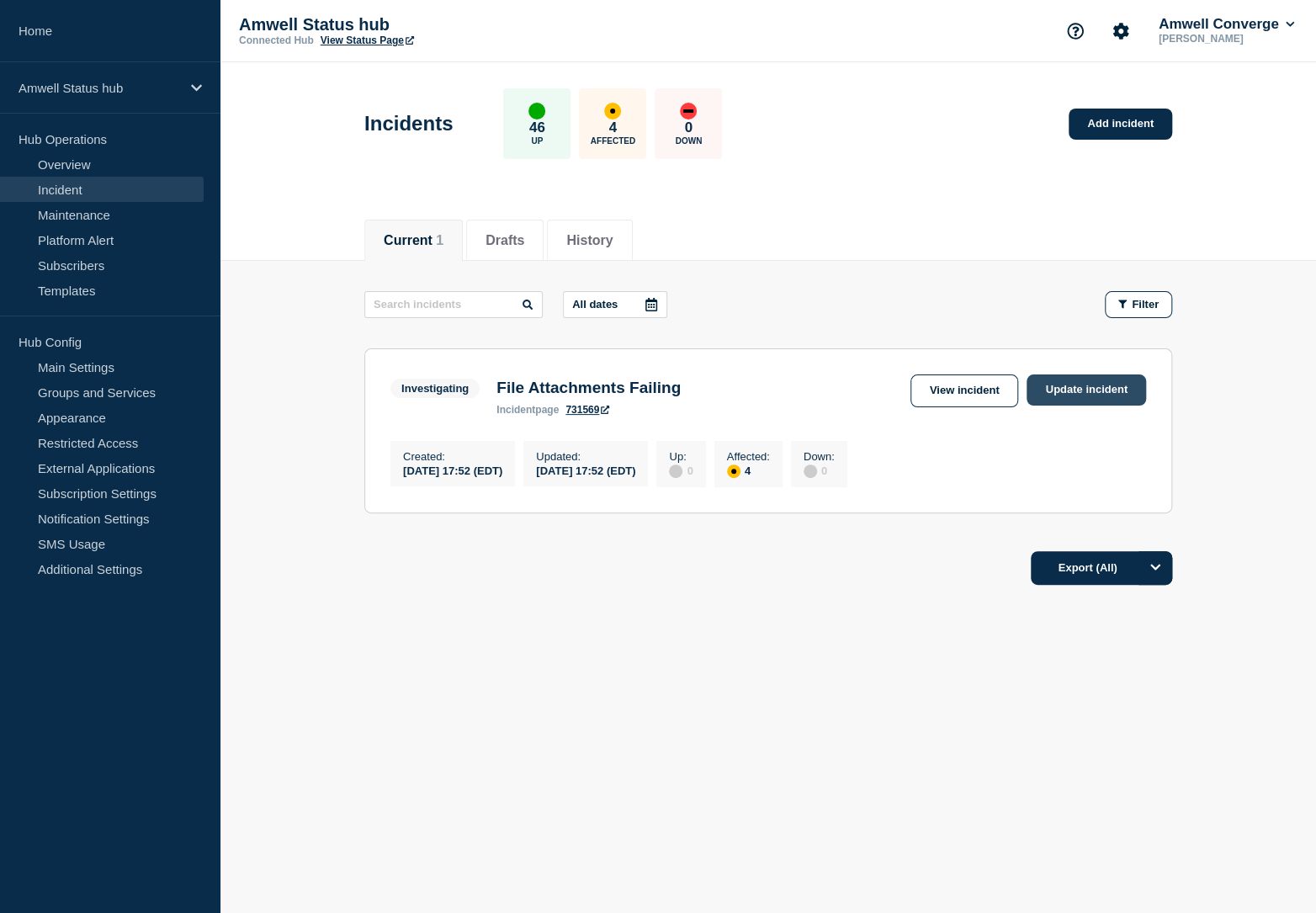
click at [1107, 383] on link "Update incident" at bounding box center [1087, 390] width 119 height 32
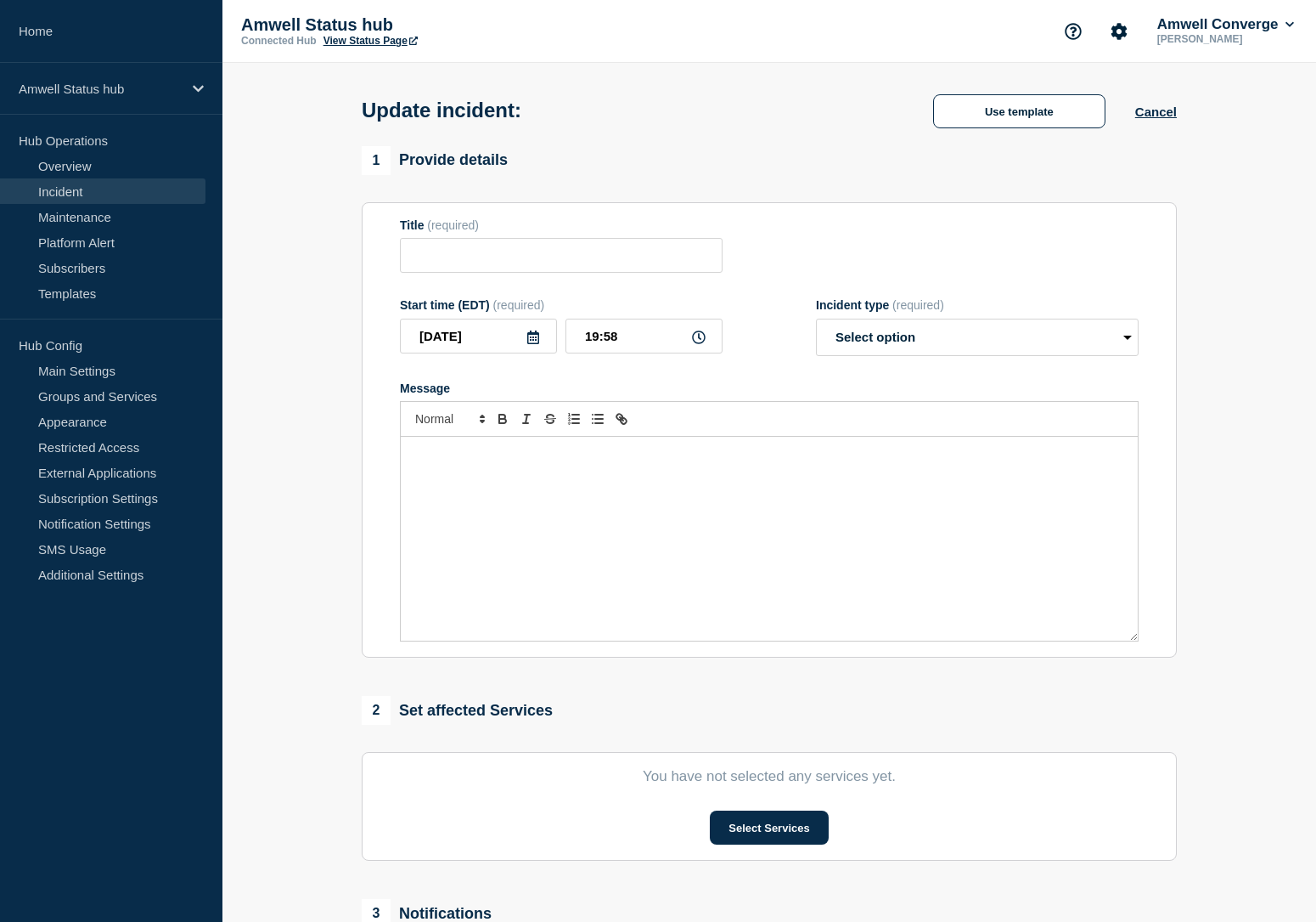
type input "File Attachments Failing"
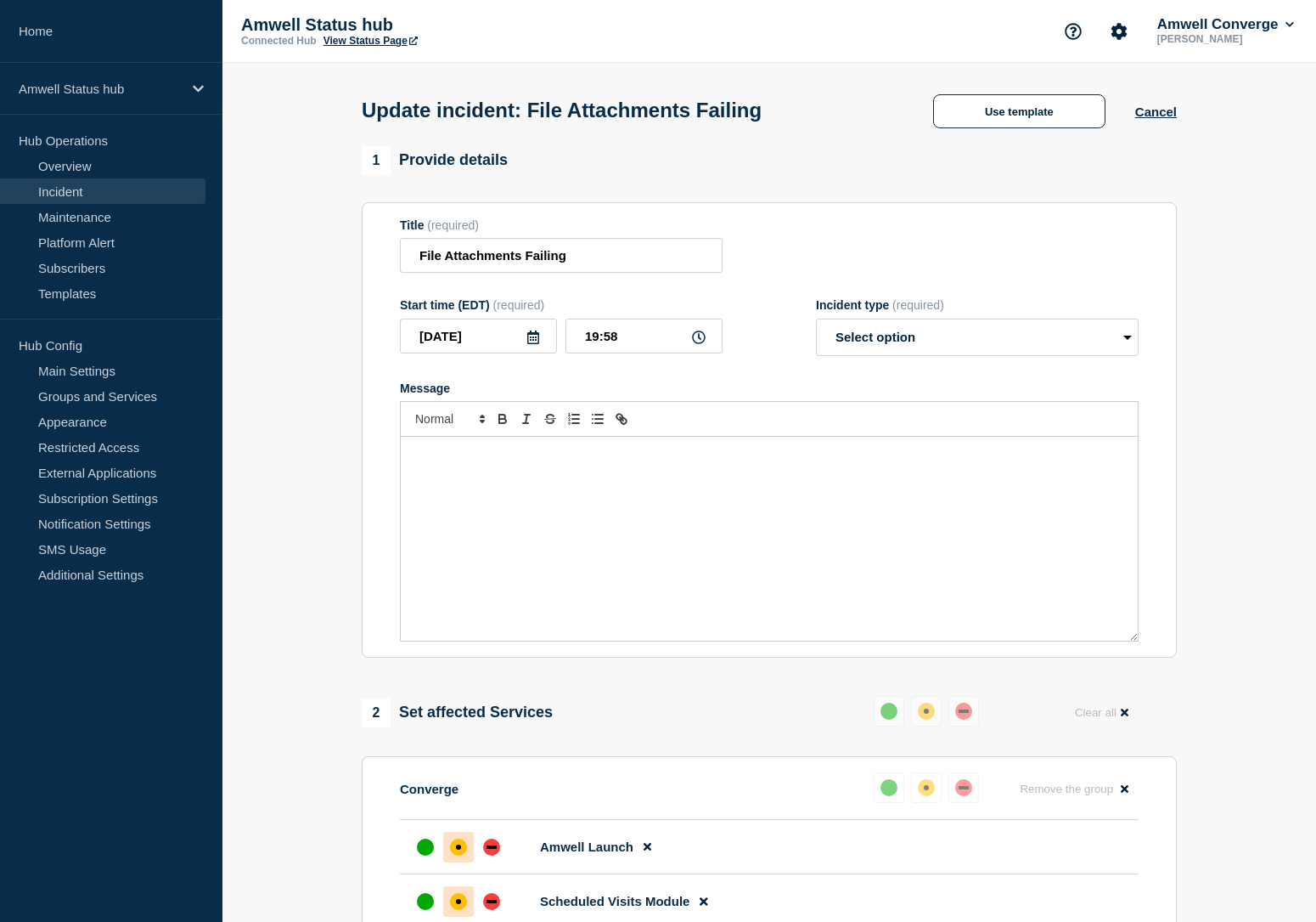
click at [564, 483] on div "Message" at bounding box center [769, 538] width 737 height 204
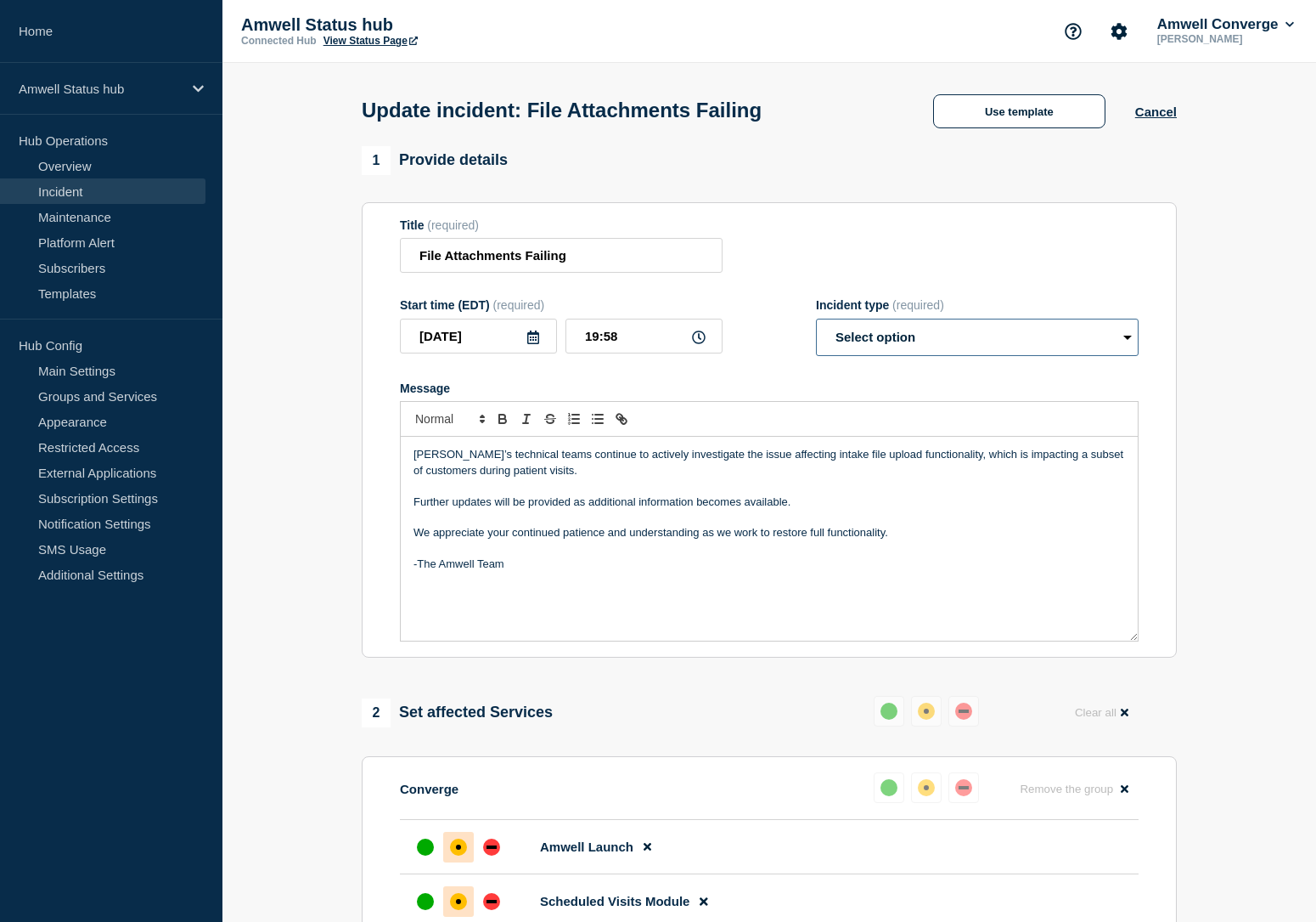
click at [886, 352] on select "Select option Investigating Identified Monitoring Resolved" at bounding box center [977, 337] width 322 height 37
select select "investigating"
click at [816, 331] on select "Select option Investigating Identified Monitoring Resolved" at bounding box center [977, 337] width 322 height 37
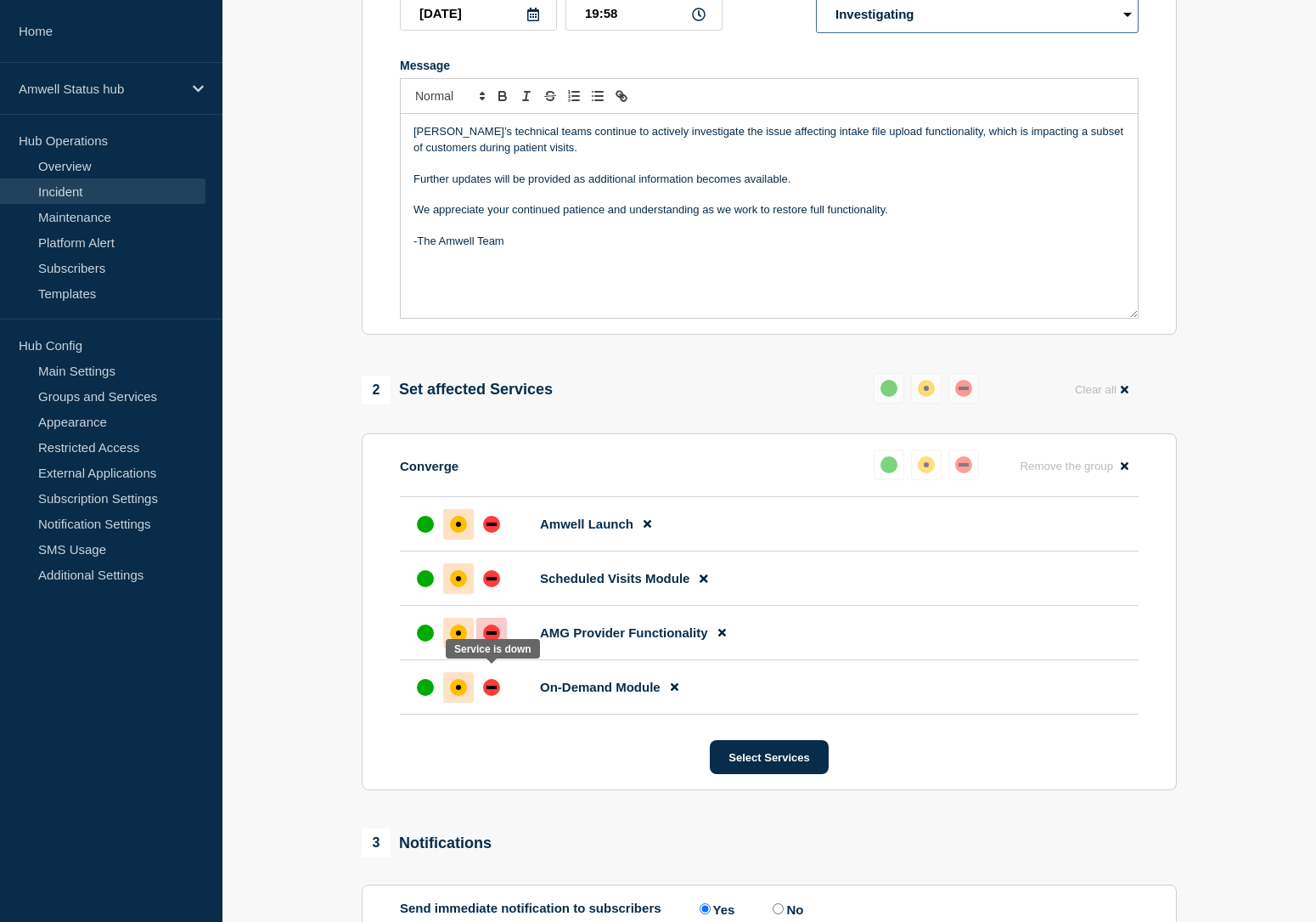
scroll to position [501, 0]
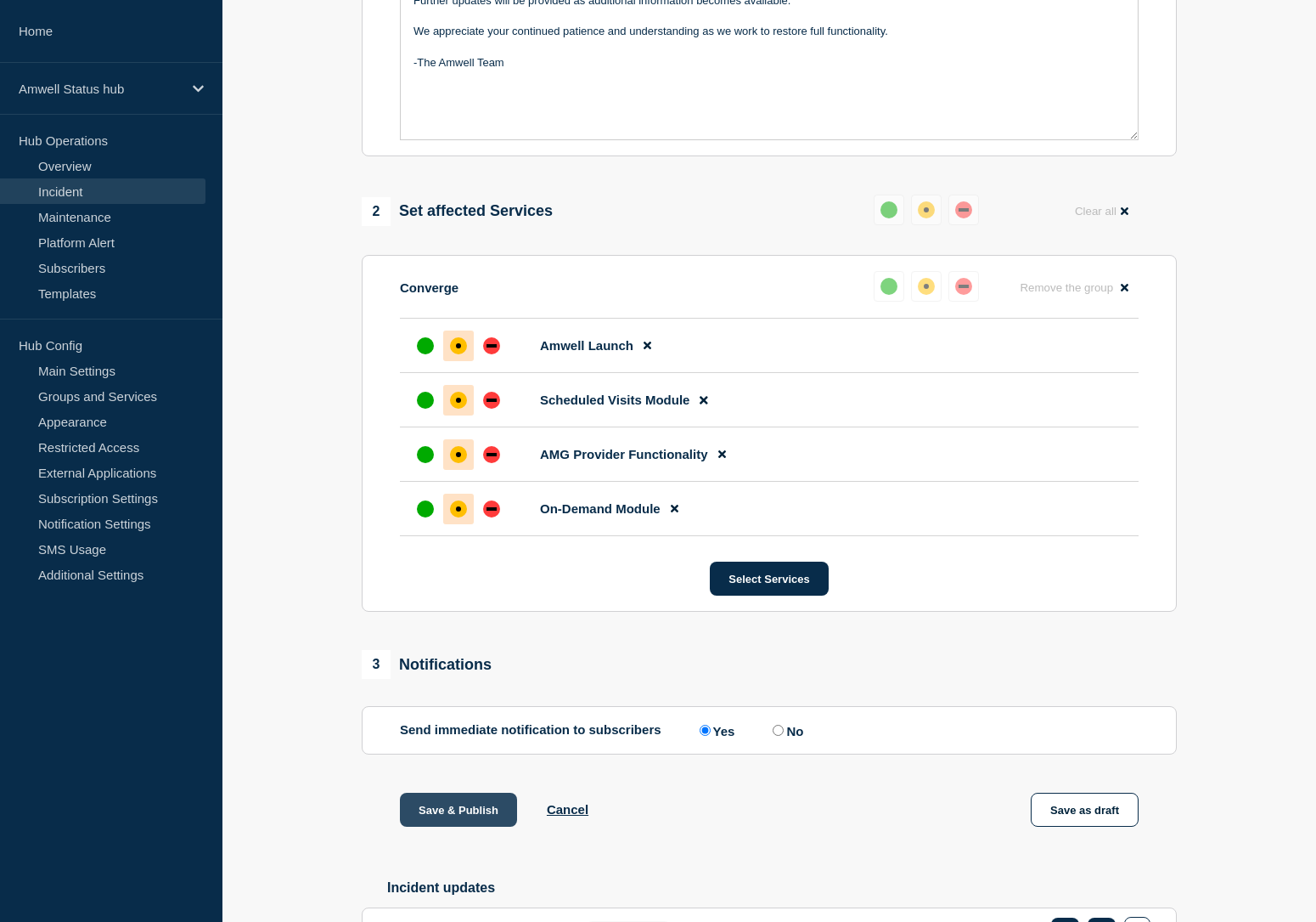
click at [471, 826] on button "Save & Publish" at bounding box center [458, 809] width 117 height 34
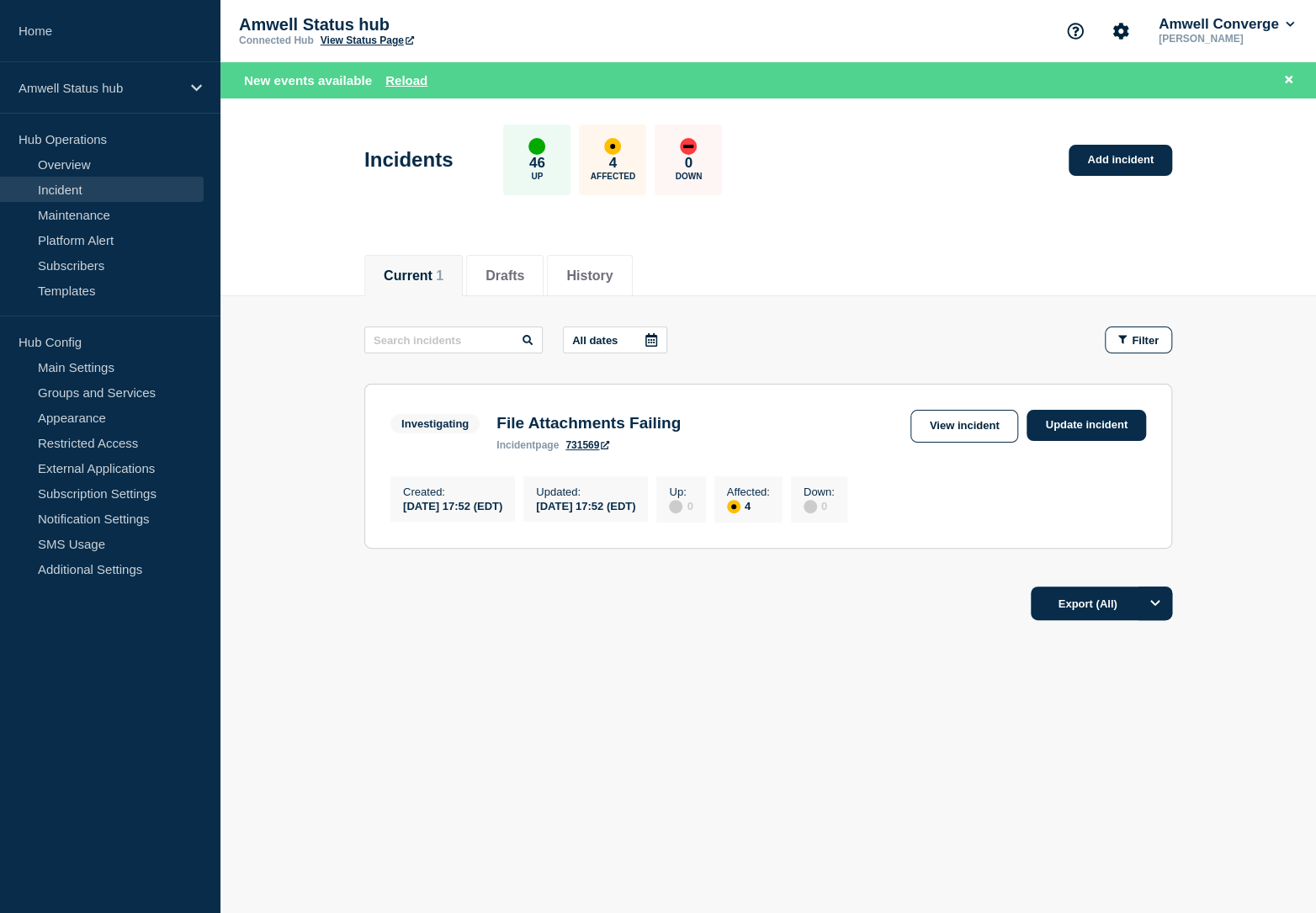
click at [741, 247] on div "Current 1 Drafts History" at bounding box center [768, 266] width 808 height 57
drag, startPoint x: 700, startPoint y: 183, endPoint x: 504, endPoint y: 136, distance: 201.6
click at [504, 136] on div "46 Up 4 Affected 0 Down" at bounding box center [613, 160] width 218 height 70
click at [504, 136] on div "46 Up" at bounding box center [537, 160] width 68 height 70
click at [1073, 438] on link "Update incident" at bounding box center [1087, 425] width 119 height 32
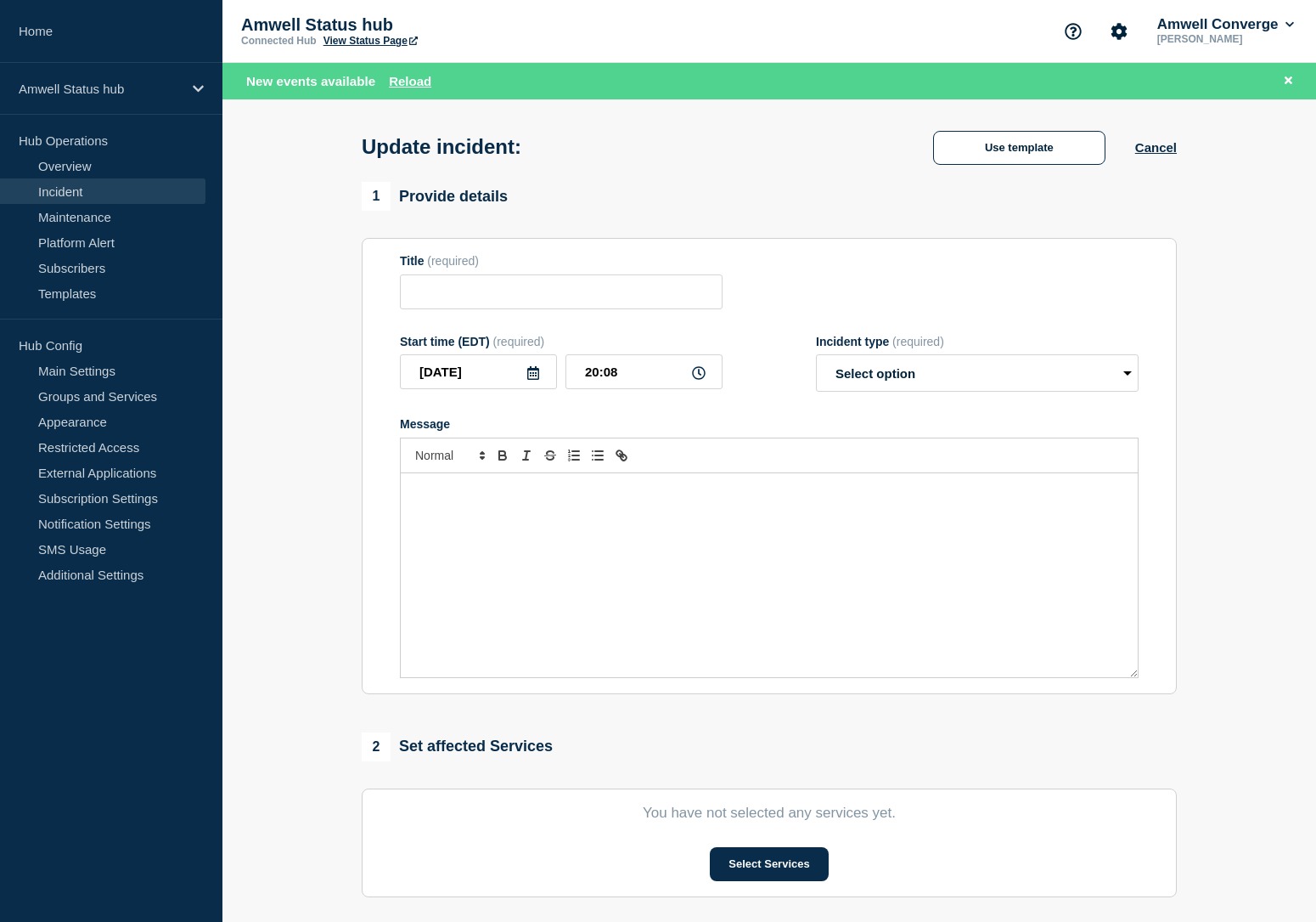
type input "File Attachments Failing"
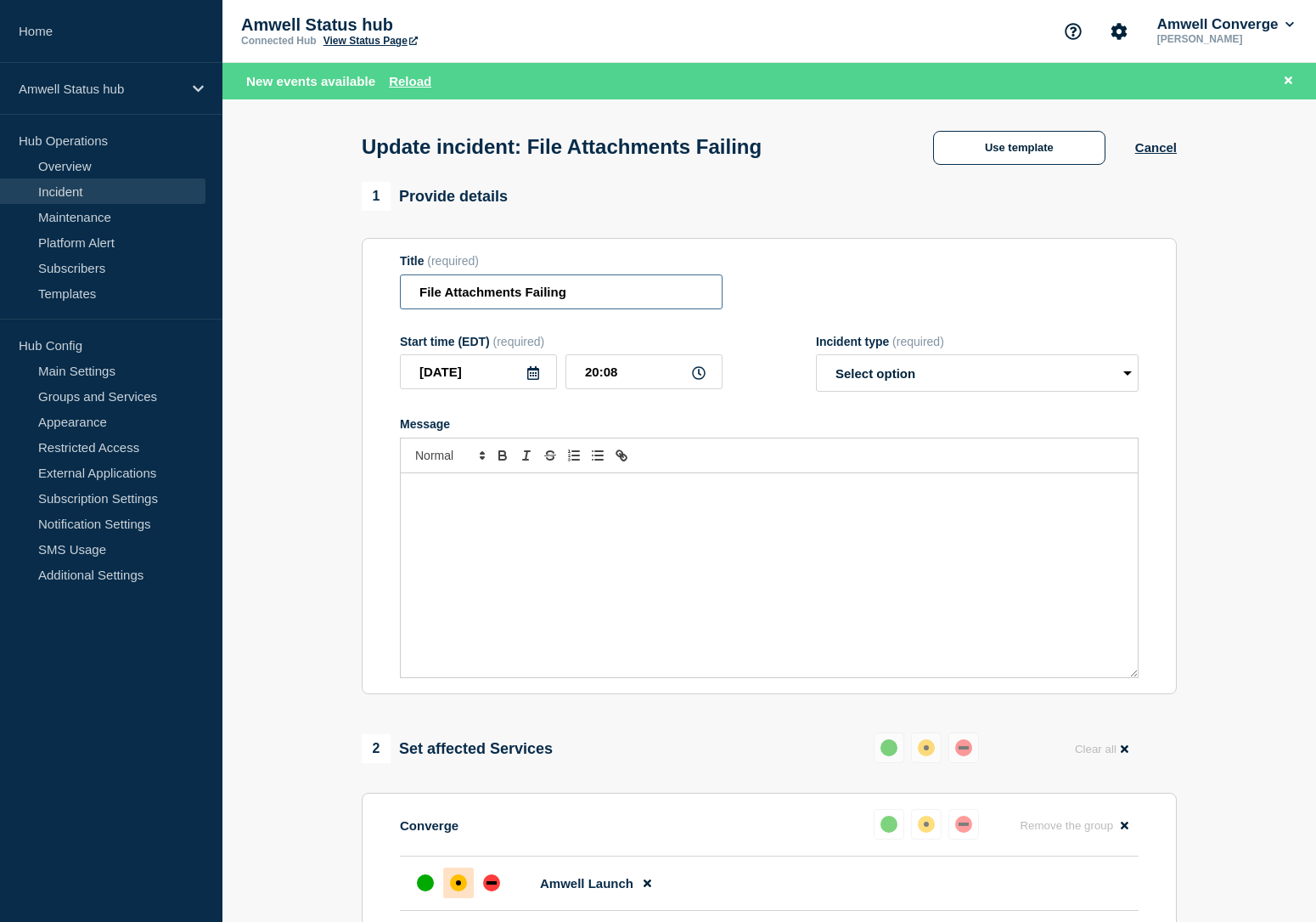
click at [595, 309] on input "File Attachments Failing" at bounding box center [561, 292] width 322 height 35
click at [1037, 392] on select "Select option Investigating Identified Monitoring Resolved" at bounding box center [977, 373] width 322 height 37
select select "resolved"
click at [816, 371] on select "Select option Investigating Identified Monitoring Resolved" at bounding box center [977, 373] width 322 height 37
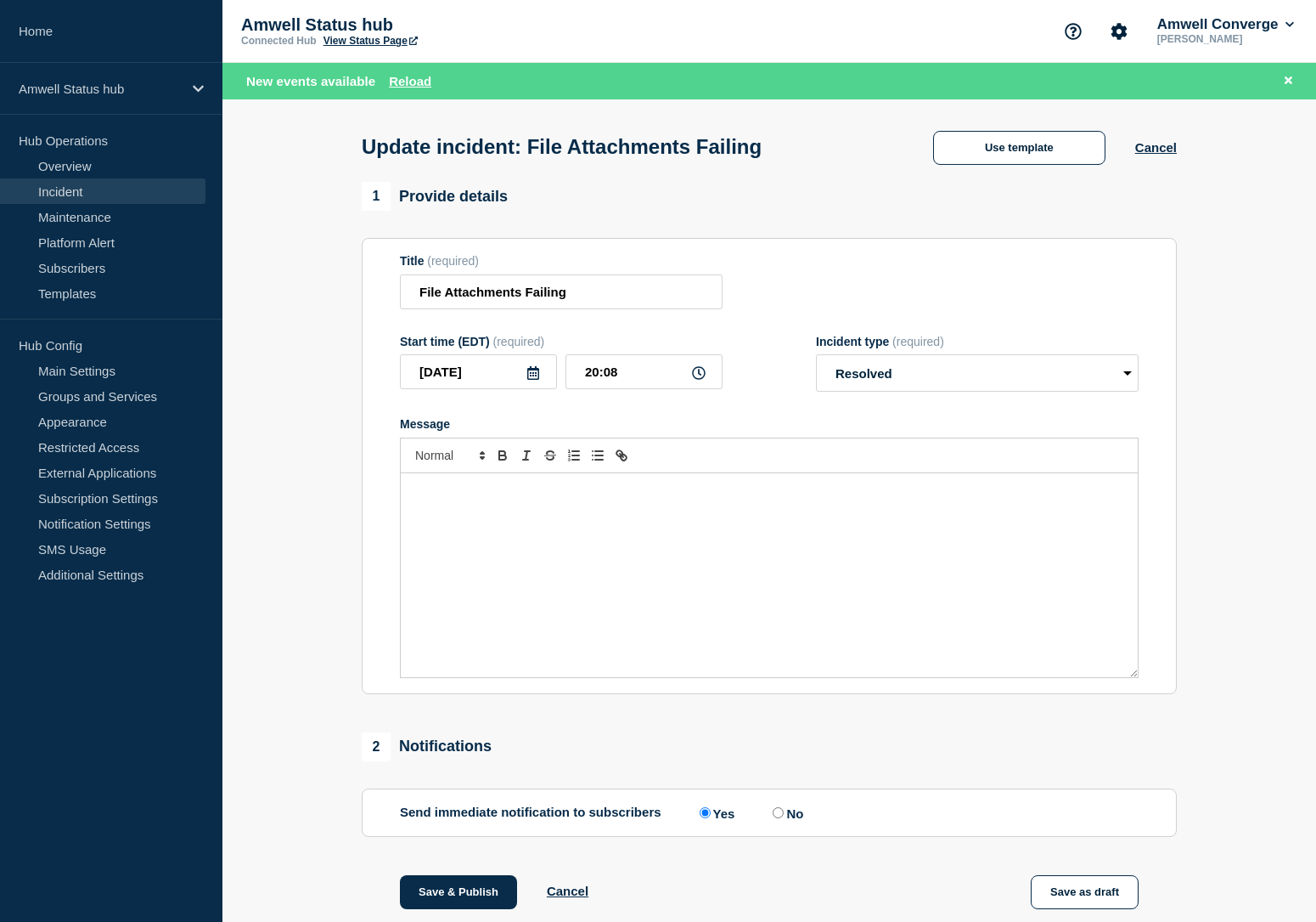
click at [640, 497] on div "Message" at bounding box center [769, 575] width 737 height 204
click at [968, 157] on button "Use template" at bounding box center [1019, 148] width 172 height 34
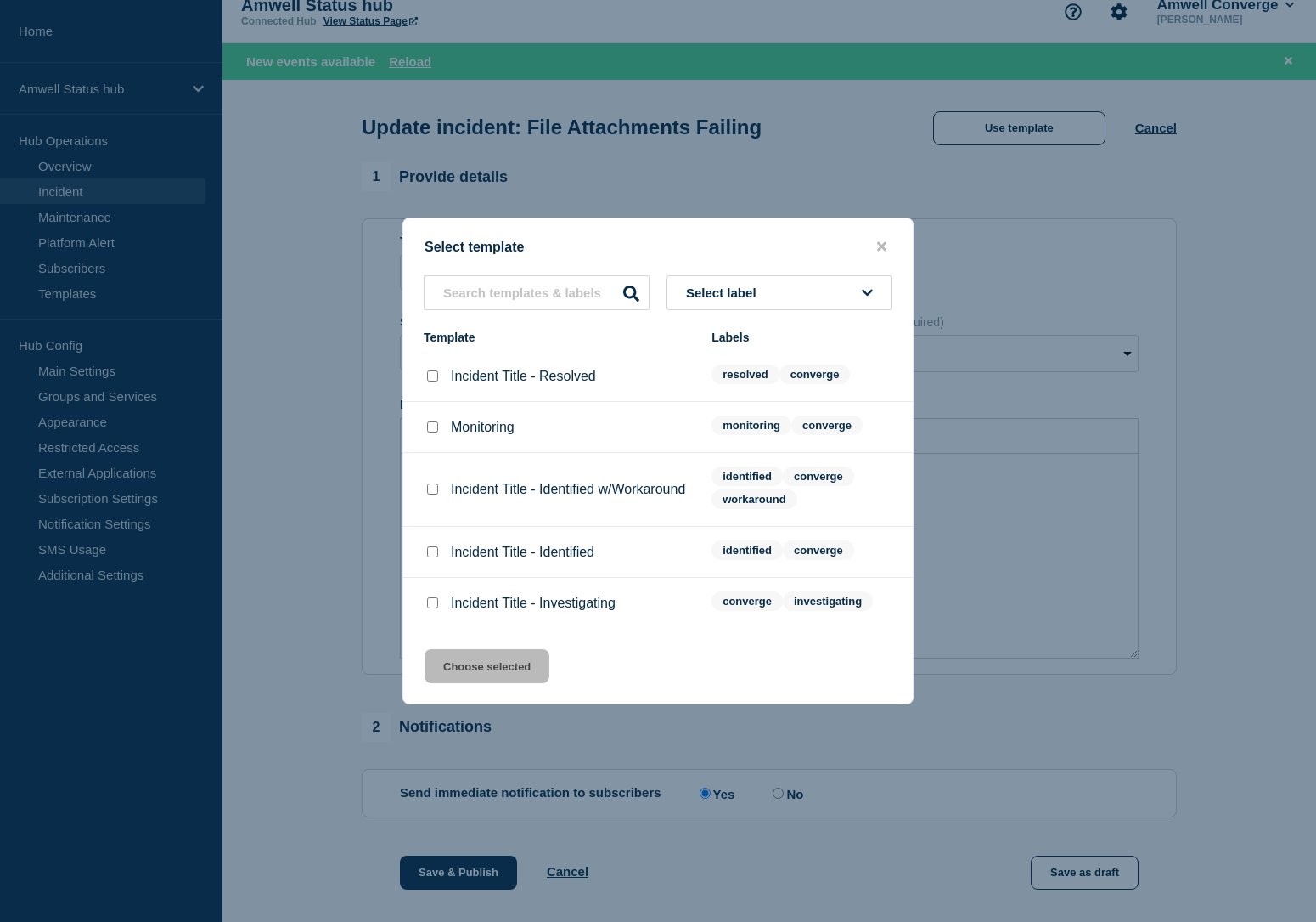
scroll to position [30, 0]
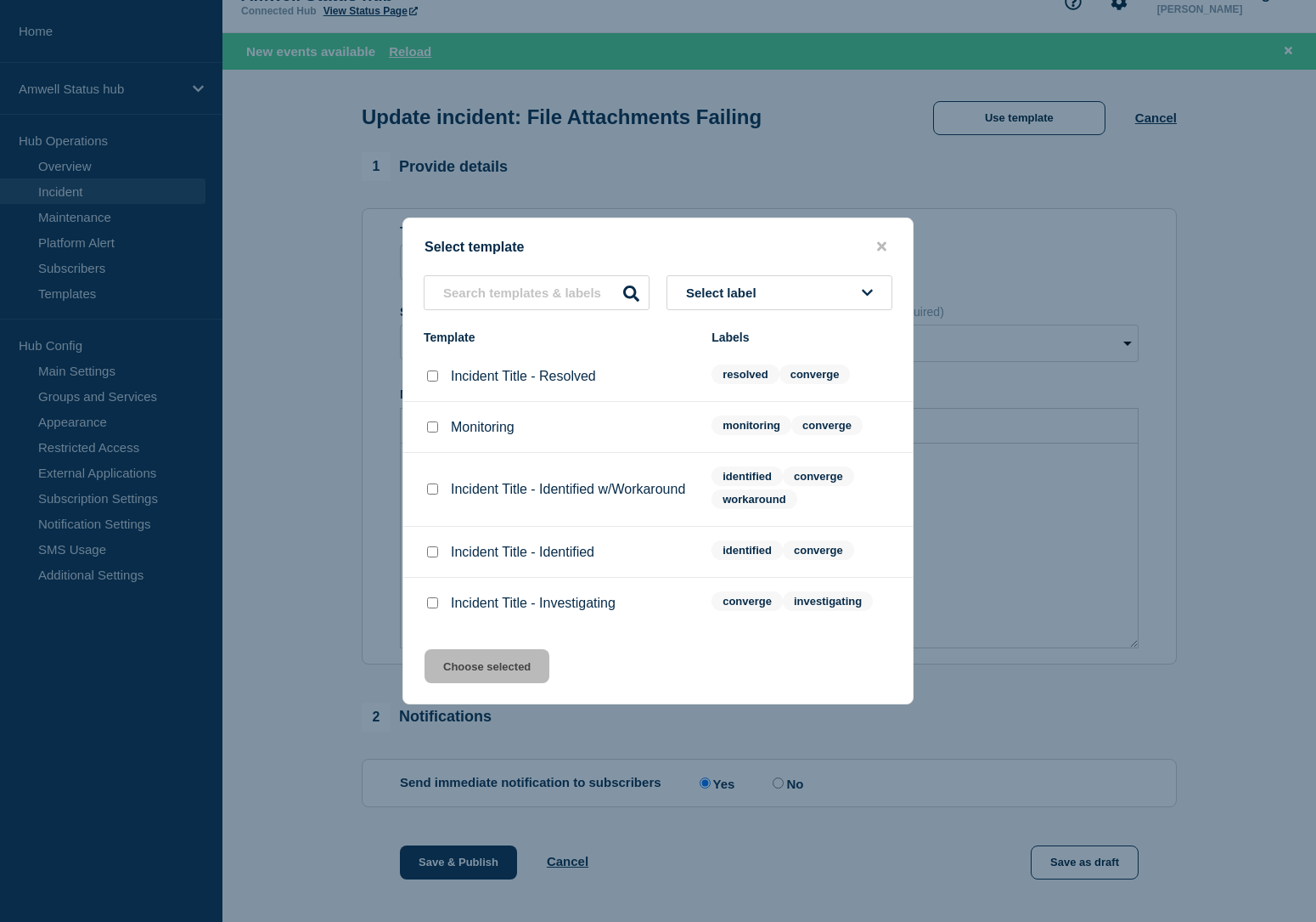
click at [434, 384] on div at bounding box center [432, 376] width 17 height 17
click at [434, 382] on input "Incident Title - Resolved checkbox" at bounding box center [433, 376] width 11 height 11
checkbox input "true"
click at [520, 683] on button "Choose selected" at bounding box center [486, 665] width 125 height 34
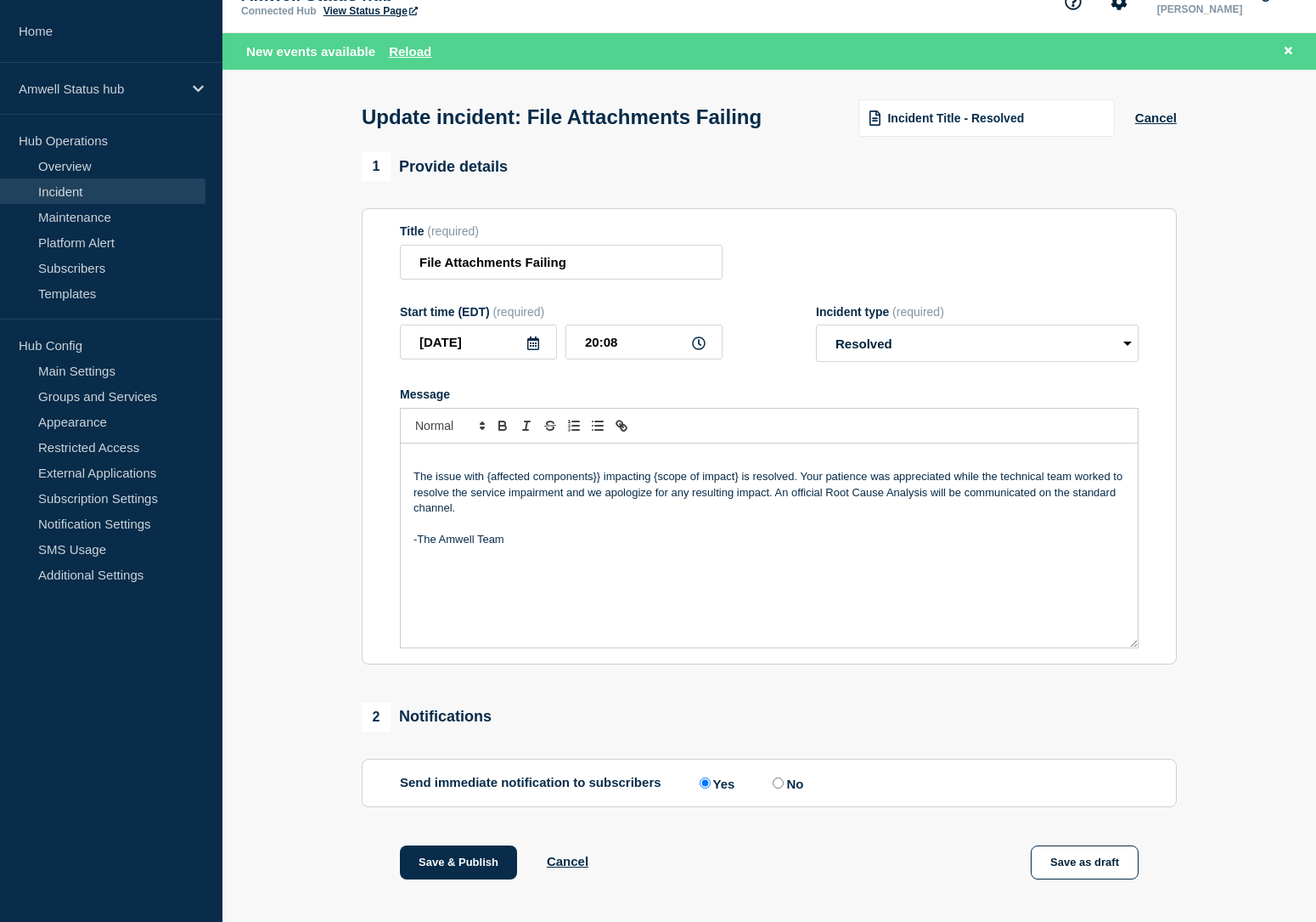
click at [418, 493] on p "The issue with {affected components}} impacting {scope of impact} is resolved. …" at bounding box center [769, 492] width 711 height 46
click at [417, 492] on p "The issue with {affected components}} impacting {scope of impact} is resolved. …" at bounding box center [769, 492] width 711 height 46
click at [415, 492] on p "The issue with {affected components}} impacting {scope of impact} is resolved. …" at bounding box center [769, 492] width 711 height 46
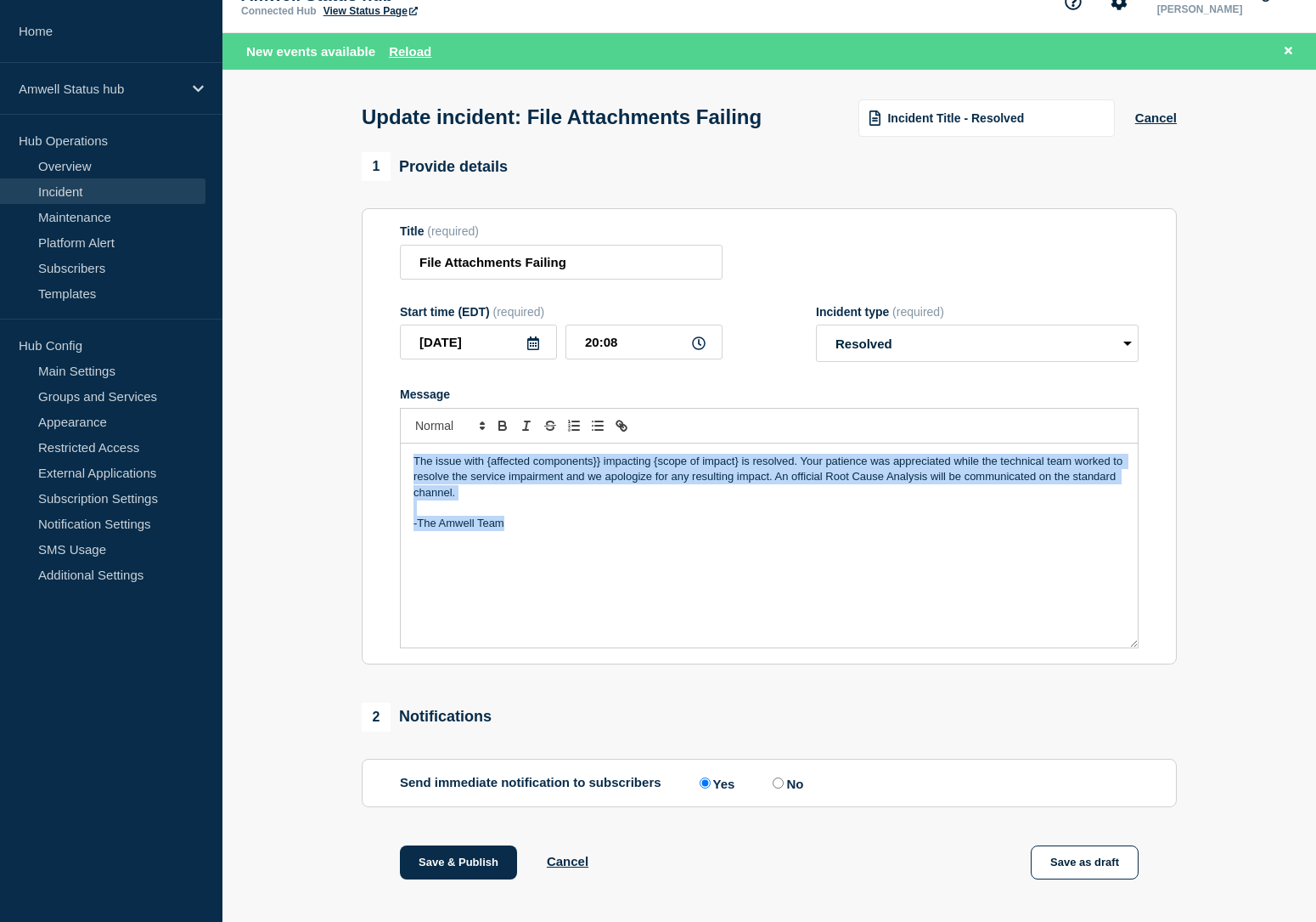
copy div "The issue with {affected components}} impacting {scope of impact} is resolved. …"
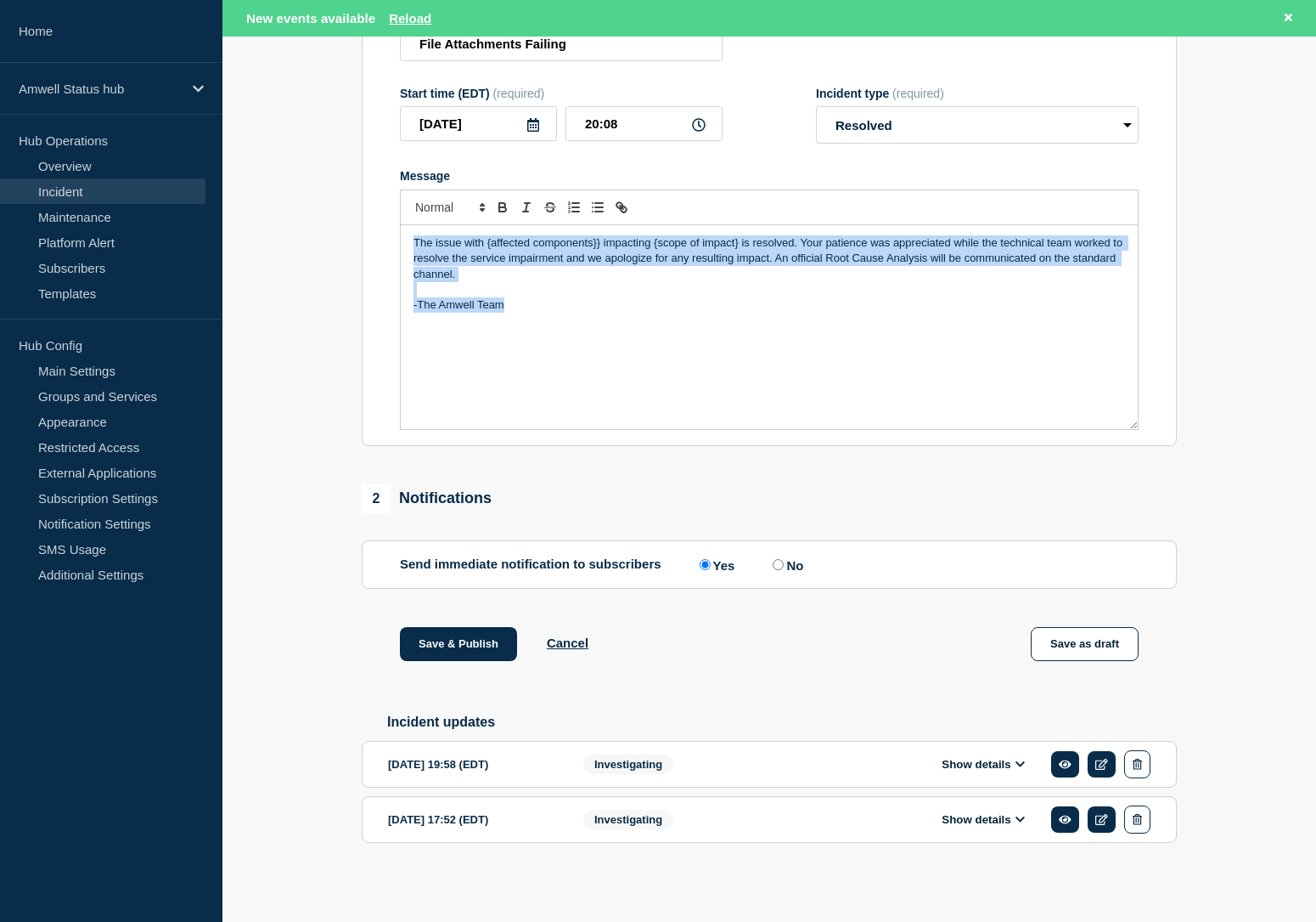
scroll to position [275, 0]
click at [993, 763] on button "Show details" at bounding box center [983, 764] width 94 height 15
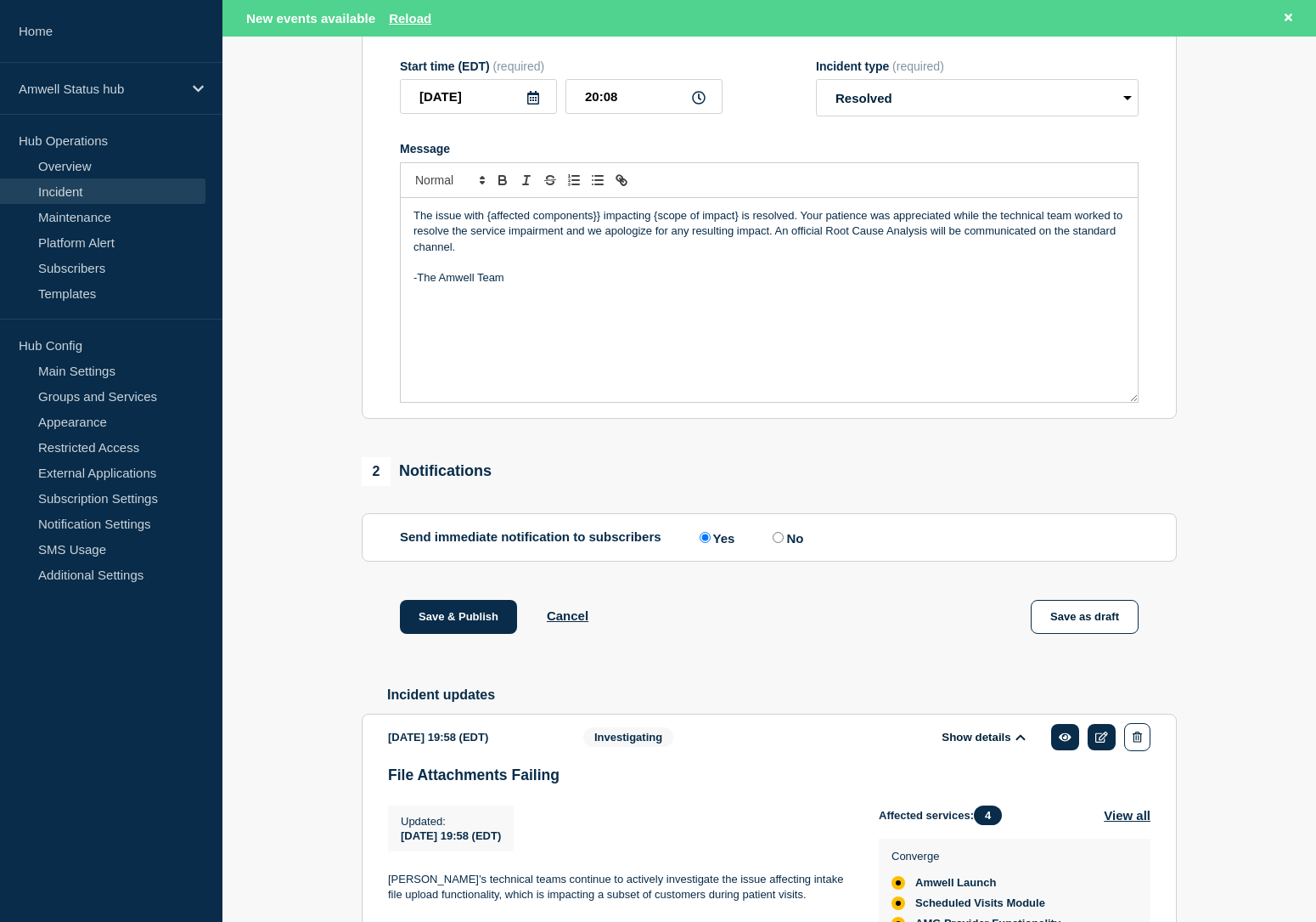
scroll to position [557, 0]
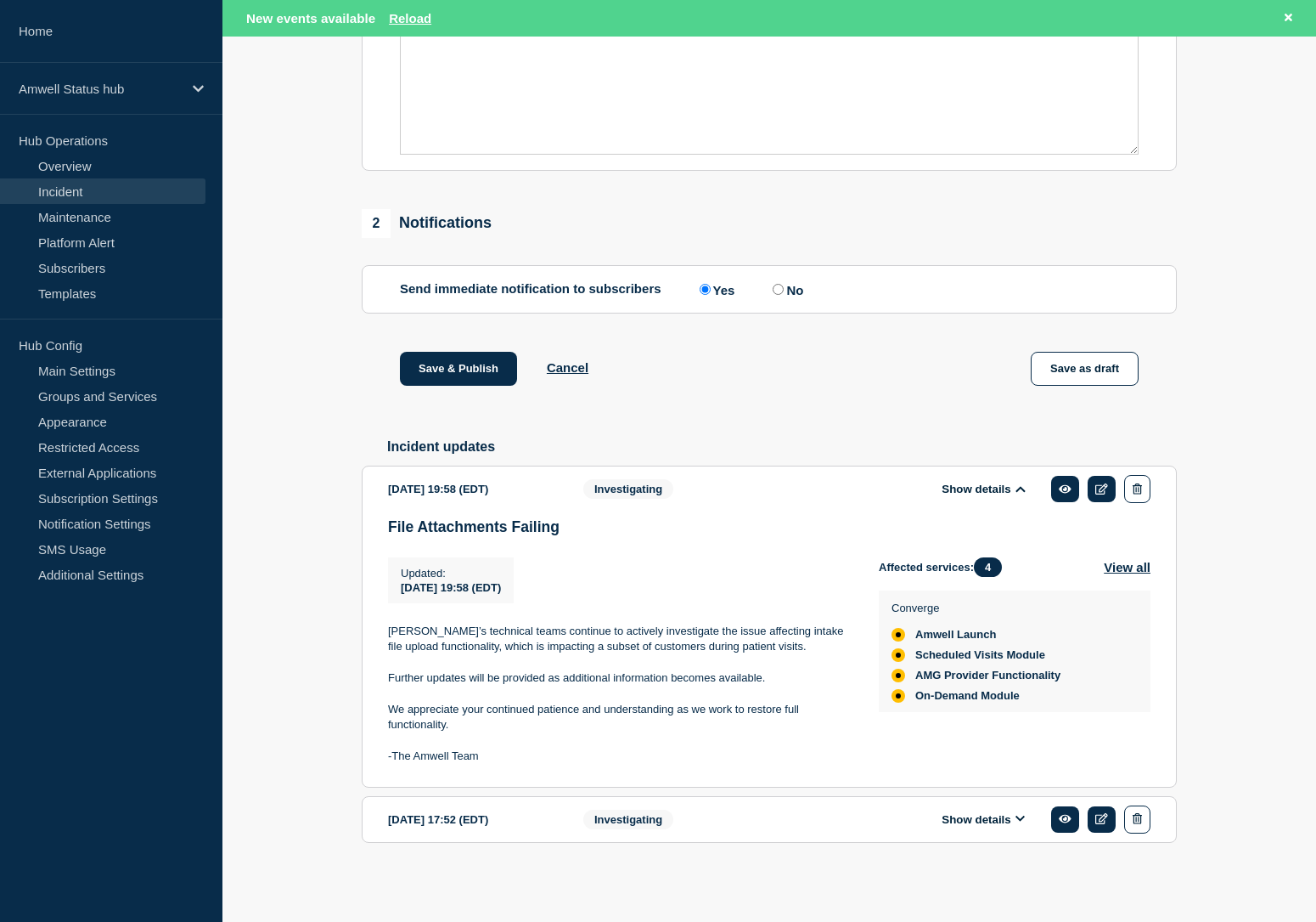
click at [987, 830] on div "Show details" at bounding box center [987, 819] width 325 height 28
click at [986, 818] on button "Show details" at bounding box center [983, 819] width 94 height 15
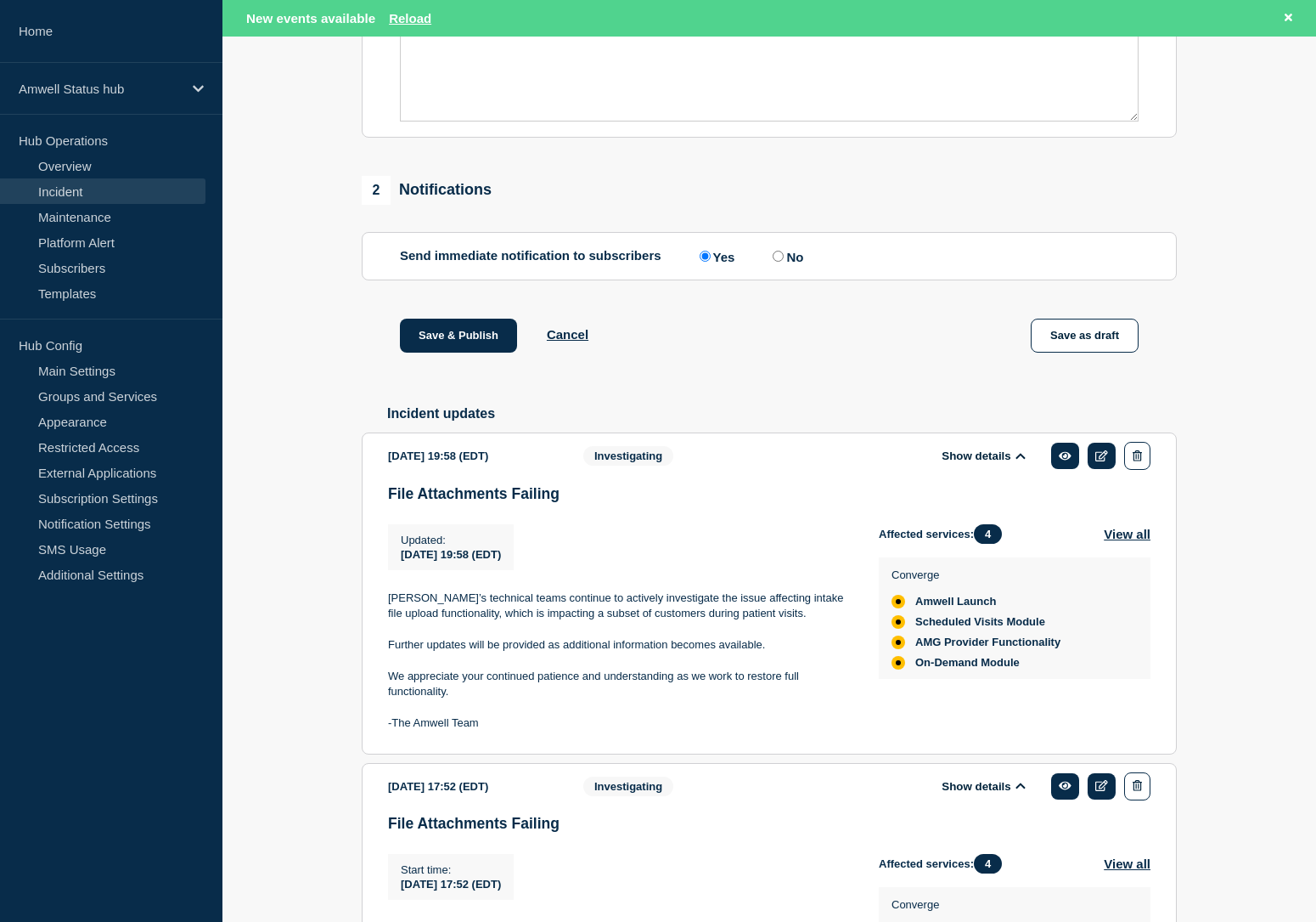
scroll to position [822, 0]
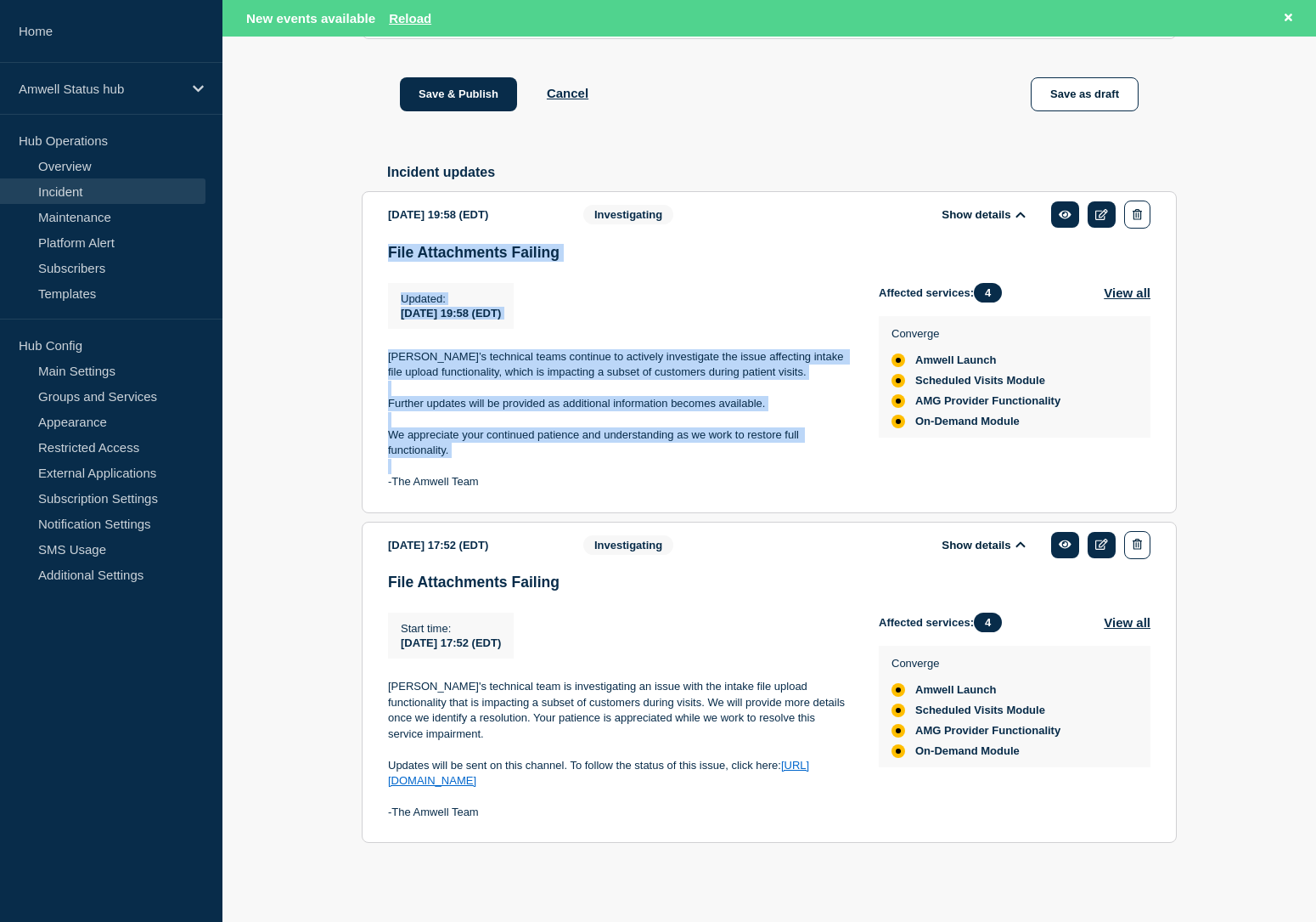
drag, startPoint x: 389, startPoint y: 258, endPoint x: 748, endPoint y: 481, distance: 422.6
click at [748, 481] on div "File Attachments Failing Updated : 2025-10-09 19:58 (EDT) Updated 2025-10-09 19…" at bounding box center [769, 374] width 762 height 260
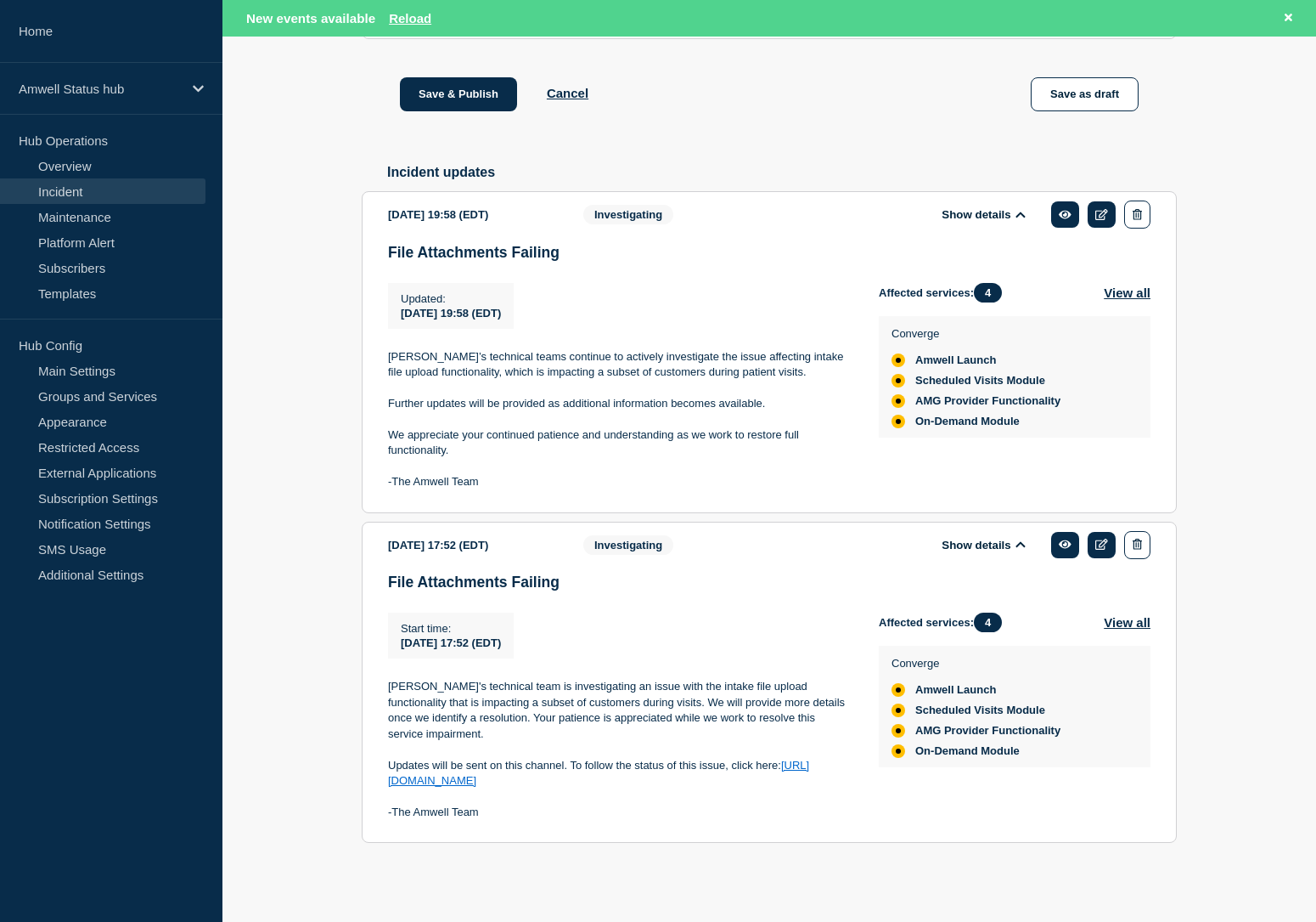
click at [585, 771] on p "Updates will be sent on this channel. To follow the status of this issue, click…" at bounding box center [619, 773] width 464 height 32
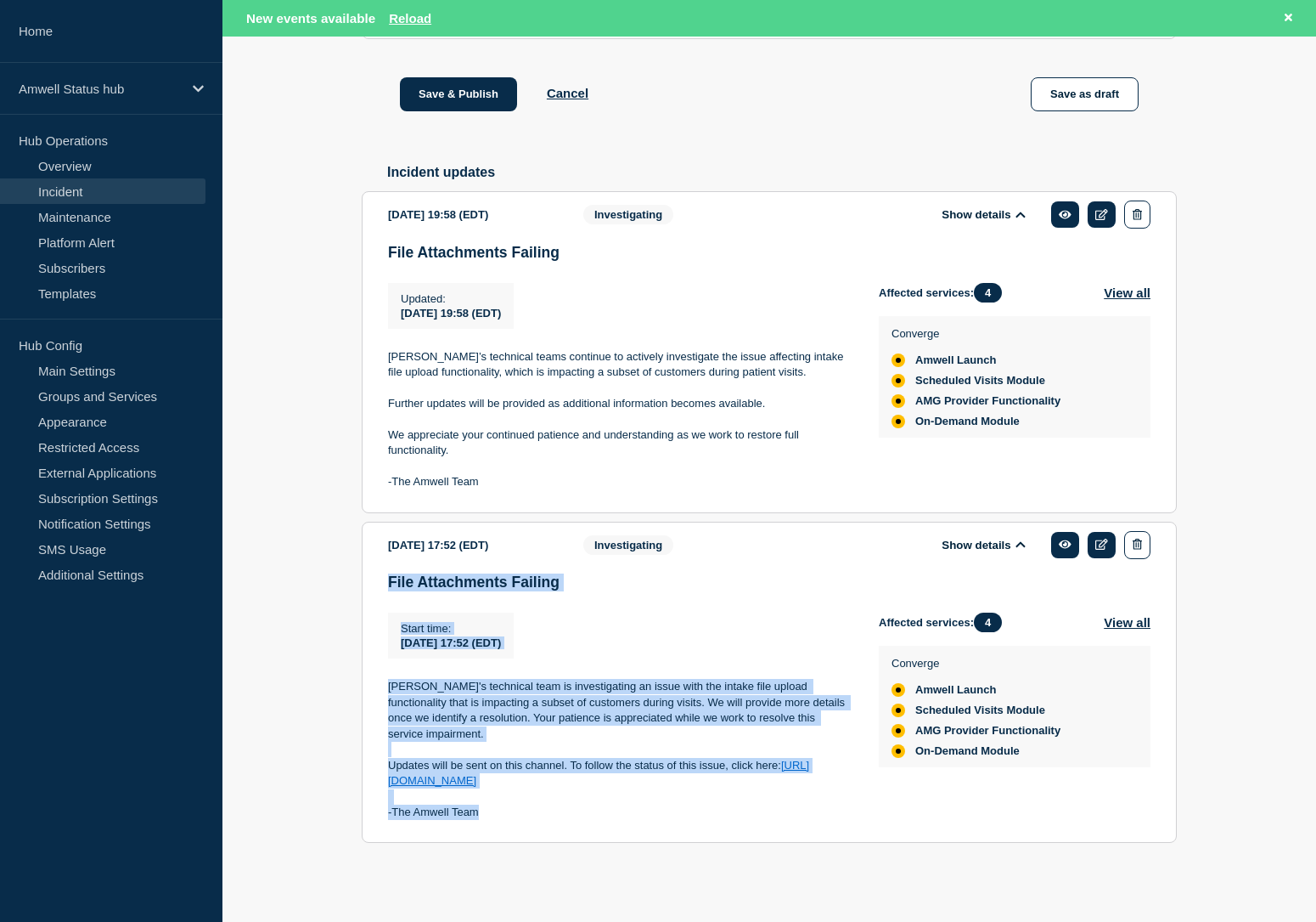
drag, startPoint x: 546, startPoint y: 813, endPoint x: 383, endPoint y: 583, distance: 281.9
click at [383, 583] on section "2025-10-09 17:52 (EDT) Show details Investigating File Attachments Failing Star…" at bounding box center [769, 682] width 815 height 322
copy div "File Attachments Failing Start time : 2025-10-09 17:52 (EDT) Start time 2025-10…"
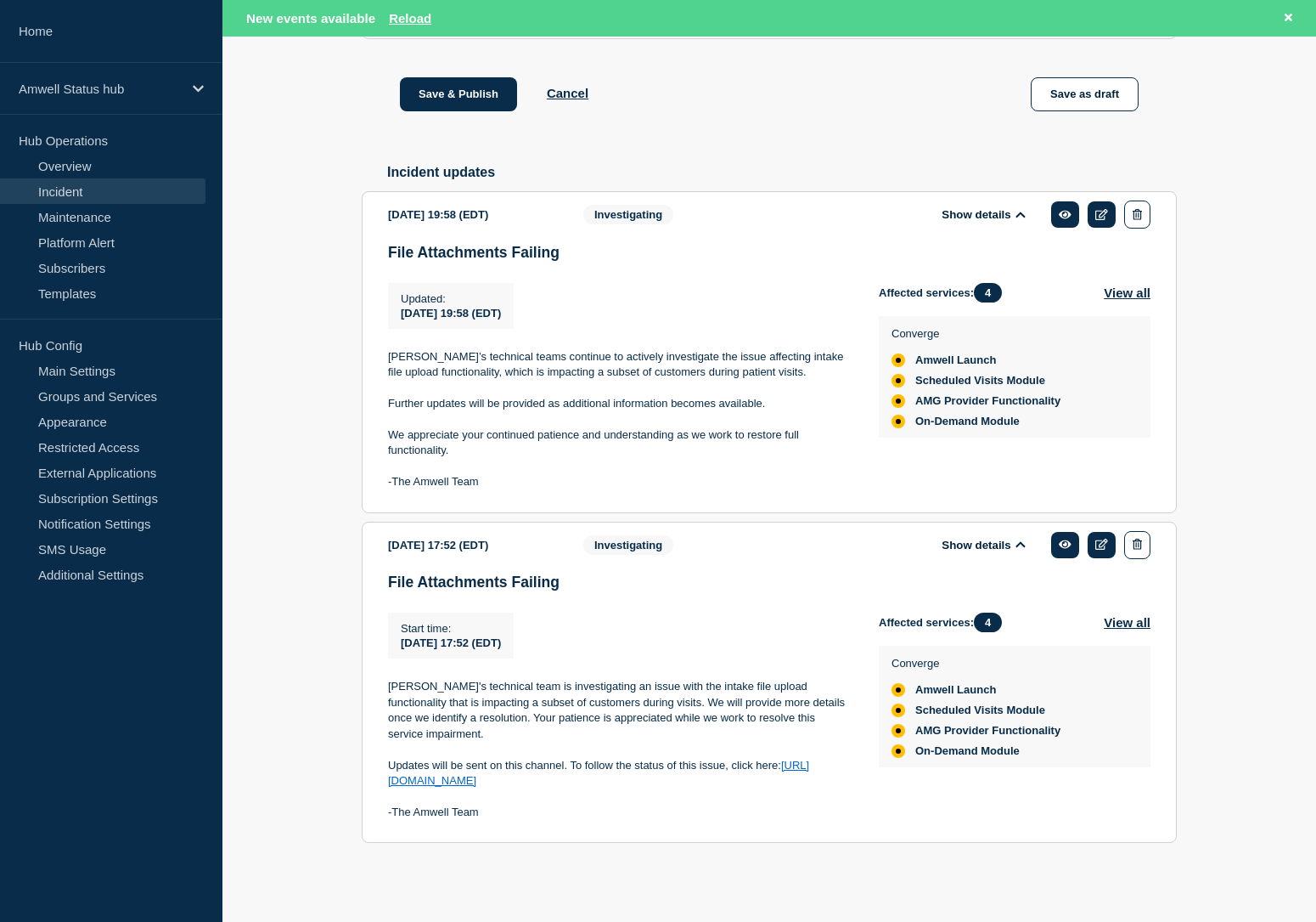
click at [539, 427] on p at bounding box center [619, 419] width 464 height 15
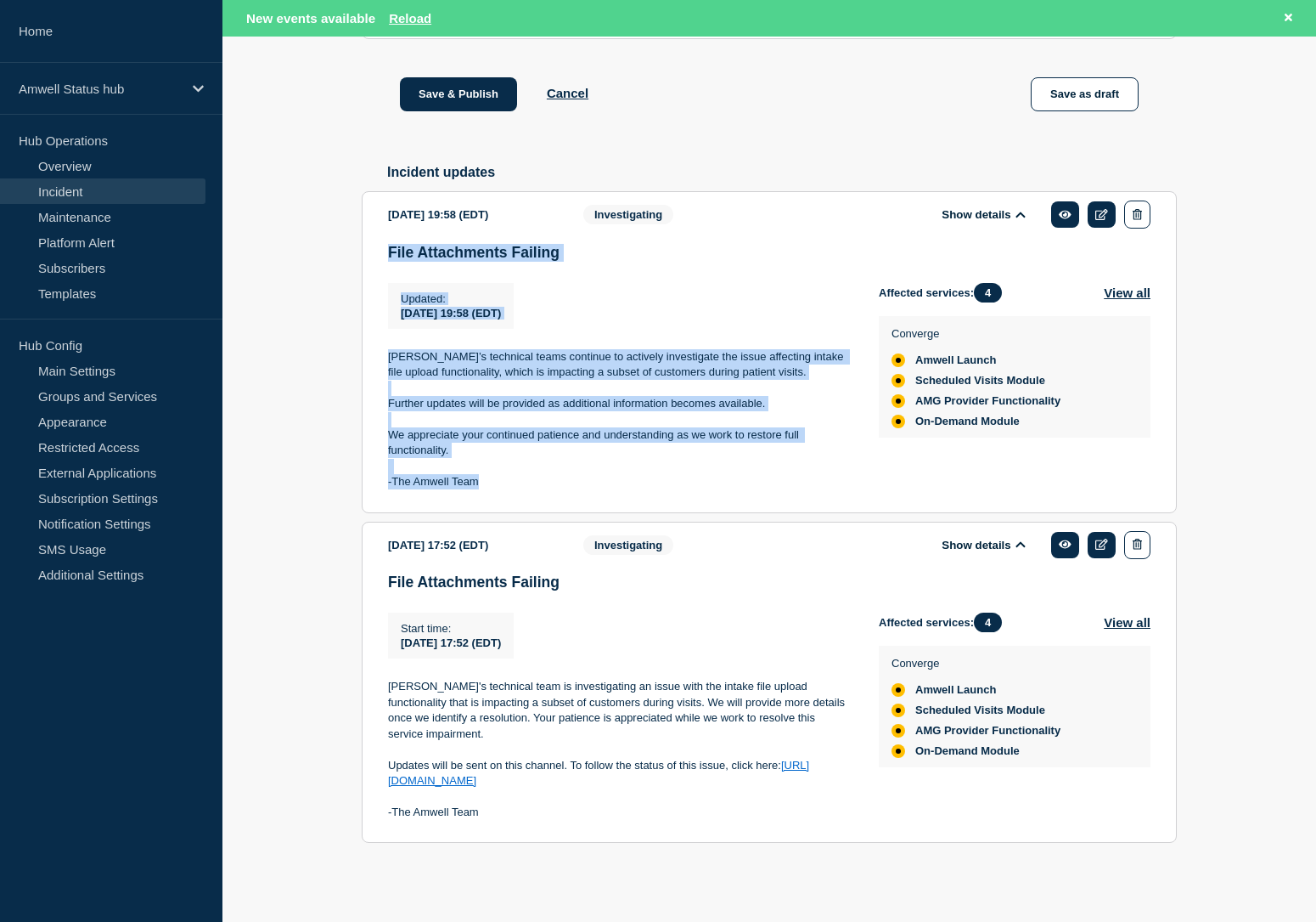
drag, startPoint x: 495, startPoint y: 498, endPoint x: 352, endPoint y: 245, distance: 290.6
click at [352, 245] on div "1 Provide details Title (required) File Attachments Failing Start time (EDT) (r…" at bounding box center [770, 140] width 835 height 1512
copy div "File Attachments Failing Updated : 2025-10-09 19:58 (EDT) Updated 2025-10-09 19…"
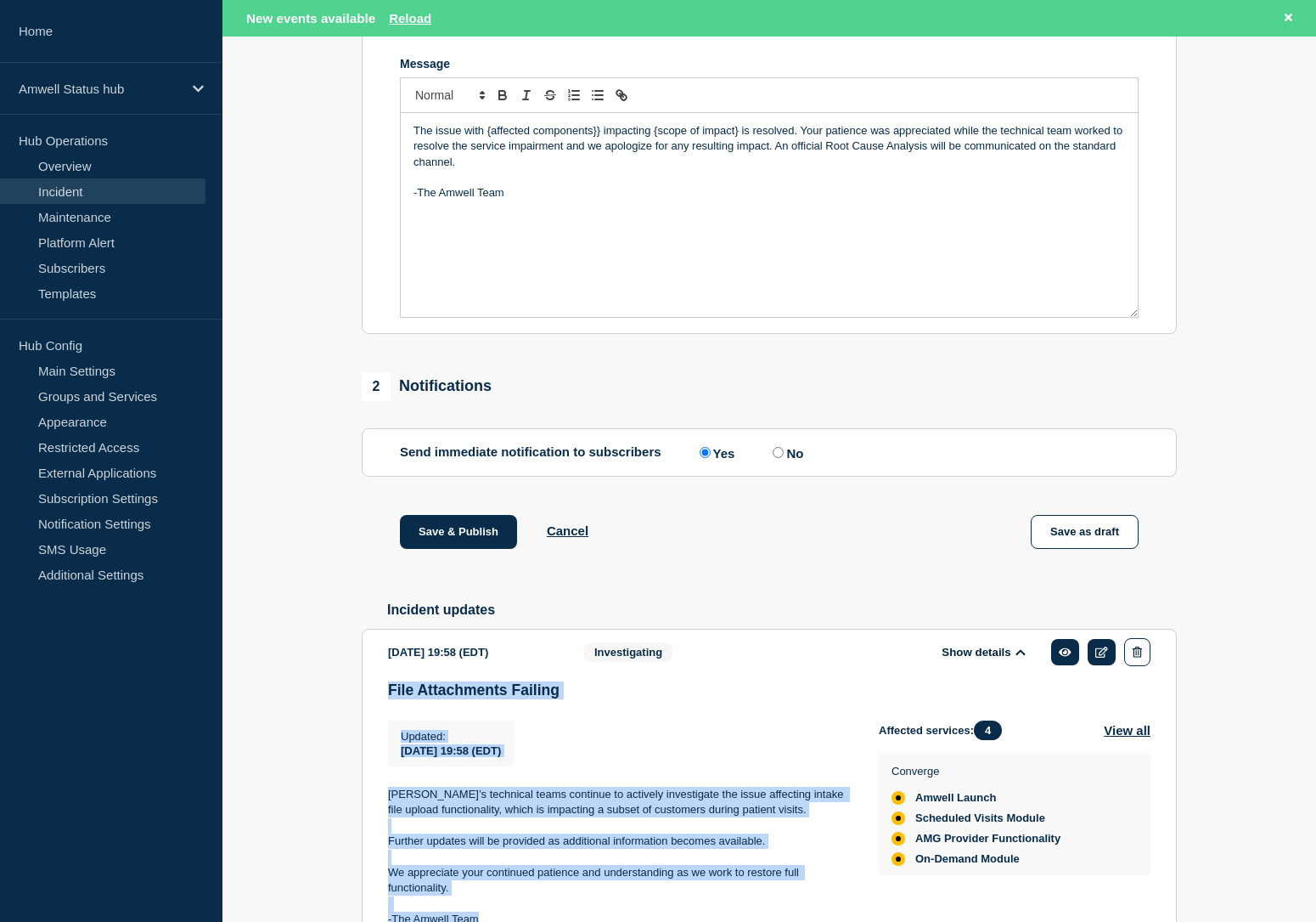
scroll to position [182, 0]
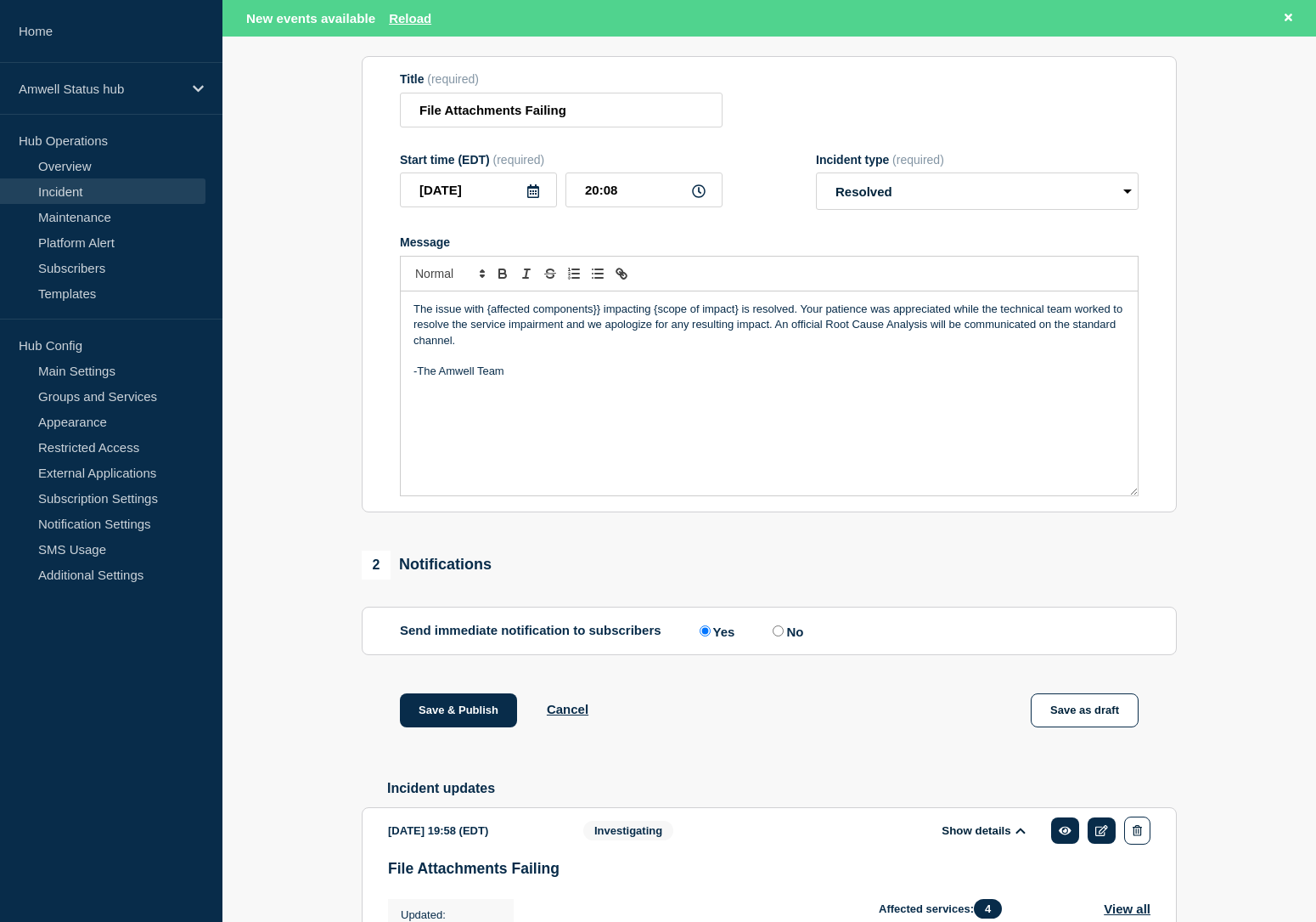
click at [576, 348] on p "The issue with {affected components}} impacting {scope of impact} is resolved. …" at bounding box center [769, 324] width 711 height 46
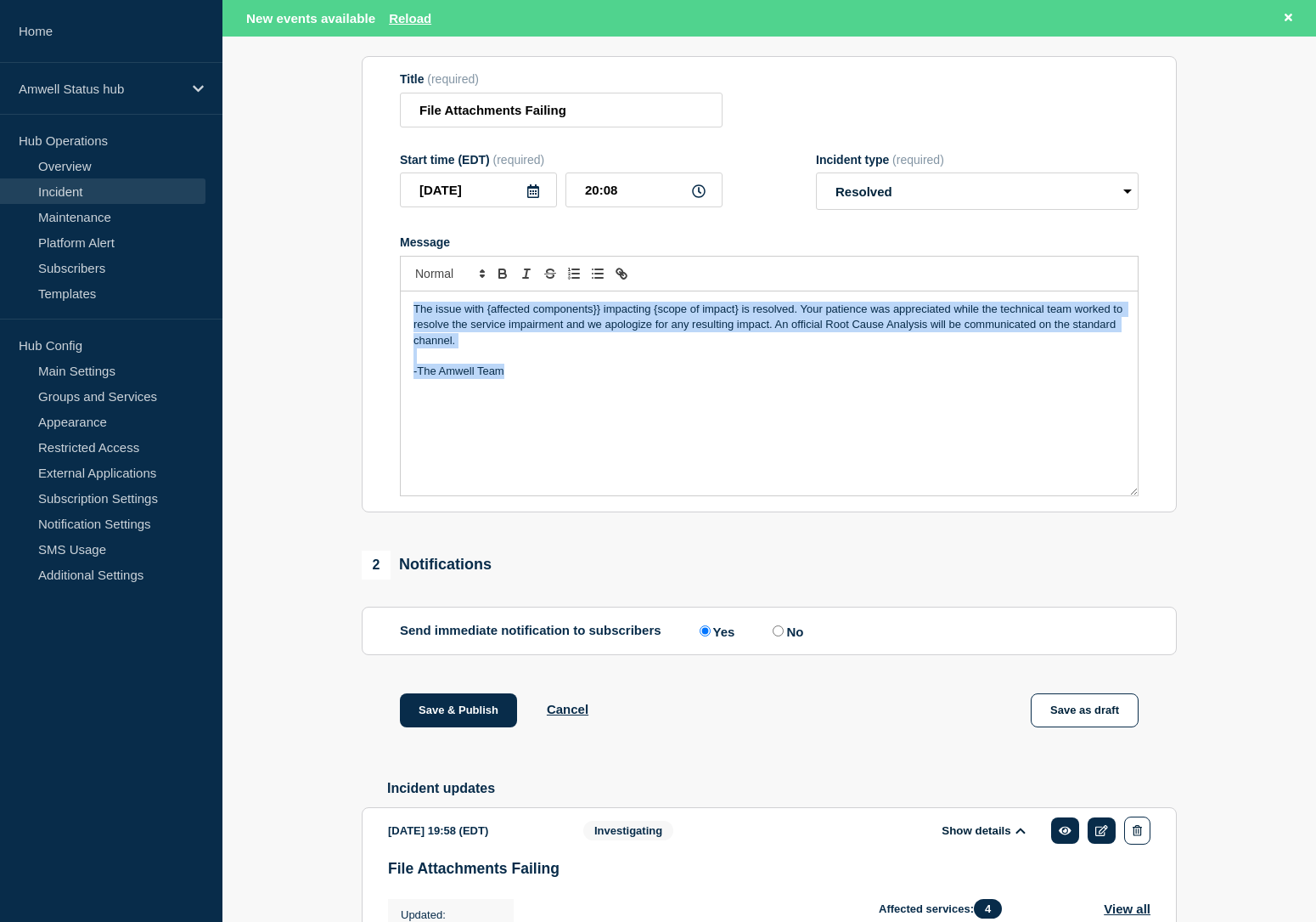
drag, startPoint x: 549, startPoint y: 403, endPoint x: 394, endPoint y: 319, distance: 176.3
click at [394, 319] on section "Title (required) File Attachments Failing Start time (EDT) (required) 2025-10-0…" at bounding box center [769, 284] width 815 height 456
copy div "The issue with {affected components}} impacting {scope of impact} is resolved. …"
click at [627, 417] on div "The issue with {affected components}} impacting {scope of impact} is resolved. …" at bounding box center [769, 394] width 737 height 204
drag, startPoint x: 596, startPoint y: 415, endPoint x: 379, endPoint y: 331, distance: 232.7
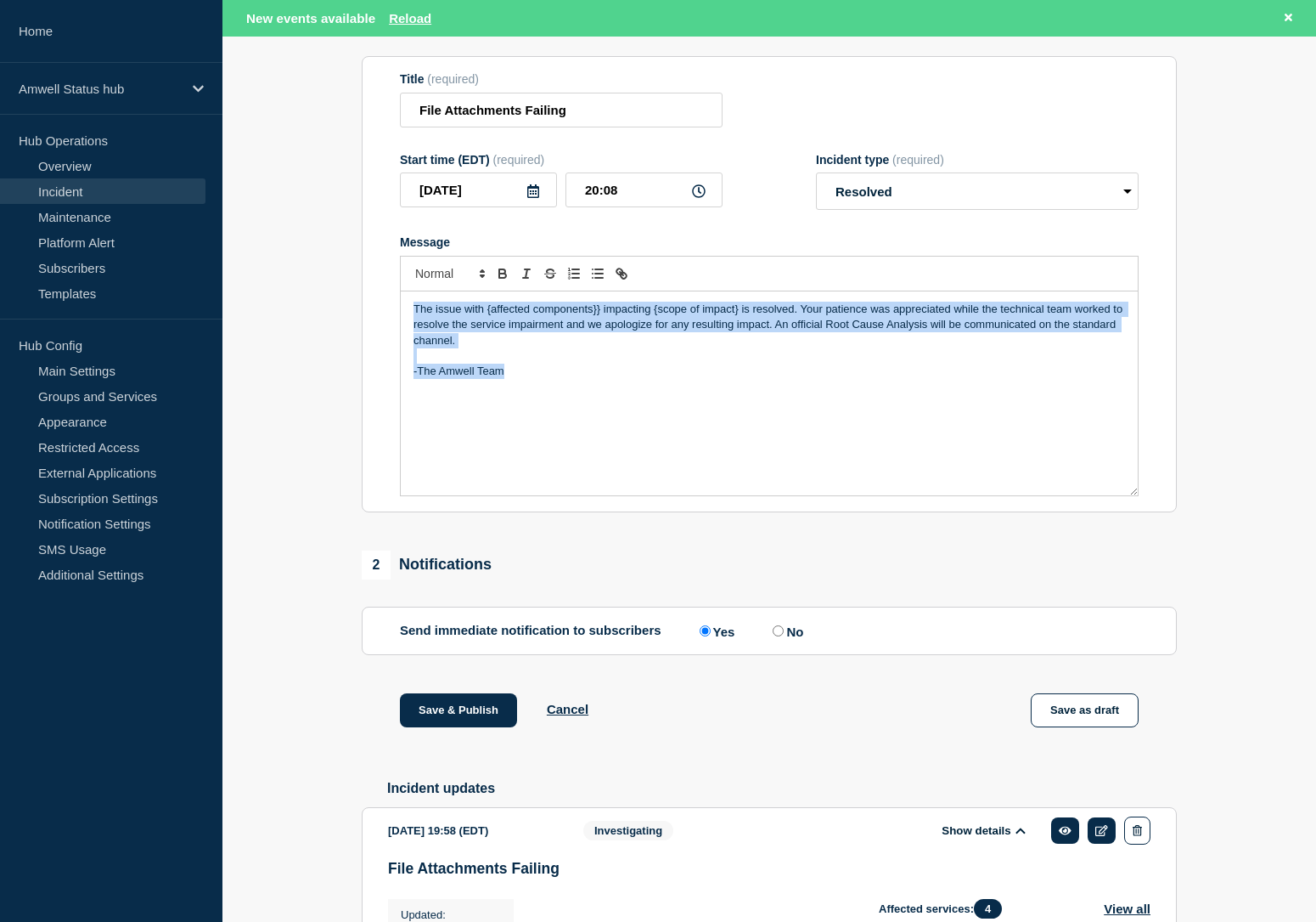
click at [379, 331] on section "Title (required) File Attachments Failing Start time (EDT) (required) 2025-10-0…" at bounding box center [769, 284] width 815 height 456
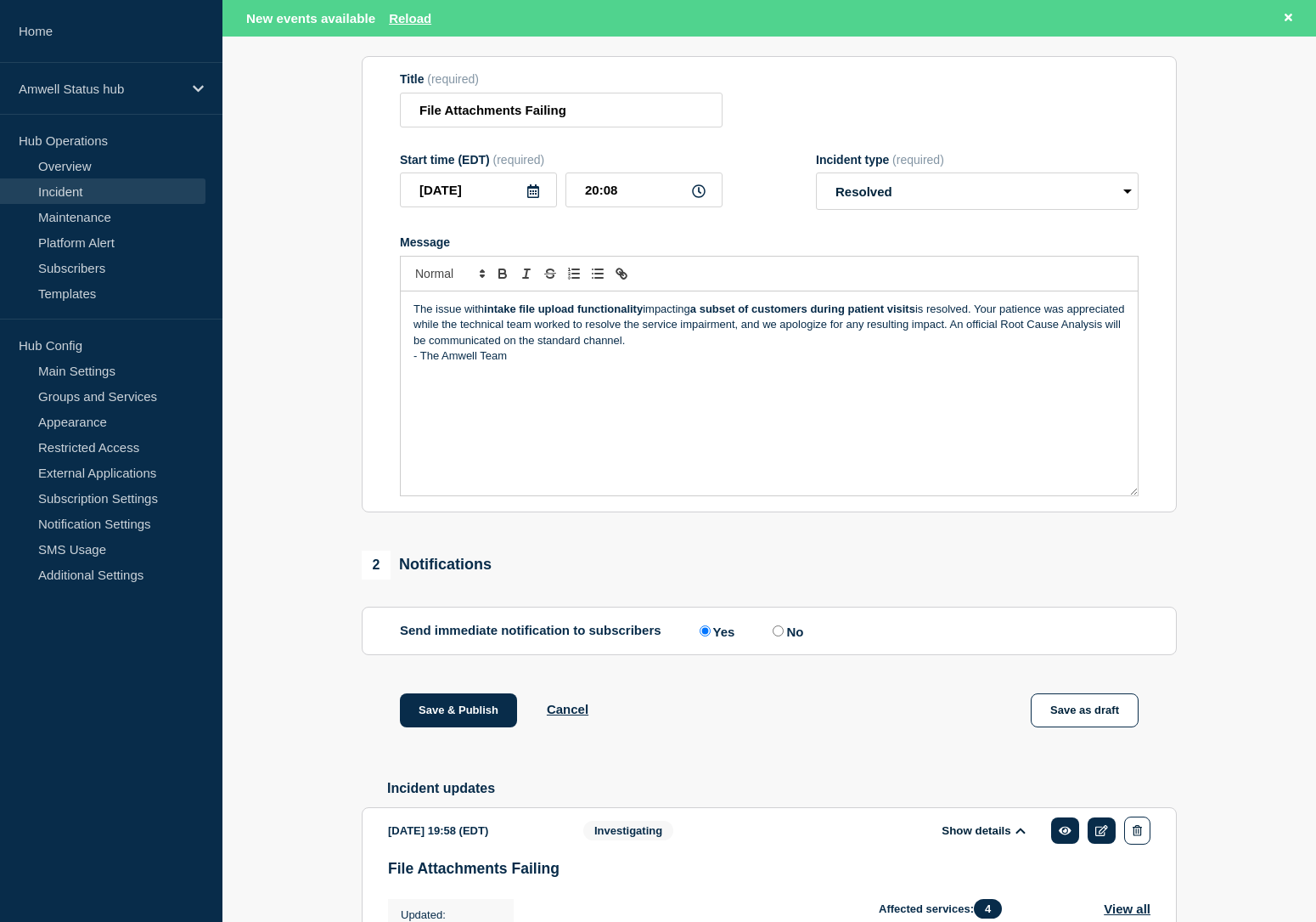
click at [731, 348] on p "The issue with intake file upload functionality impacting a subset of customers…" at bounding box center [769, 324] width 711 height 46
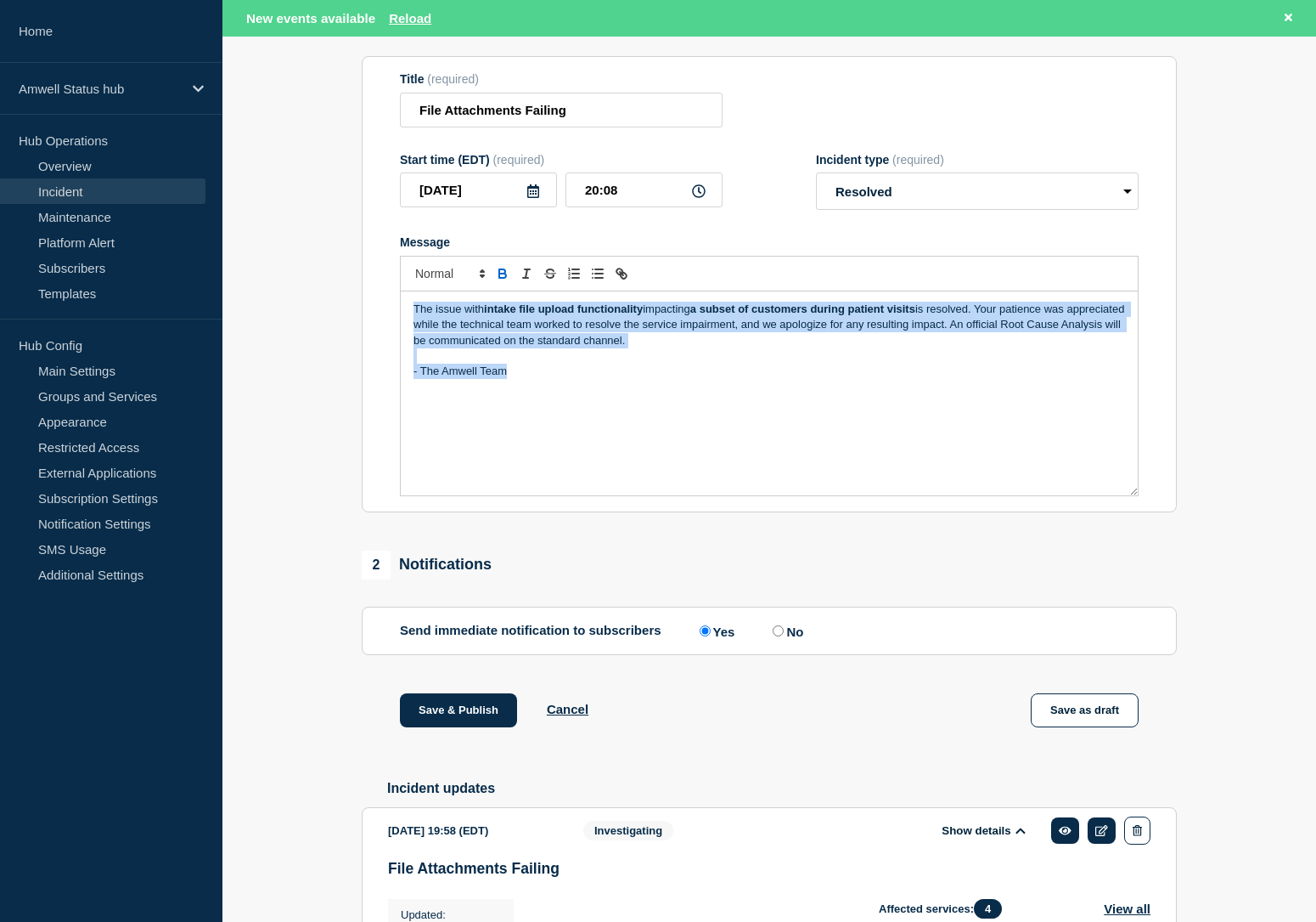
click at [504, 282] on icon "Toggle bold text" at bounding box center [503, 273] width 15 height 15
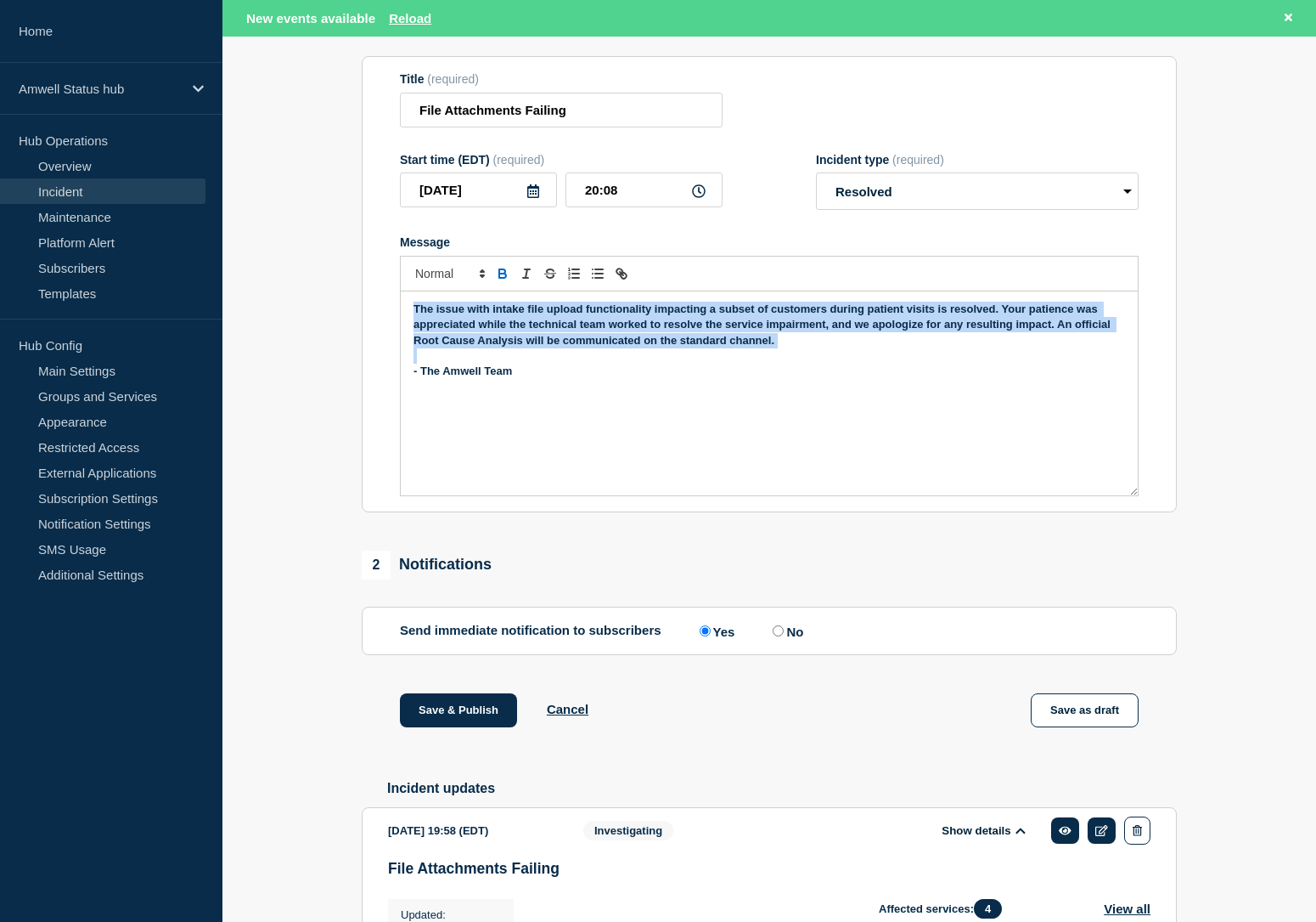
click at [504, 282] on icon "Toggle bold text" at bounding box center [503, 273] width 15 height 15
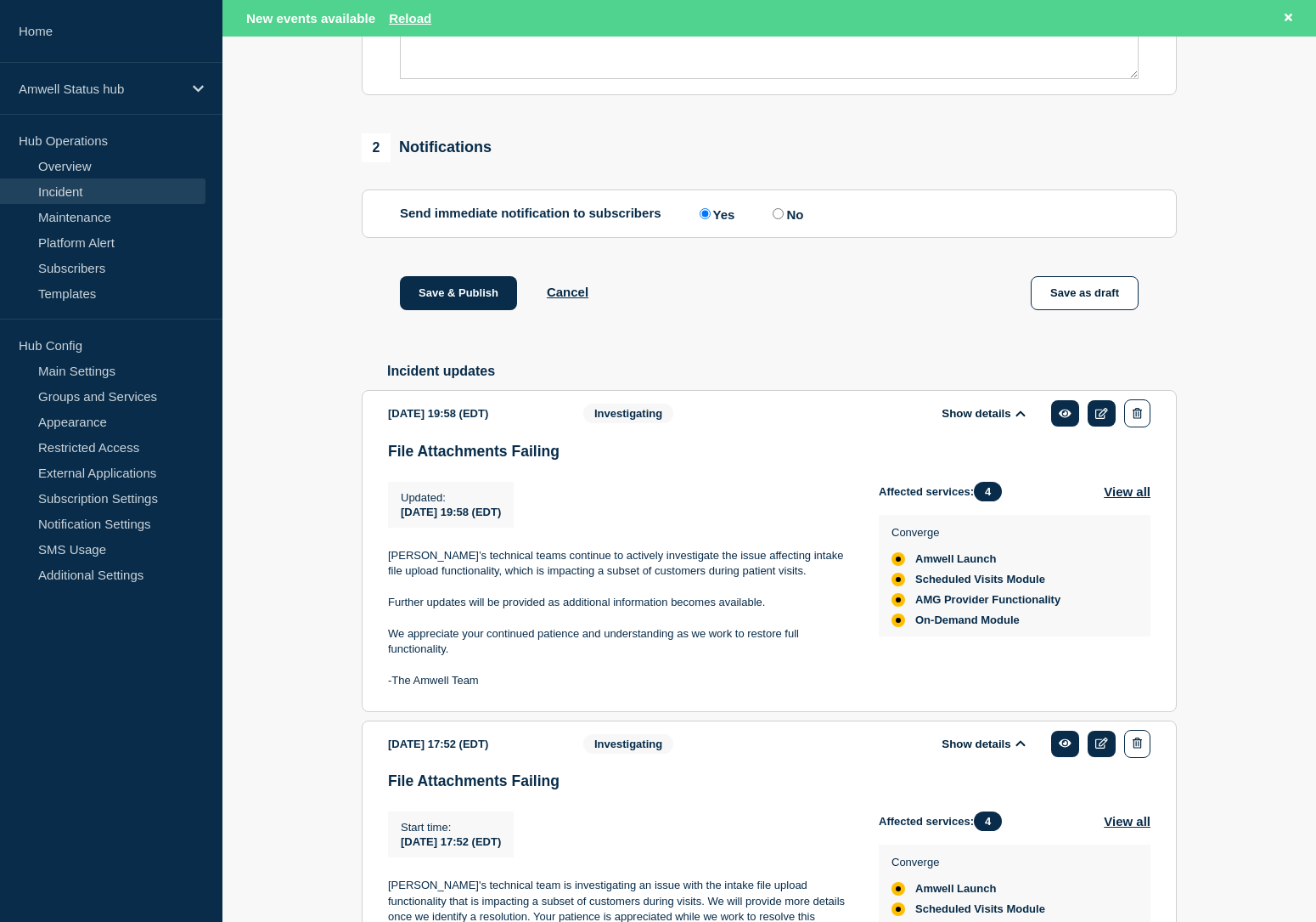
scroll to position [360, 0]
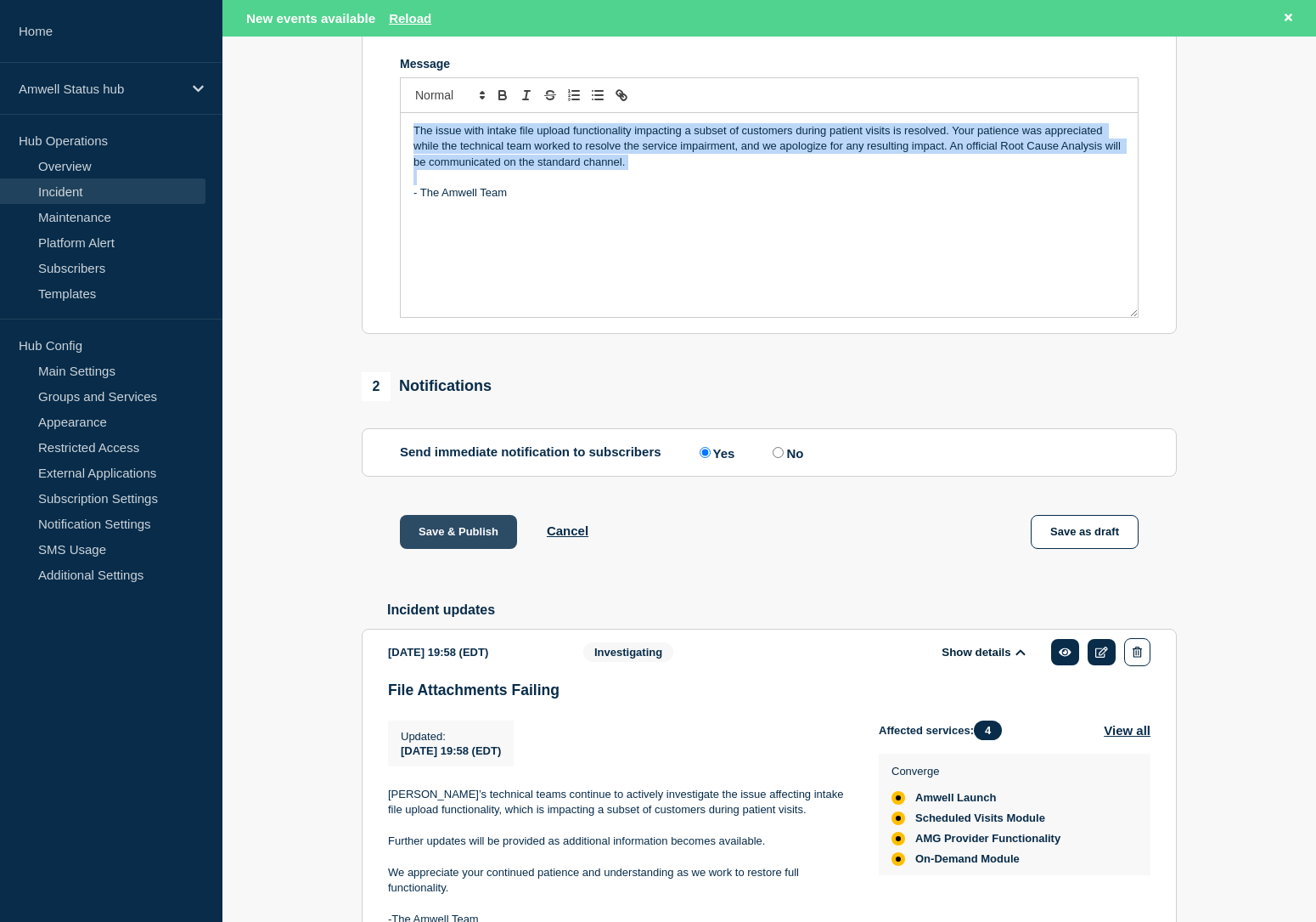
click at [492, 548] on button "Save & Publish" at bounding box center [458, 531] width 117 height 34
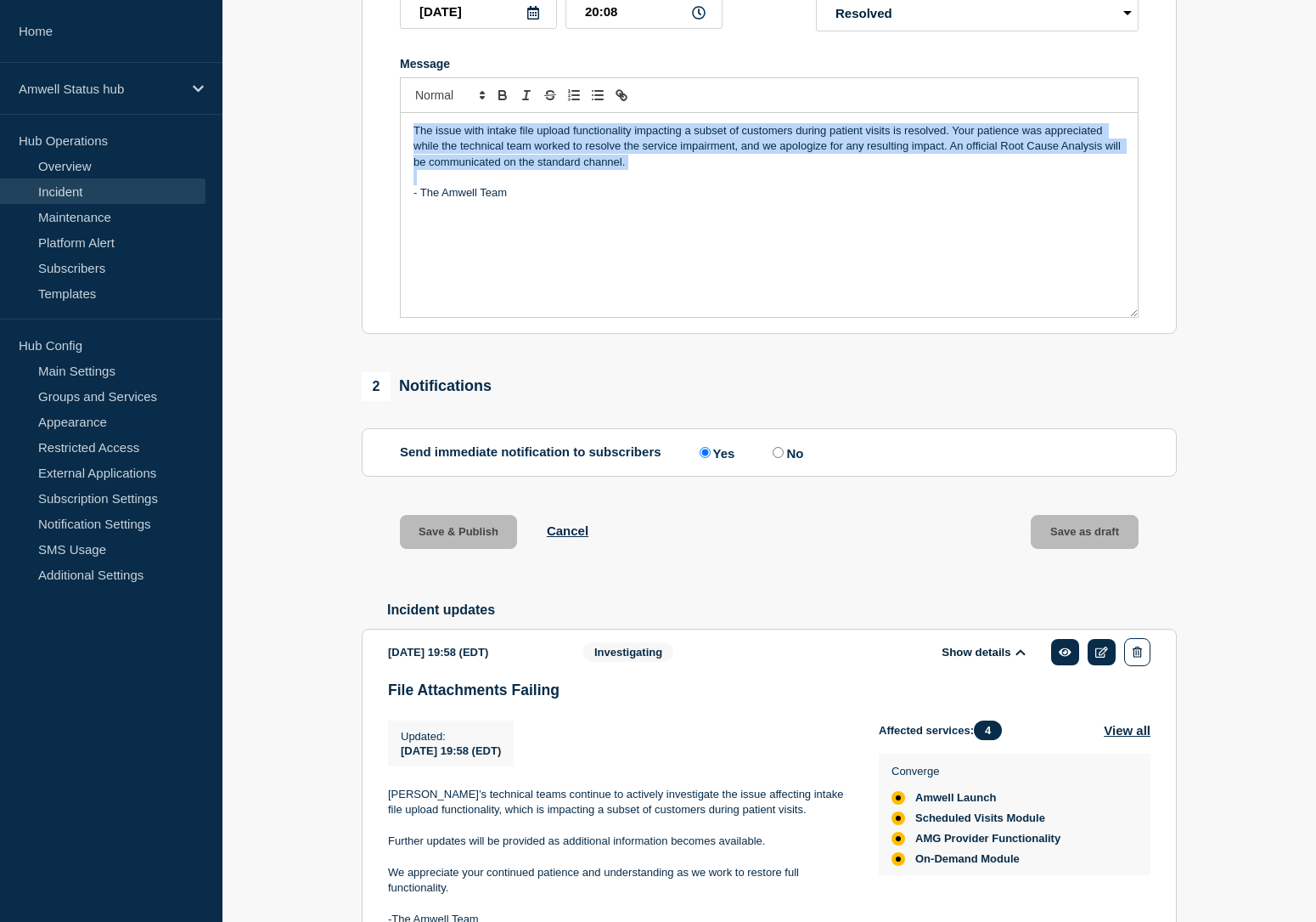
scroll to position [321, 0]
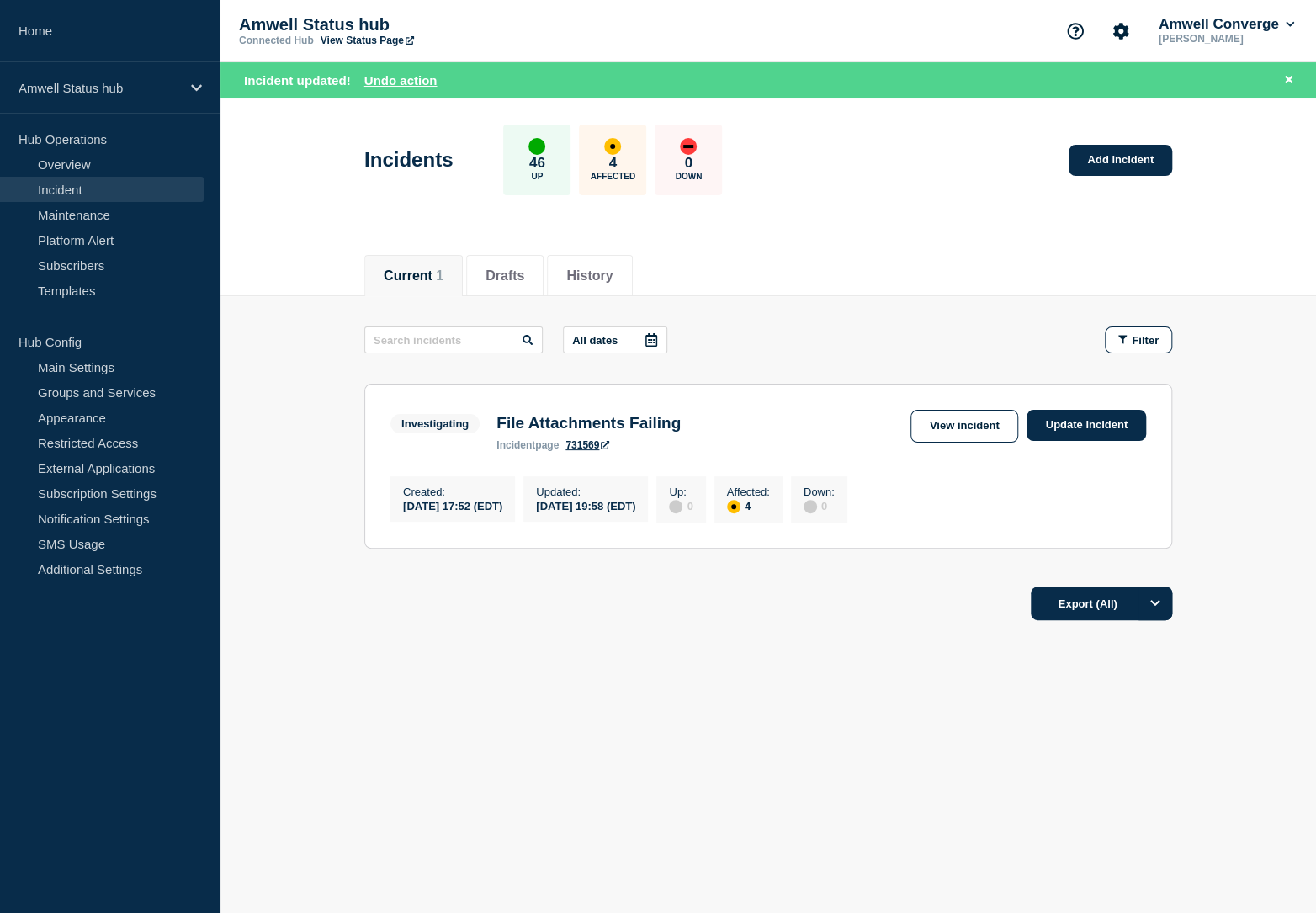
click at [388, 38] on link "View Status Page" at bounding box center [367, 40] width 94 height 12
